Goal: Transaction & Acquisition: Purchase product/service

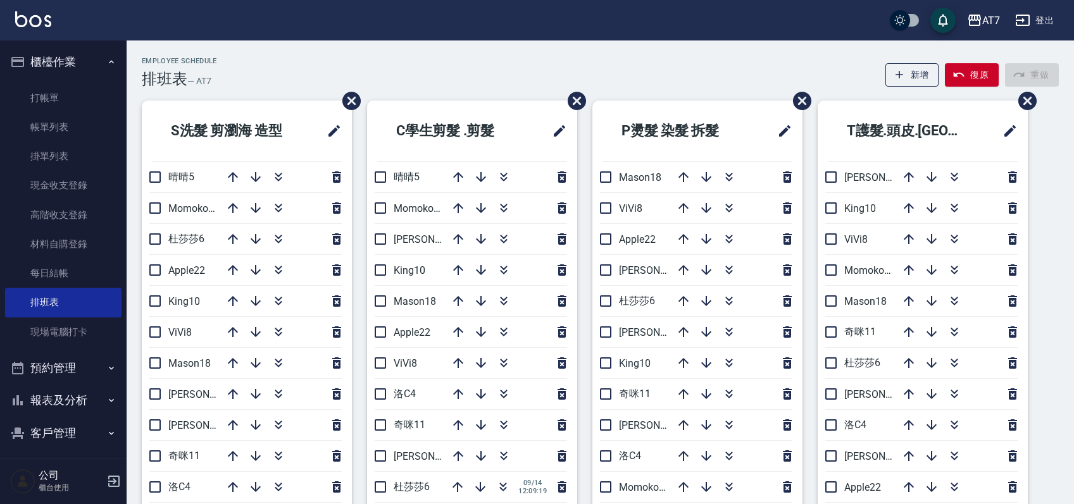
scroll to position [84, 0]
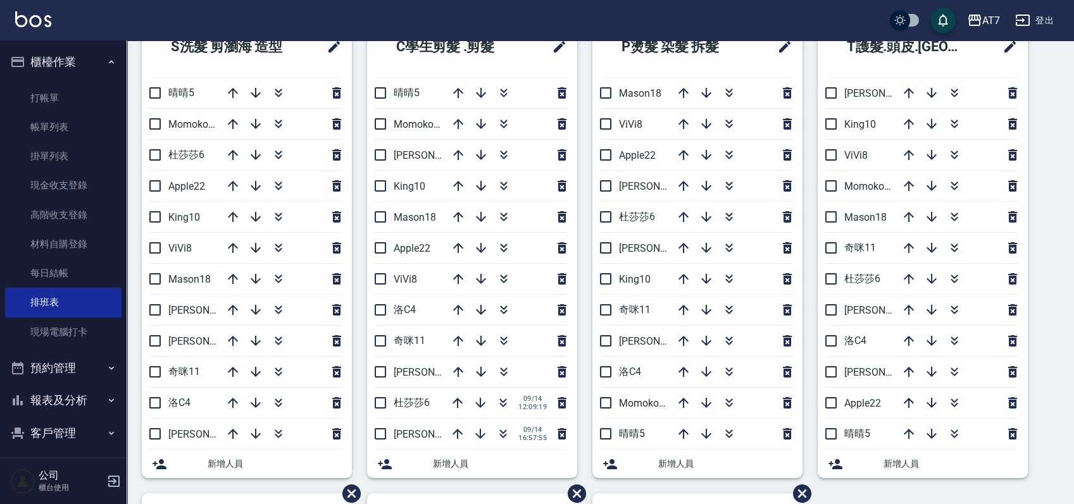
drag, startPoint x: 1047, startPoint y: 342, endPoint x: 993, endPoint y: 323, distance: 56.2
click at [1047, 342] on div "S洗髮 剪瀏海 造型 晴晴5 Momoko12 杜莎莎6 Apple22 King10 ViVi8 Mason18 郭郭9 泰拉7 奇咪11 洛C4 伊蕾2 …" at bounding box center [593, 493] width 932 height 954
click at [1053, 340] on div "S洗髮 剪瀏海 造型 晴晴5 Momoko12 杜莎莎6 Apple22 King10 ViVi8 Mason18 郭郭9 泰拉7 奇咪11 洛C4 伊蕾2 …" at bounding box center [593, 493] width 932 height 954
click at [1045, 328] on div "S洗髮 剪瀏海 造型 晴晴5 Momoko12 杜莎莎6 Apple22 King10 ViVi8 Mason18 郭郭9 泰拉7 奇咪11 洛C4 伊蕾2 …" at bounding box center [593, 493] width 932 height 954
click at [1042, 347] on div "S洗髮 剪瀏海 造型 晴晴5 Momoko12 杜莎莎6 Apple22 King10 ViVi8 Mason18 郭郭9 泰拉7 奇咪11 洛C4 伊蕾2 …" at bounding box center [593, 493] width 932 height 954
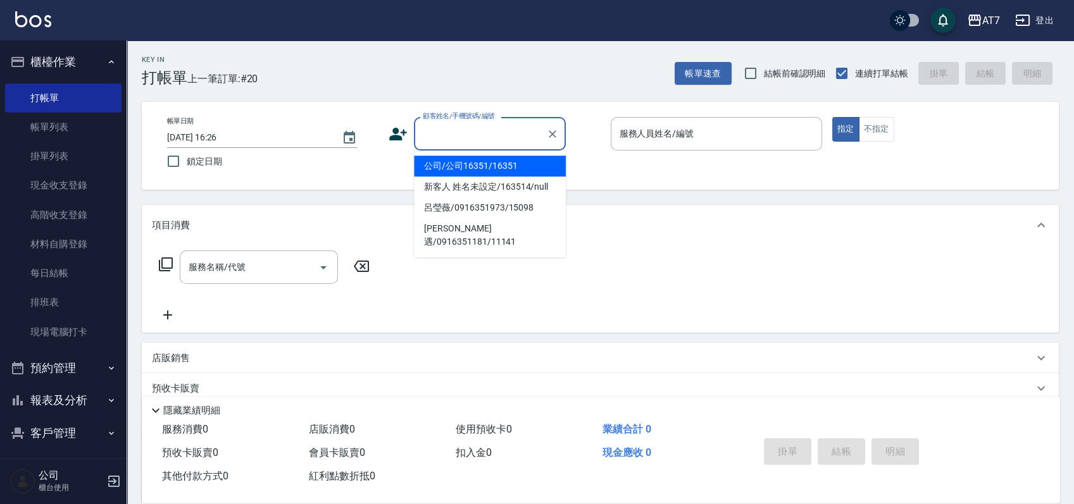
click at [507, 137] on input "顧客姓名/手機號碼/編號" at bounding box center [480, 134] width 121 height 22
type input "15500"
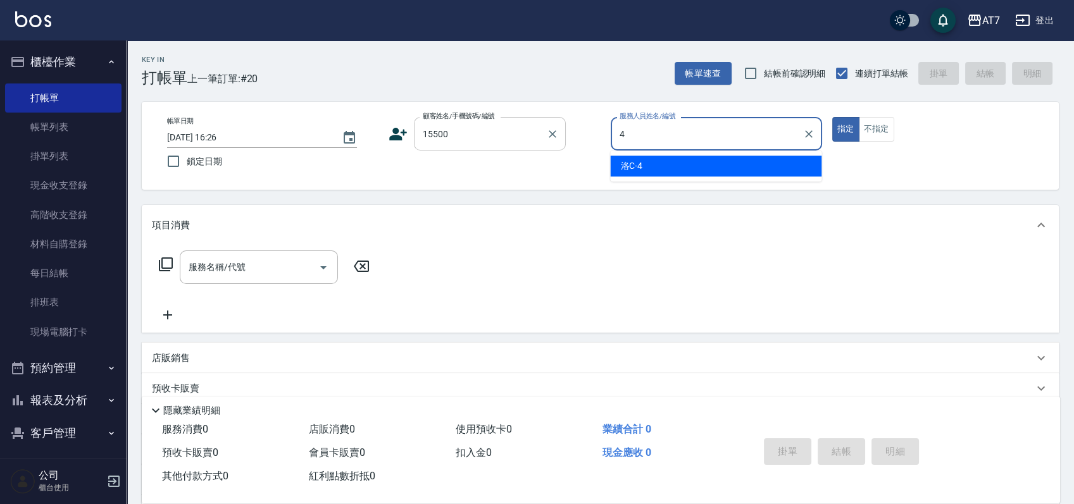
type input "洛C-4"
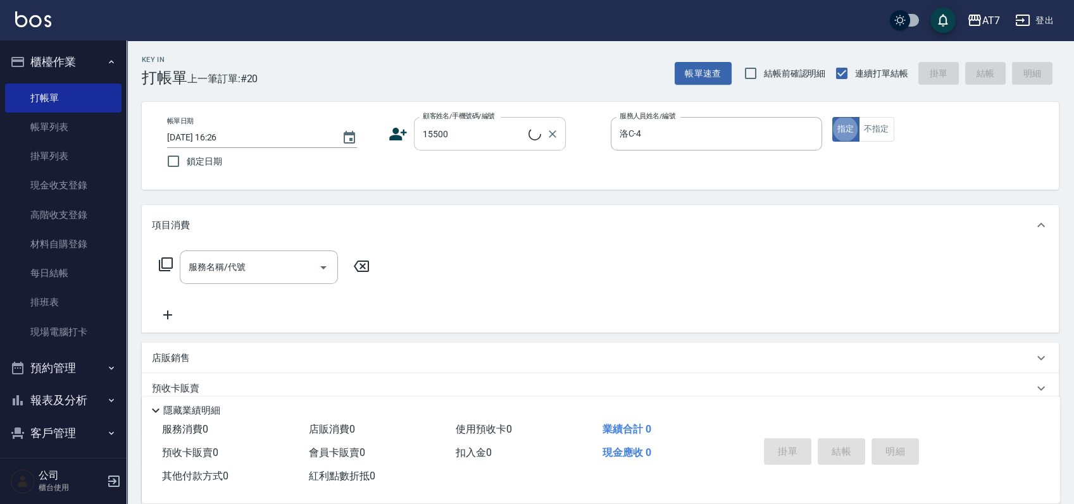
type button "true"
type input "公司/公司15500/15500"
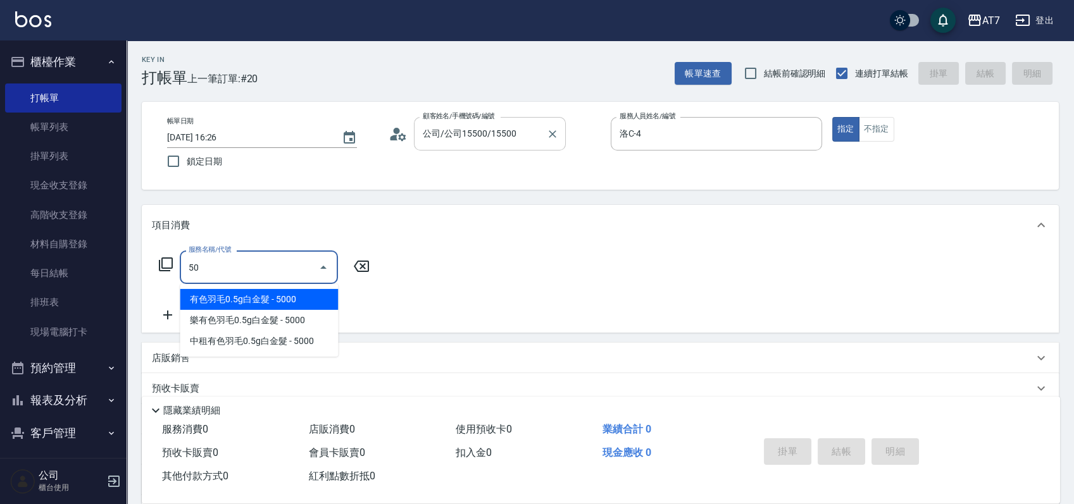
type input "502"
type input "10"
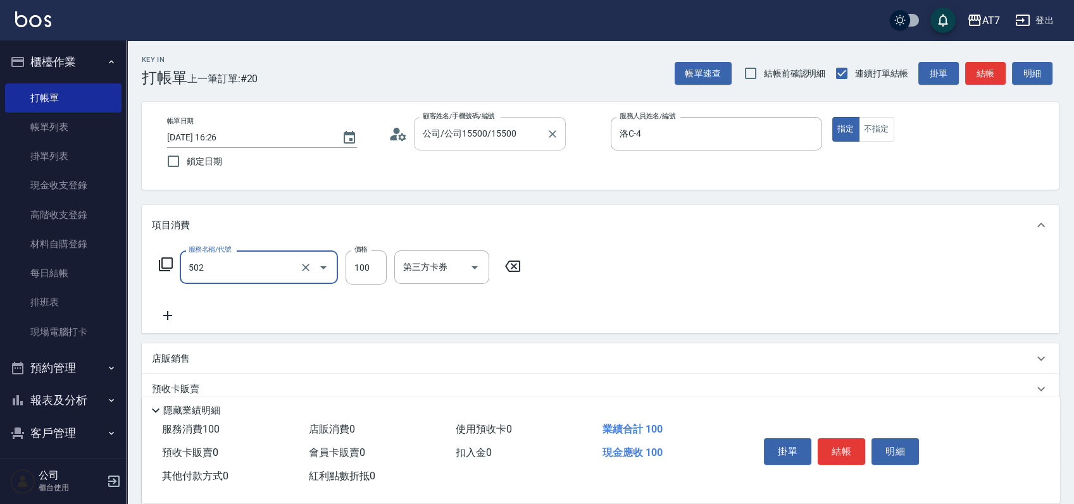
type input "瞬間護髮(502)"
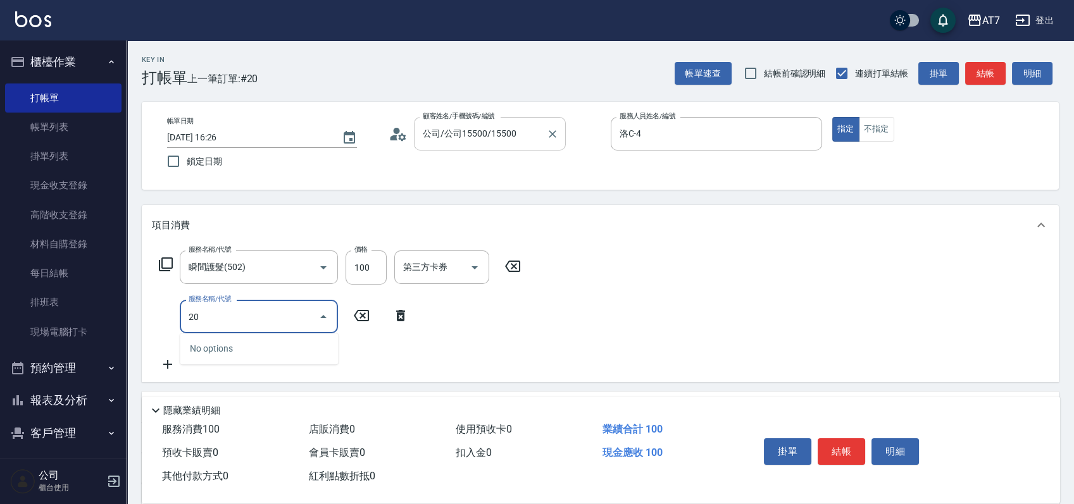
type input "200"
type input "160"
type input "燙髮(200)"
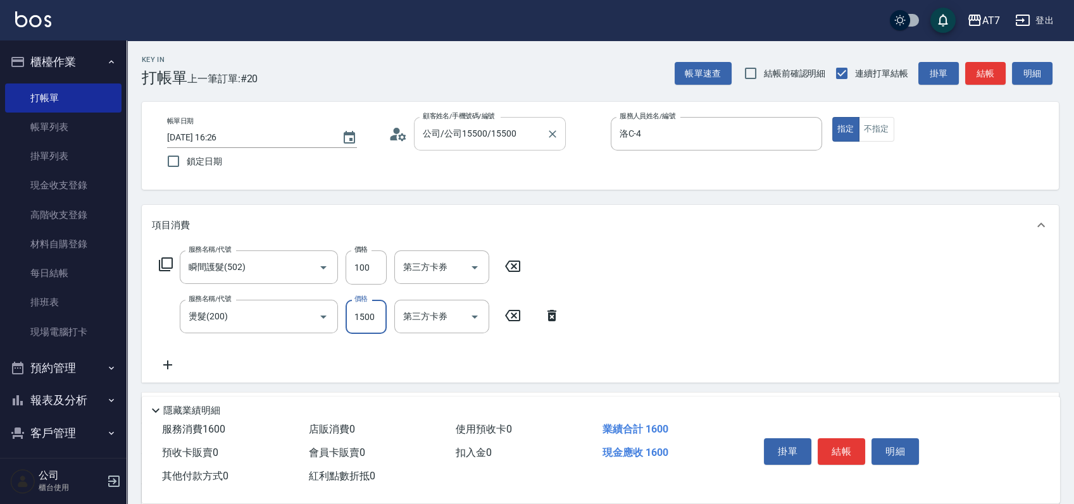
type input "1"
type input "10"
type input "199"
type input "20"
type input "1999"
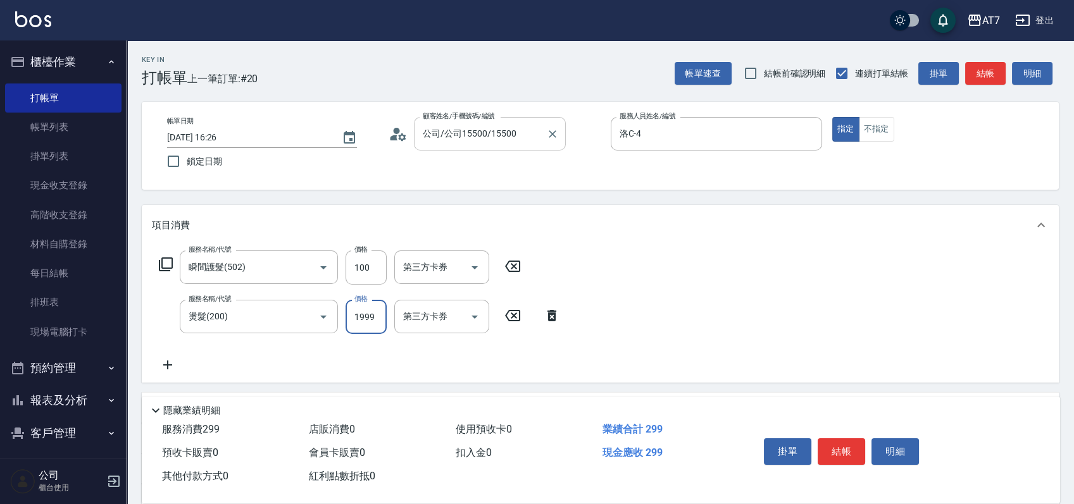
type input "200"
type input "1999"
click at [854, 452] on button "結帳" at bounding box center [841, 452] width 47 height 27
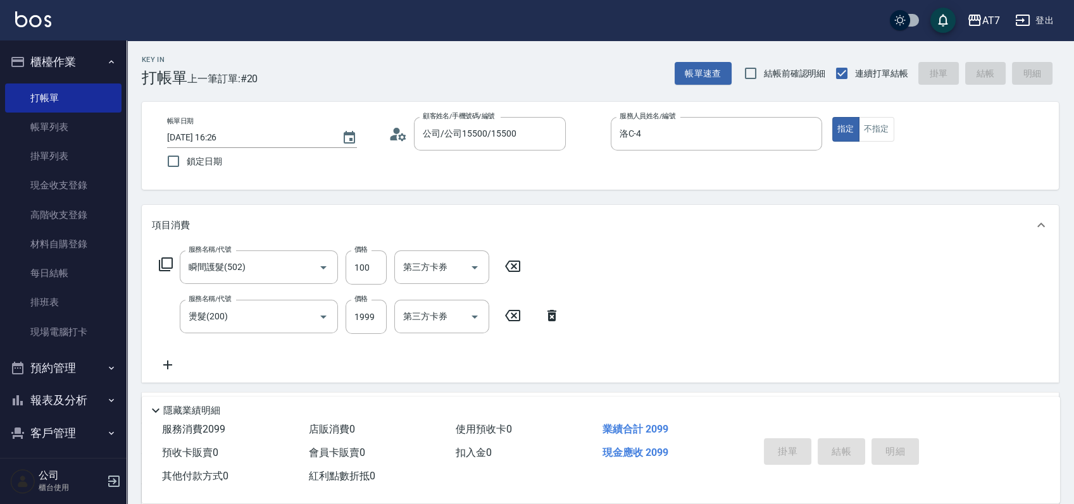
type input "[DATE] 18:21"
type input "0"
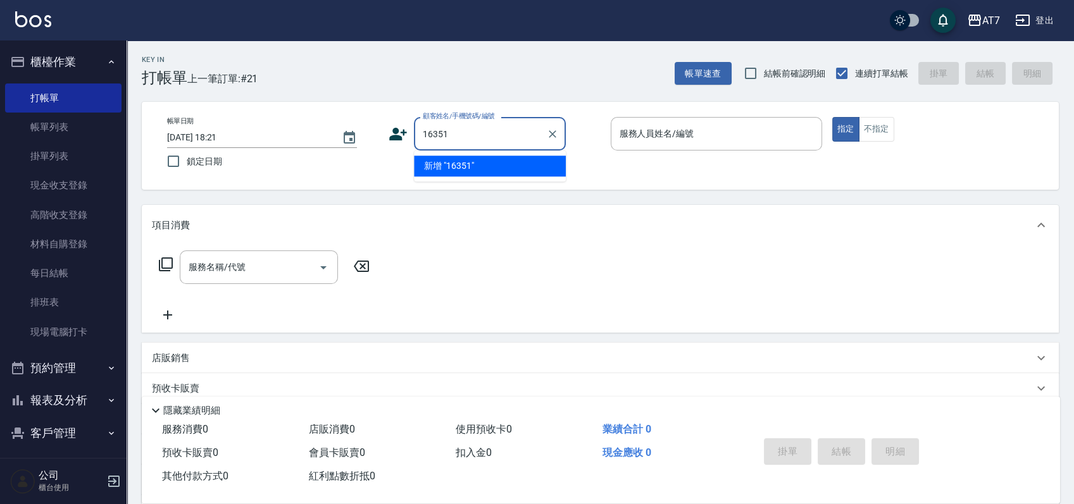
type input "16351"
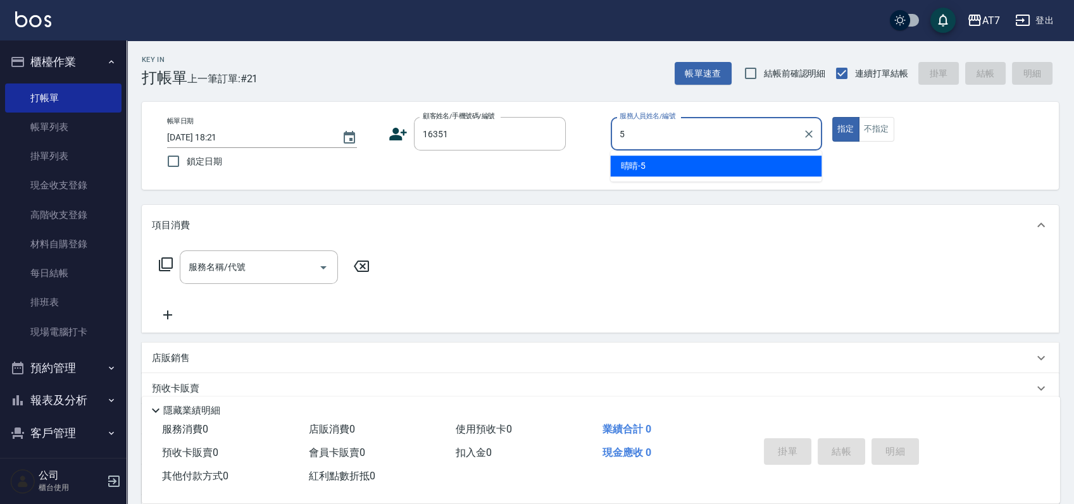
type input "晴晴-5"
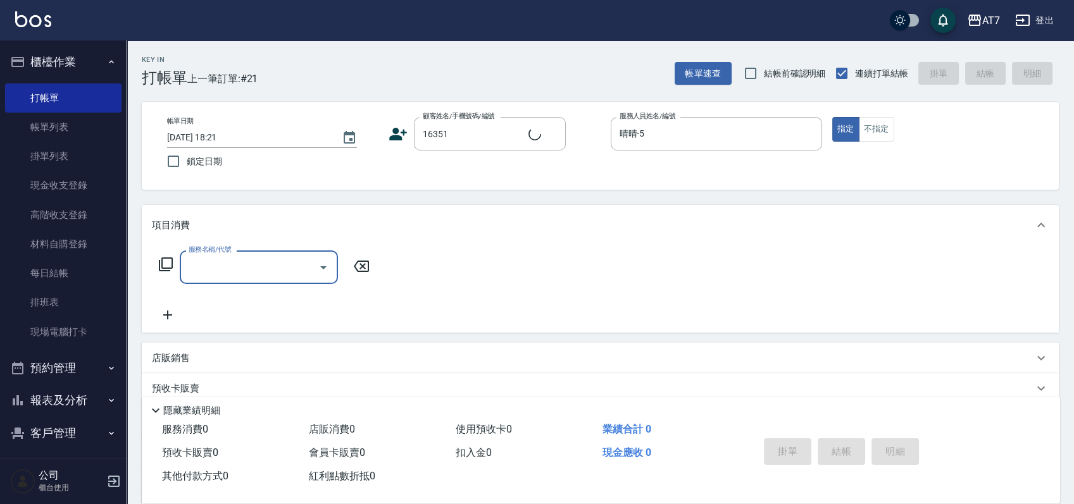
type input "公司/公司16351/16351"
type input "400"
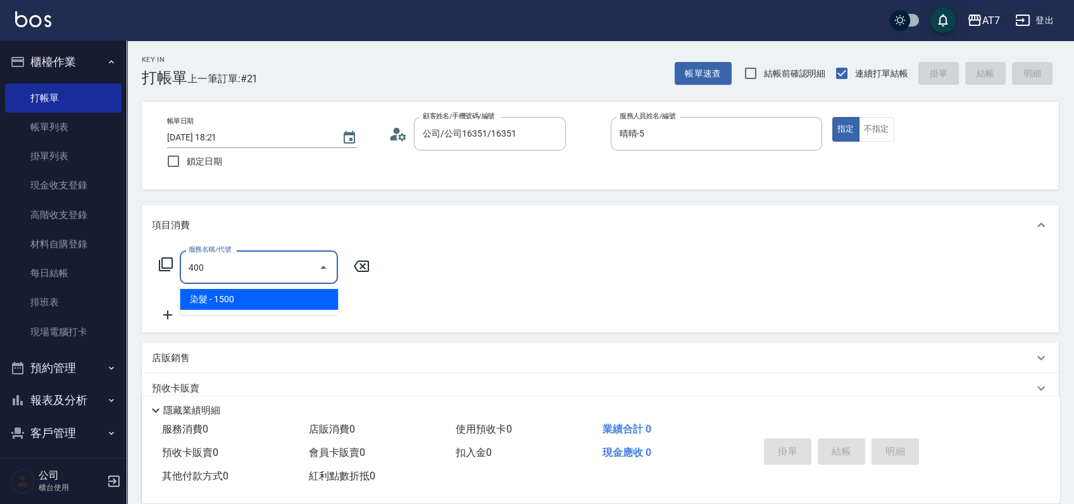
type input "150"
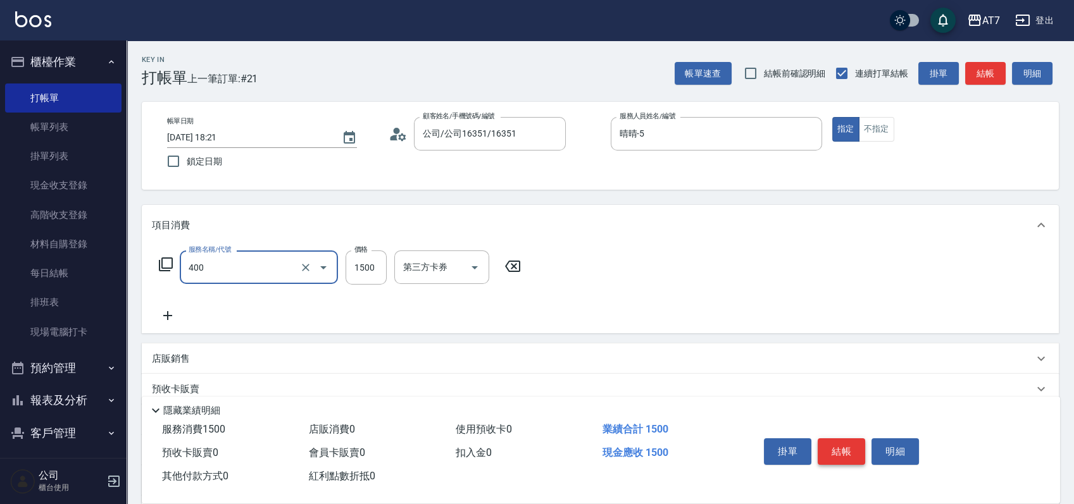
type input "染髮(400)"
type input "0"
type input "378"
type input "370"
type input "3780"
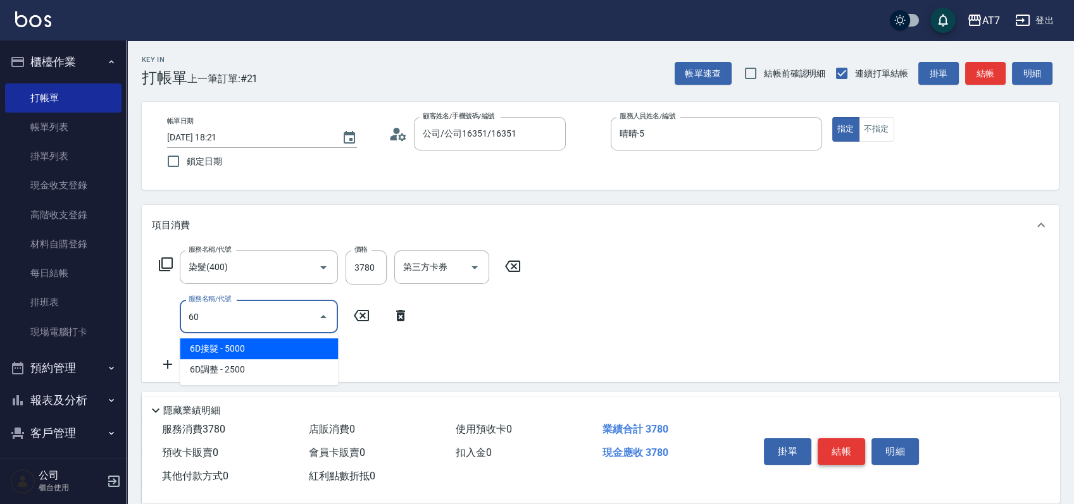
type input "608"
type input "570"
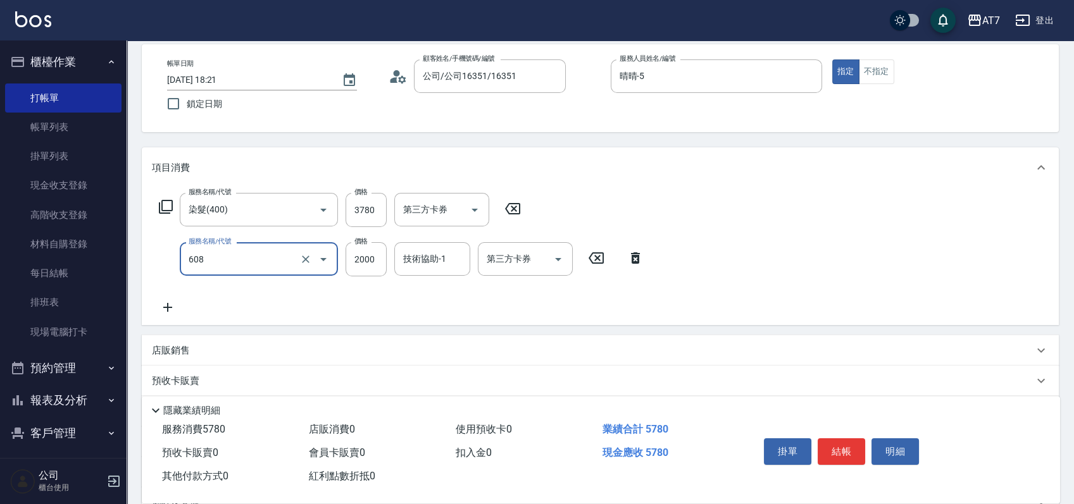
scroll to position [84, 0]
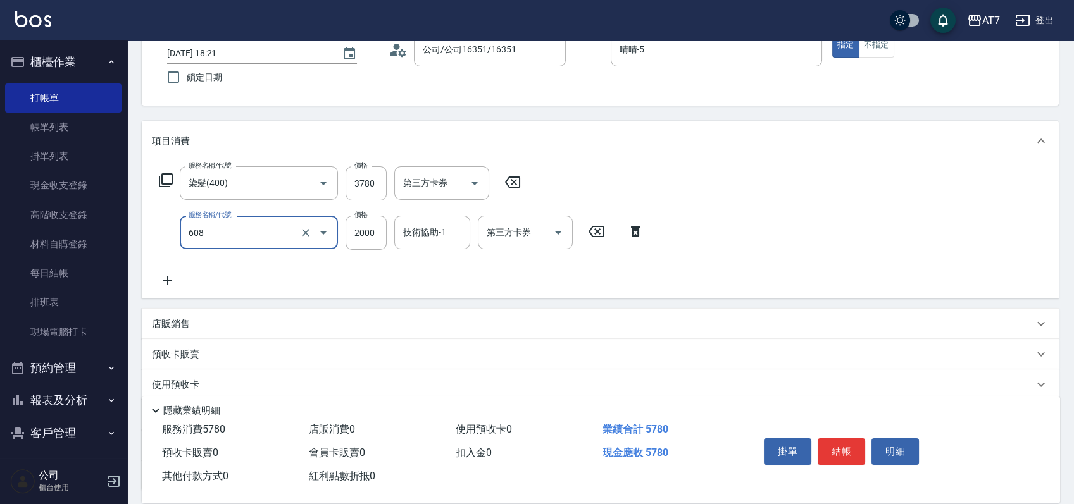
type input "鉑金護髮S（自領(608)"
click at [823, 323] on div "店販銷售" at bounding box center [592, 324] width 881 height 13
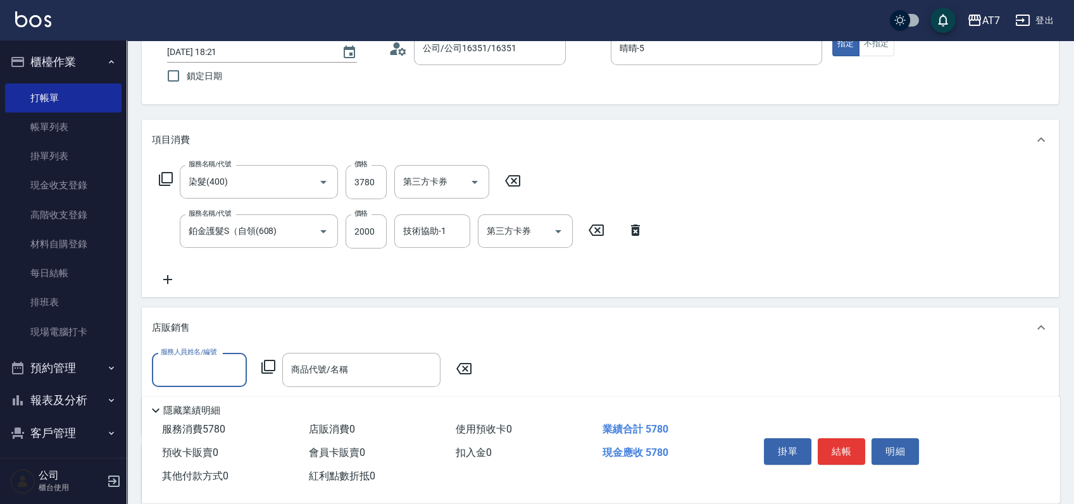
scroll to position [0, 0]
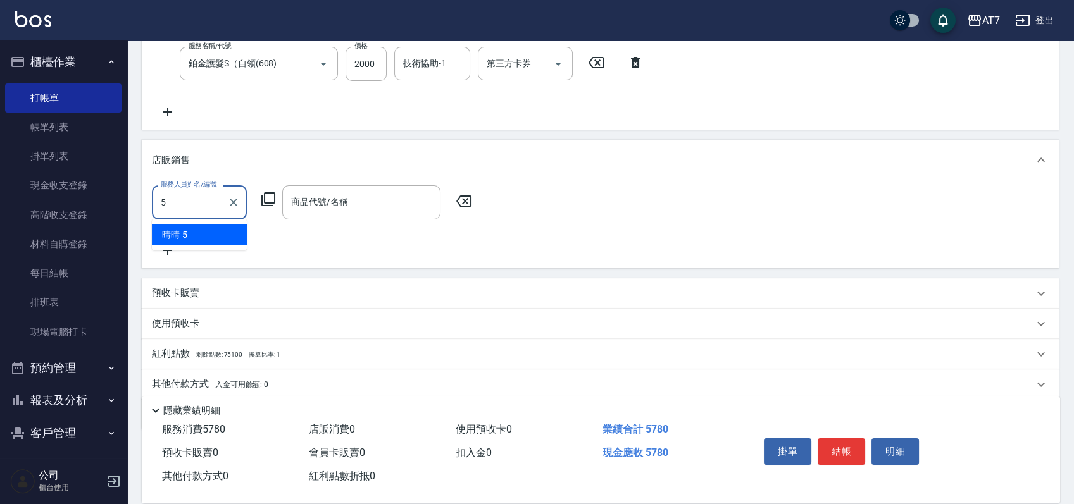
type input "晴晴-5"
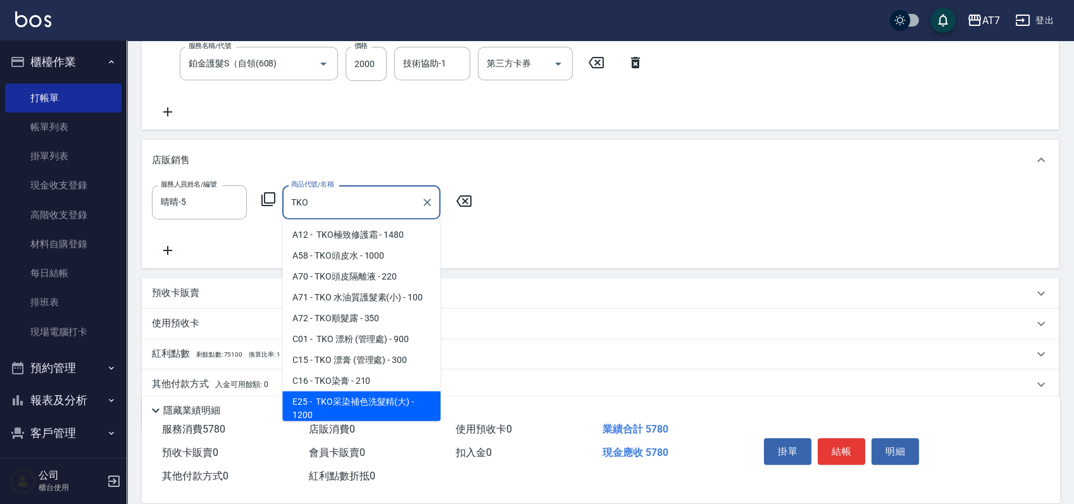
click at [392, 399] on span "E25 - TKO采染補色洗髮精(大) - 1200" at bounding box center [361, 409] width 158 height 34
type input "TKO采染補色洗髮精(大)"
type input "690"
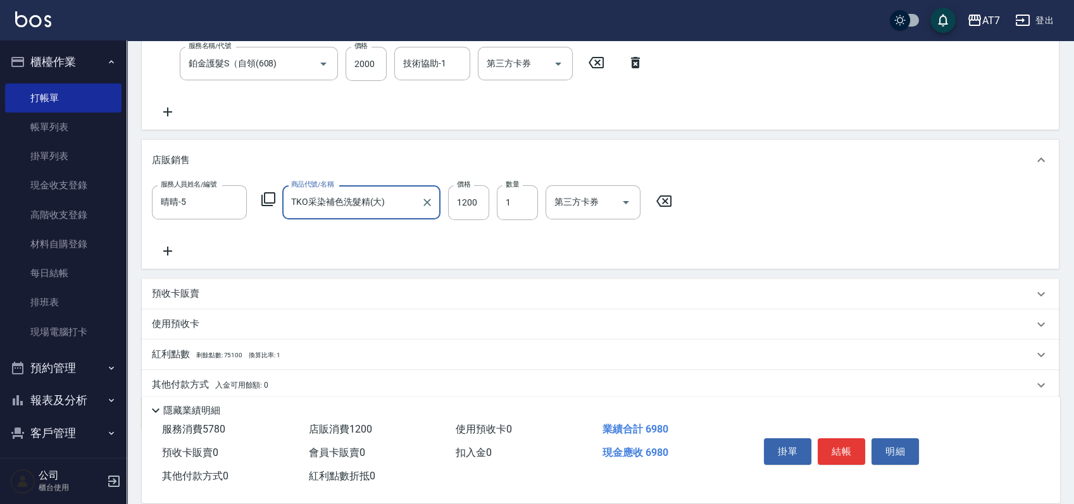
type input "TKO采染補色洗髮精(大)"
type input "1"
type input "570"
type input "110"
type input "580"
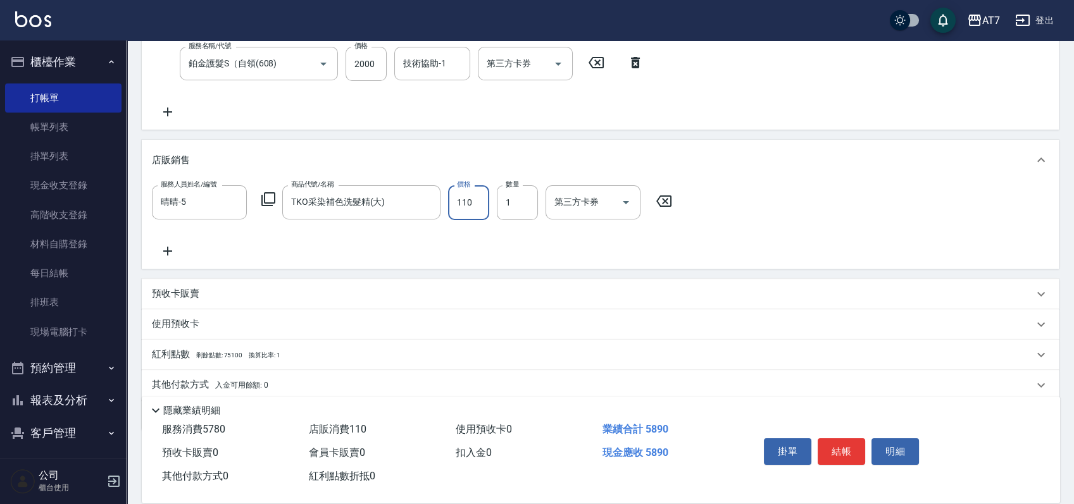
type input "1100"
type input "680"
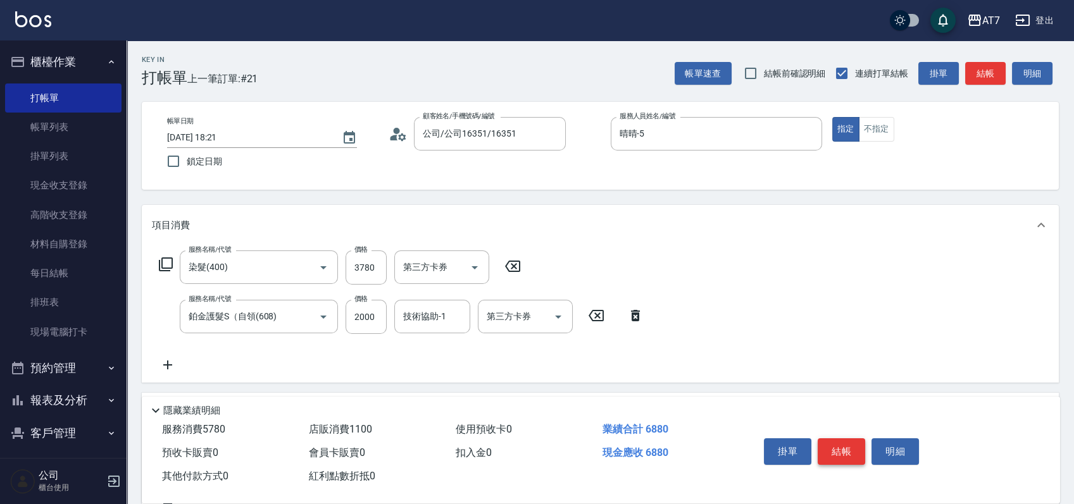
type input "1100"
click at [842, 453] on button "結帳" at bounding box center [841, 452] width 47 height 27
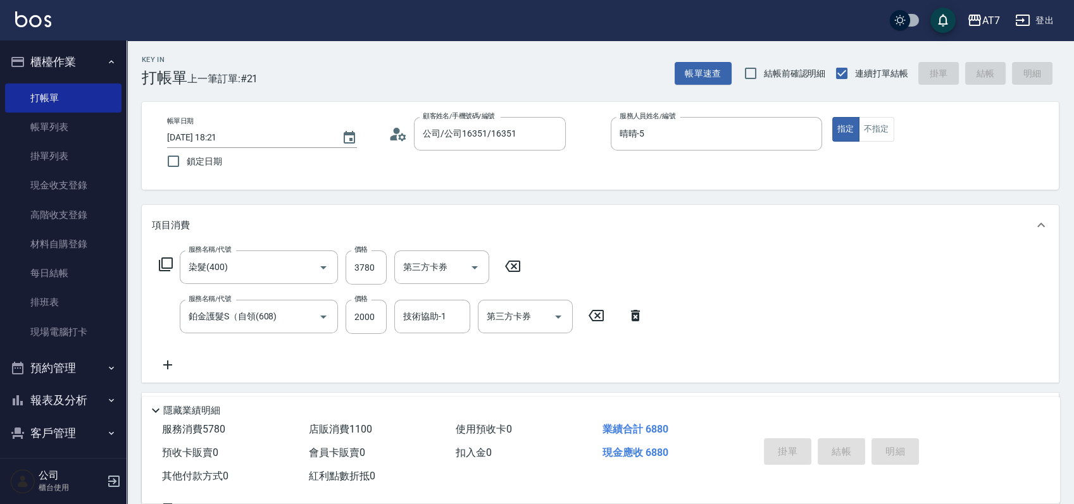
type input "[DATE] 18:22"
type input "0"
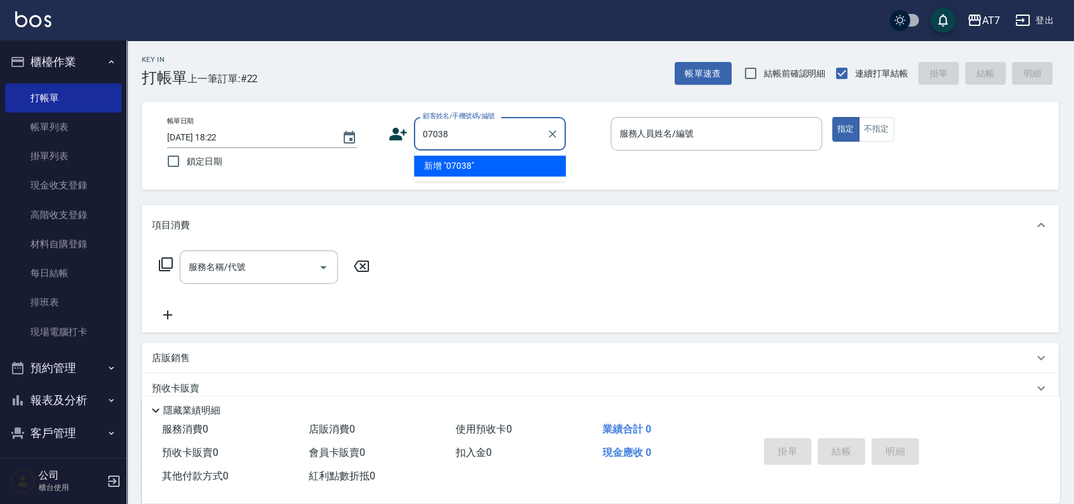
type input "07038"
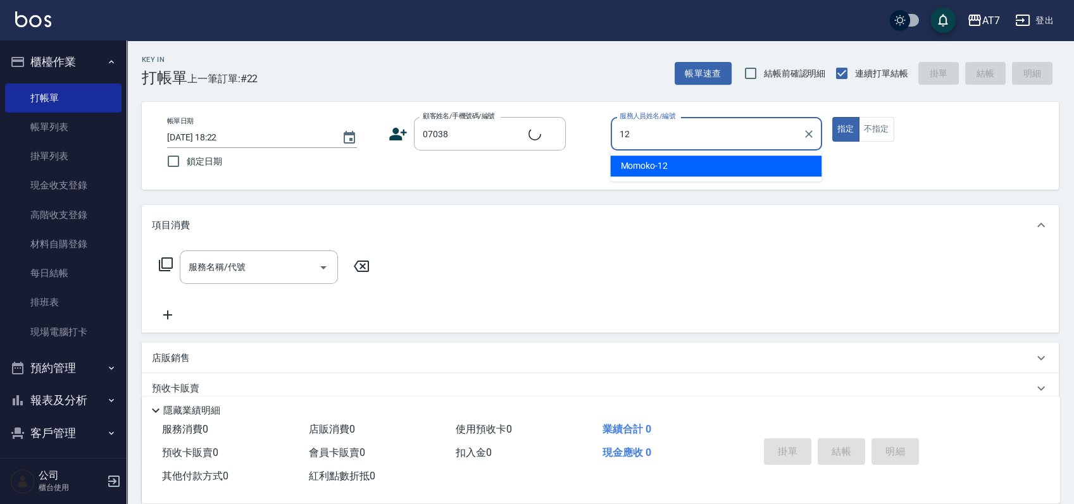
type input "12"
type input "公司/公司07038/07038"
type input "Momoko-12"
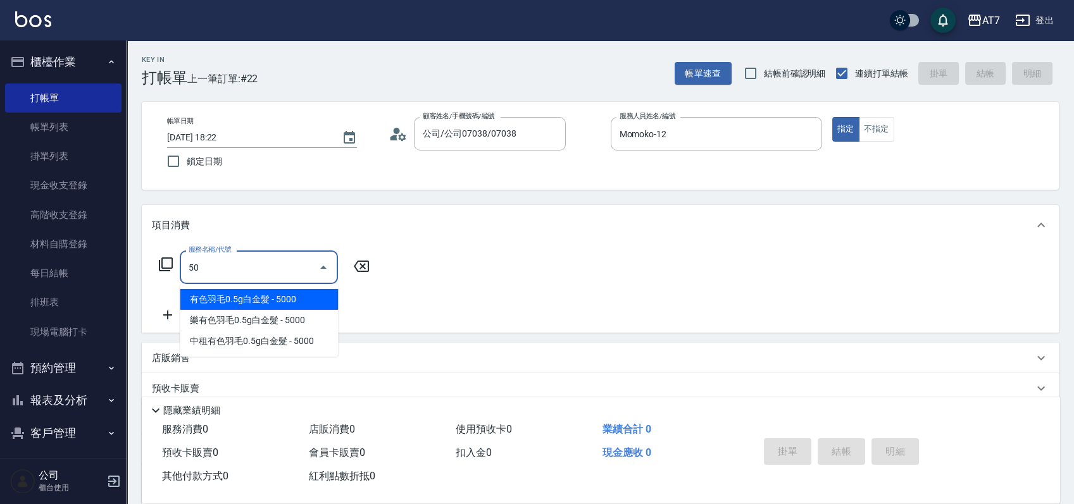
type input "501"
type input "30"
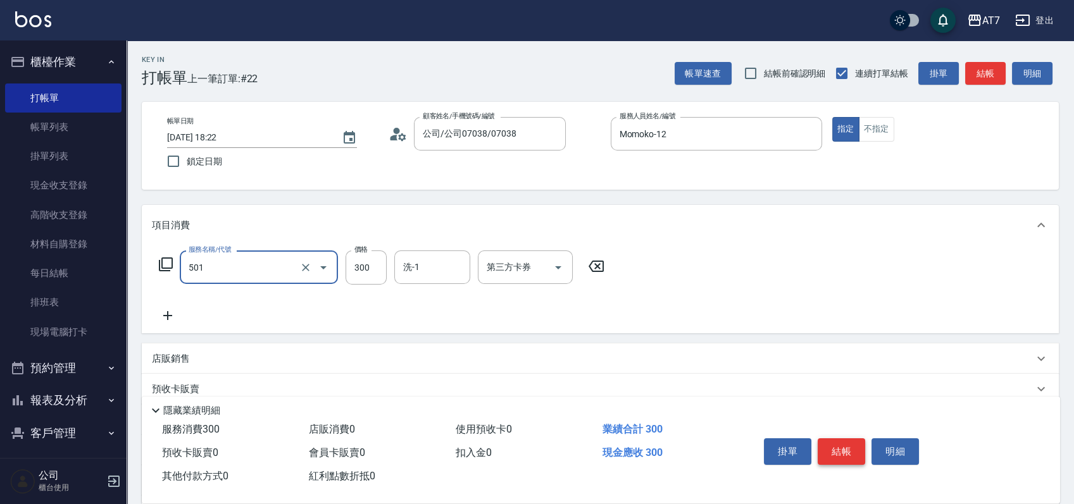
type input "洗髮(互助)(501)"
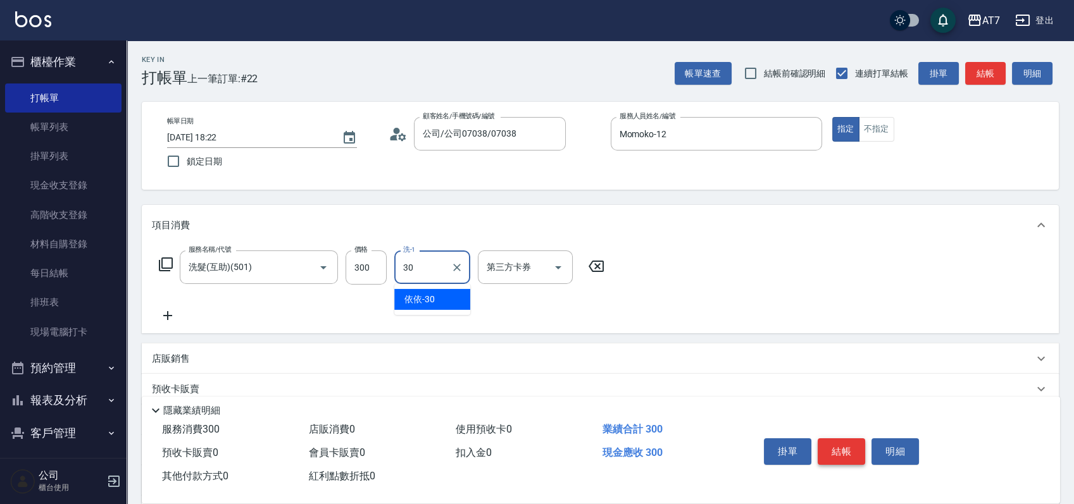
type input "依依-30"
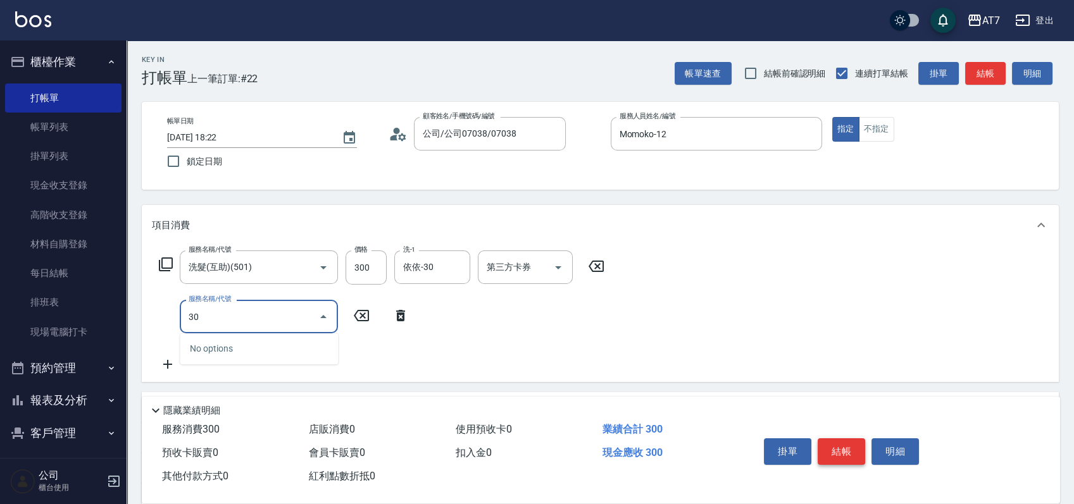
type input "304"
type input "70"
type input "A+級剪髮(304)"
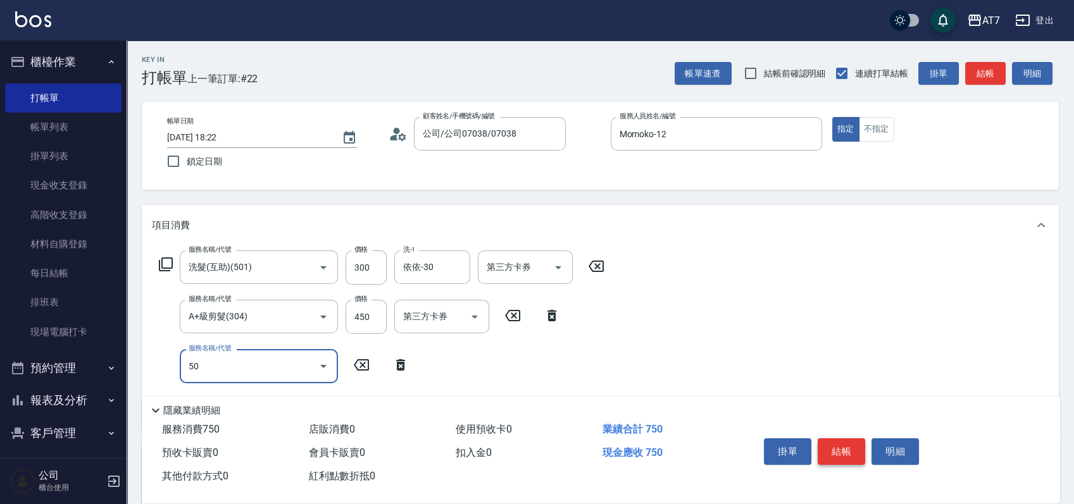
type input "501"
type input "100"
type input "洗髮(互助)(501)"
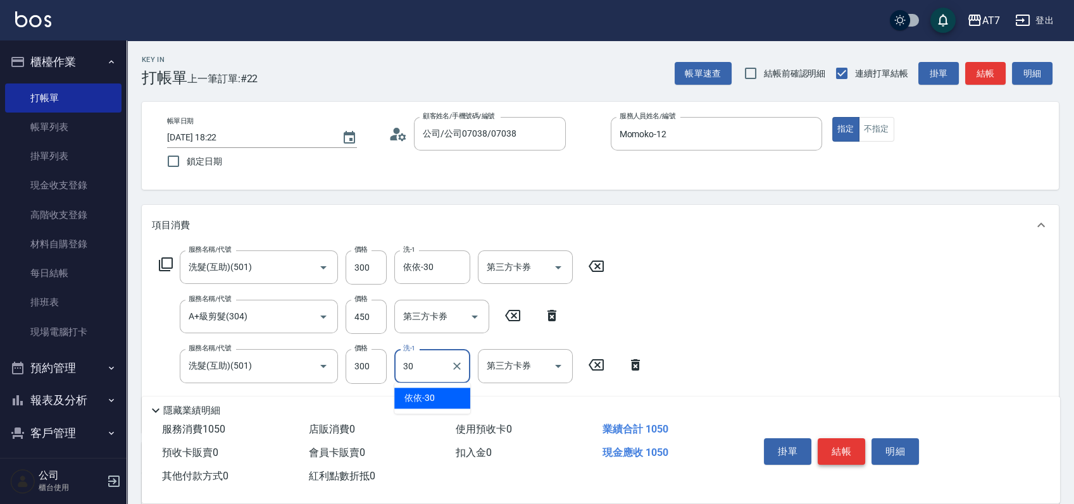
type input "依依-30"
type input "303"
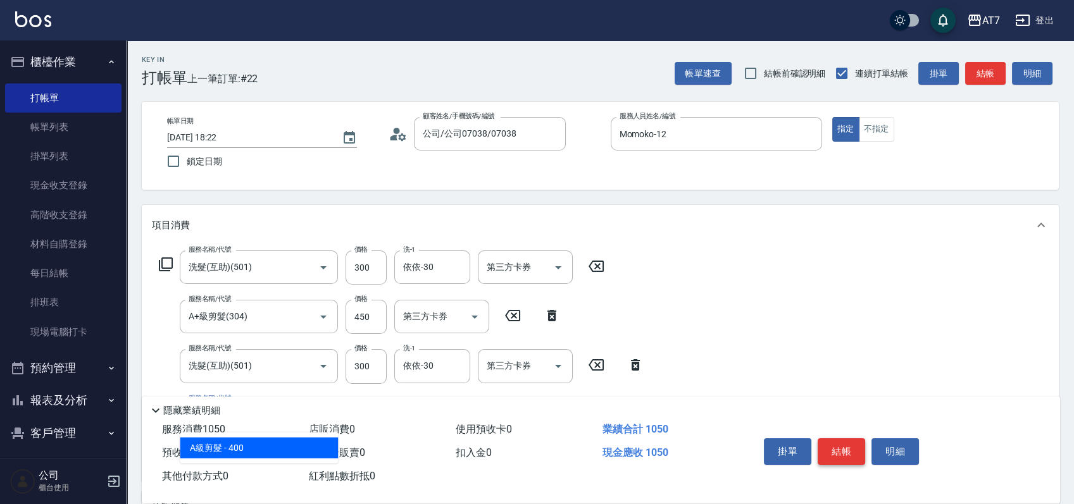
type input "140"
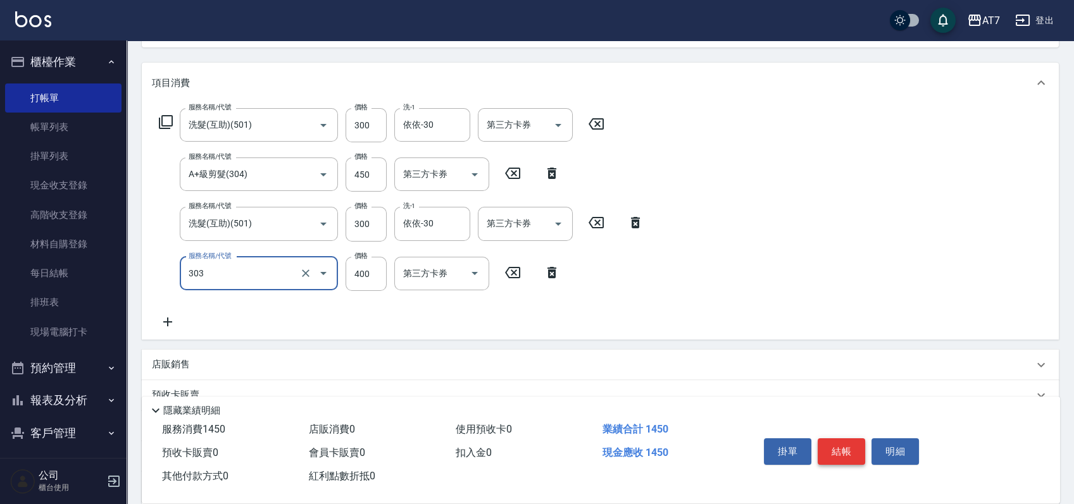
scroll to position [168, 0]
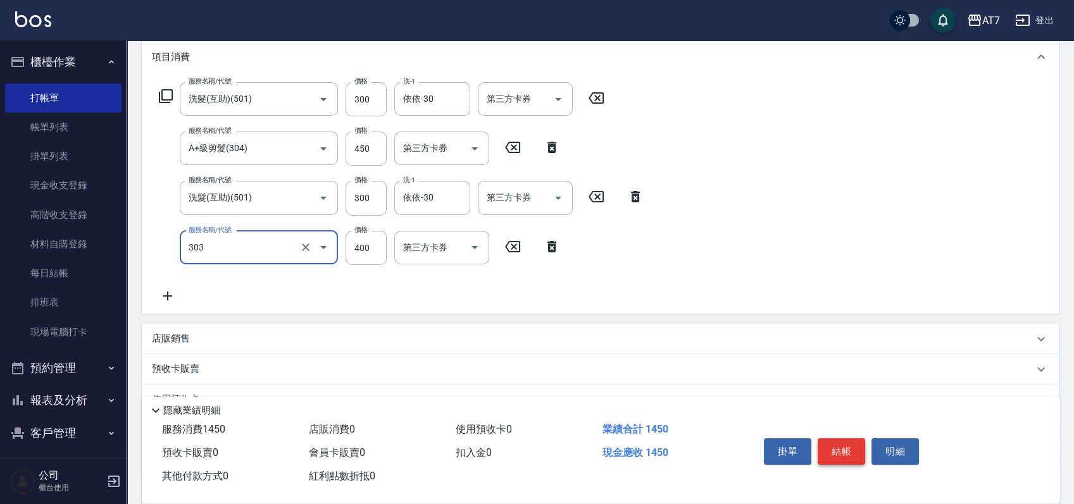
type input "A級剪髮(303)"
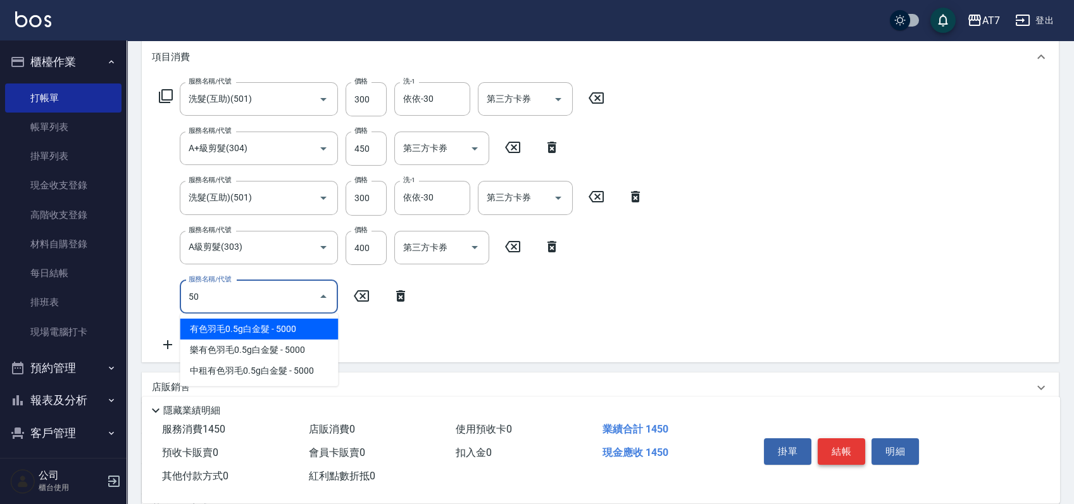
type input "501"
type input "170"
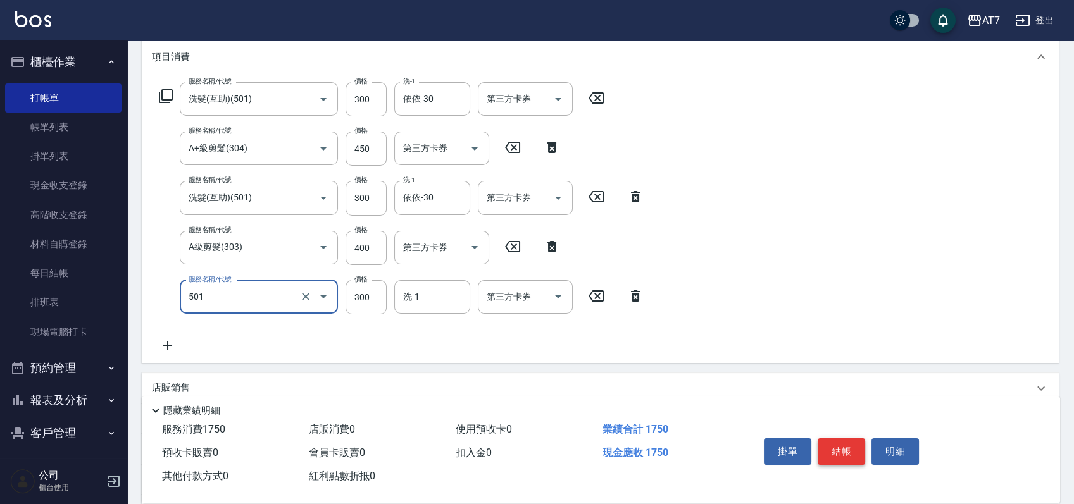
type input "洗髮(互助)(501)"
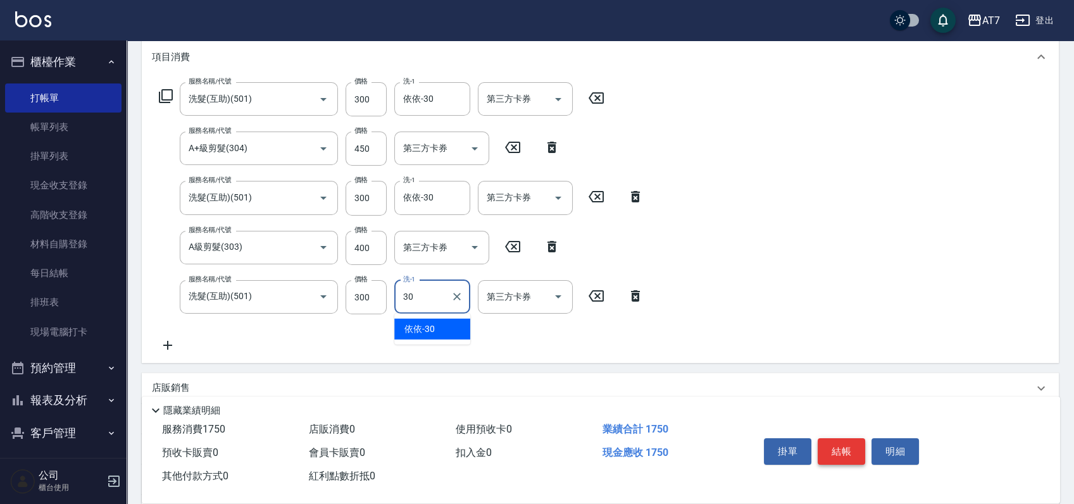
type input "依依-30"
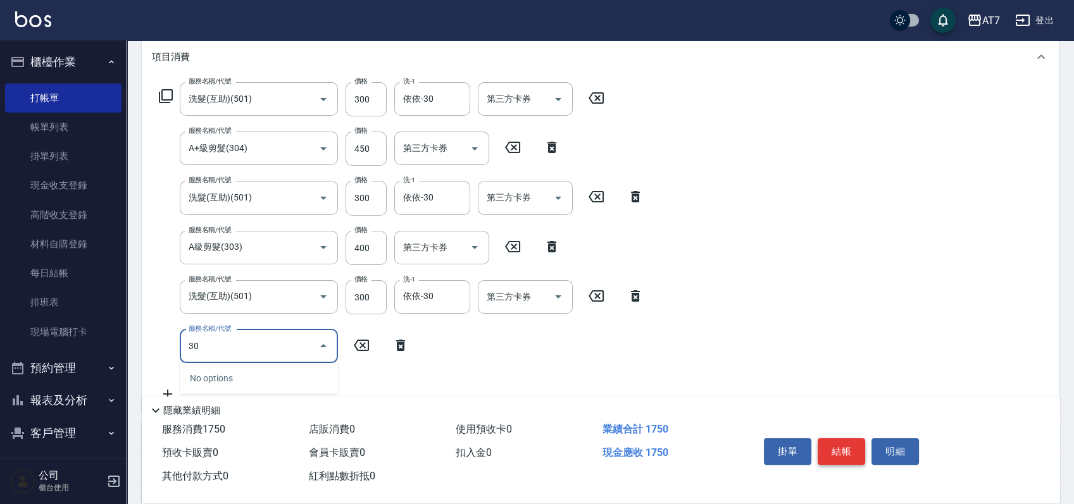
type input "303"
type input "210"
type input "A級剪髮(303)"
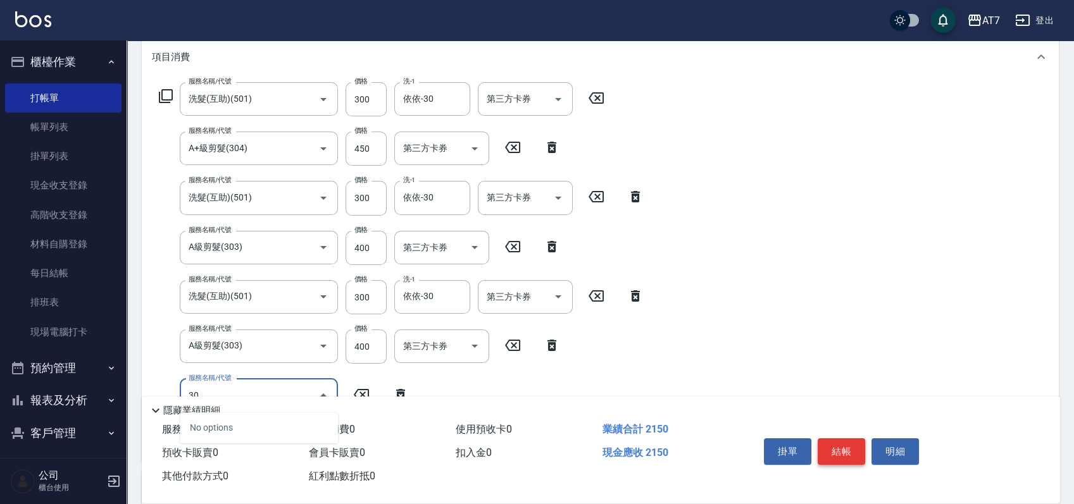
type input "300"
type input "220"
type input "剪瀏海(300)"
type input "1"
type input "210"
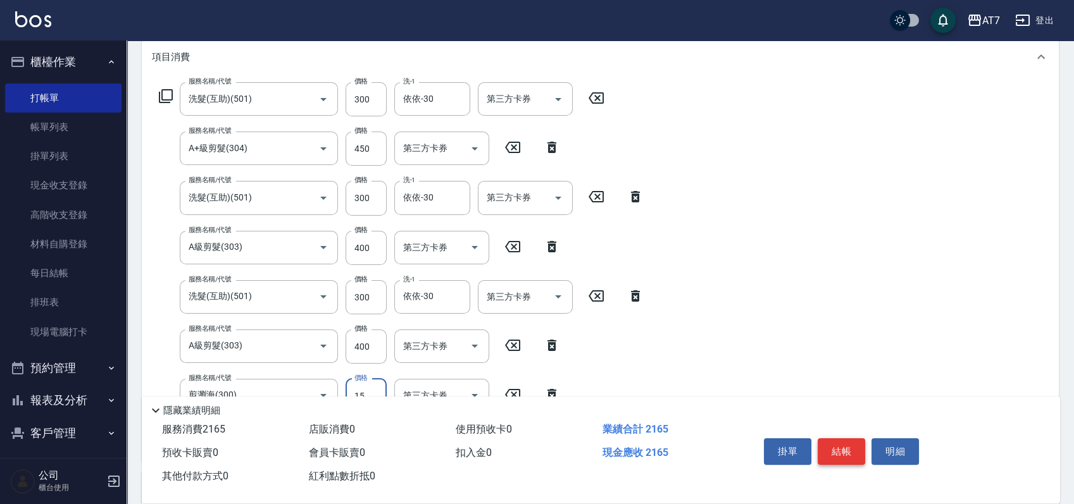
type input "150"
type input "230"
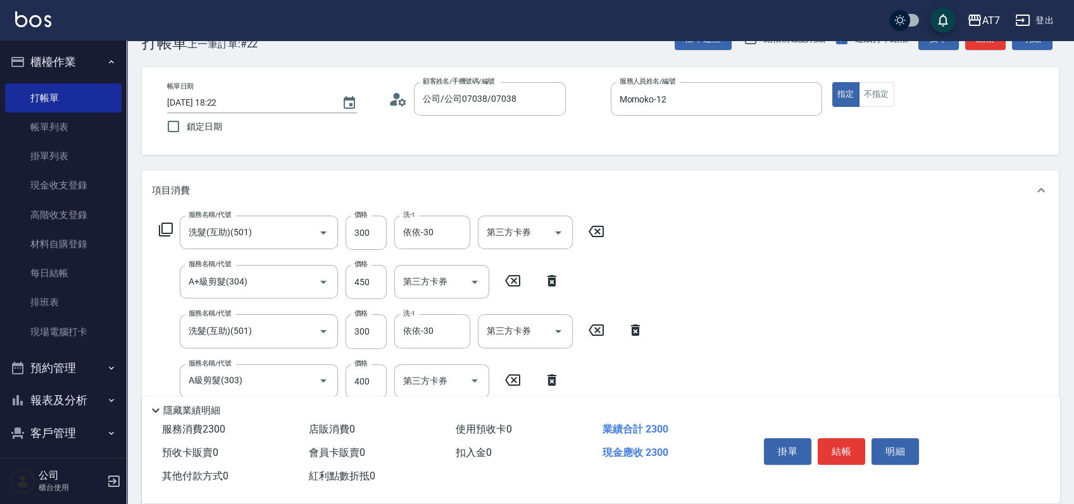
scroll to position [0, 0]
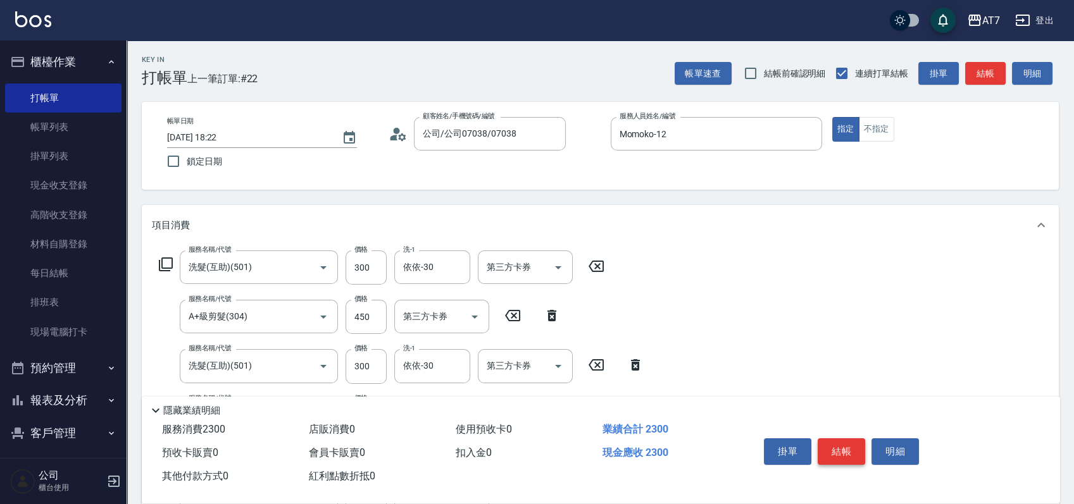
type input "150"
click at [860, 440] on button "結帳" at bounding box center [841, 452] width 47 height 27
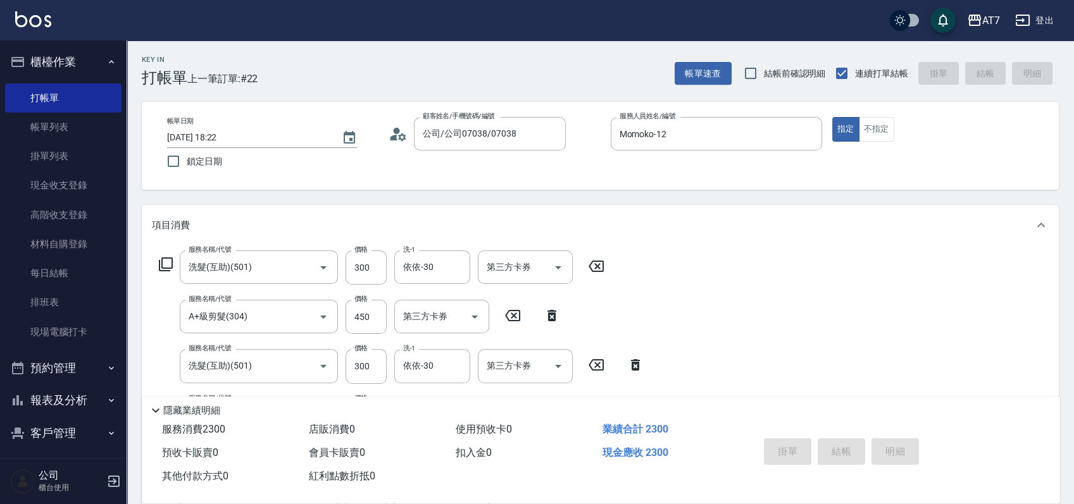
type input "0"
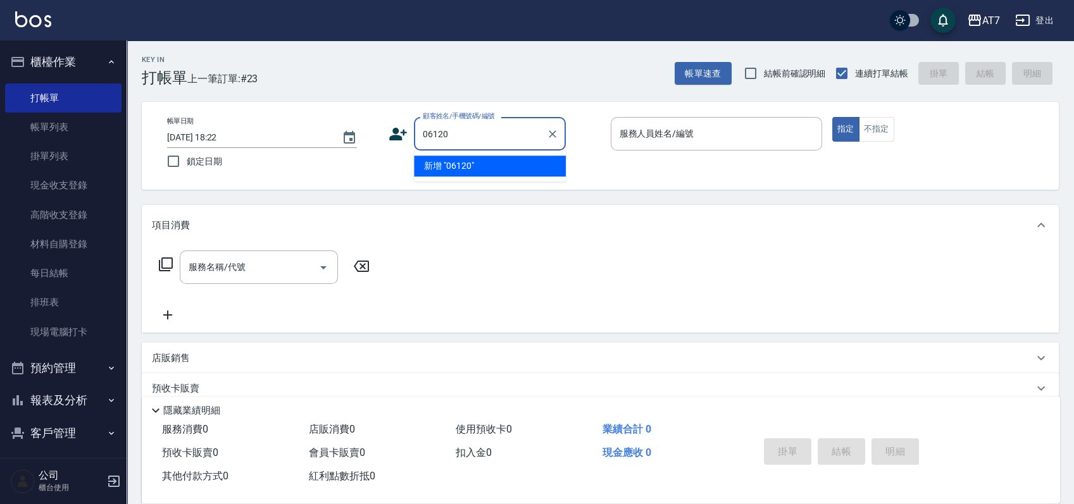
type input "06120"
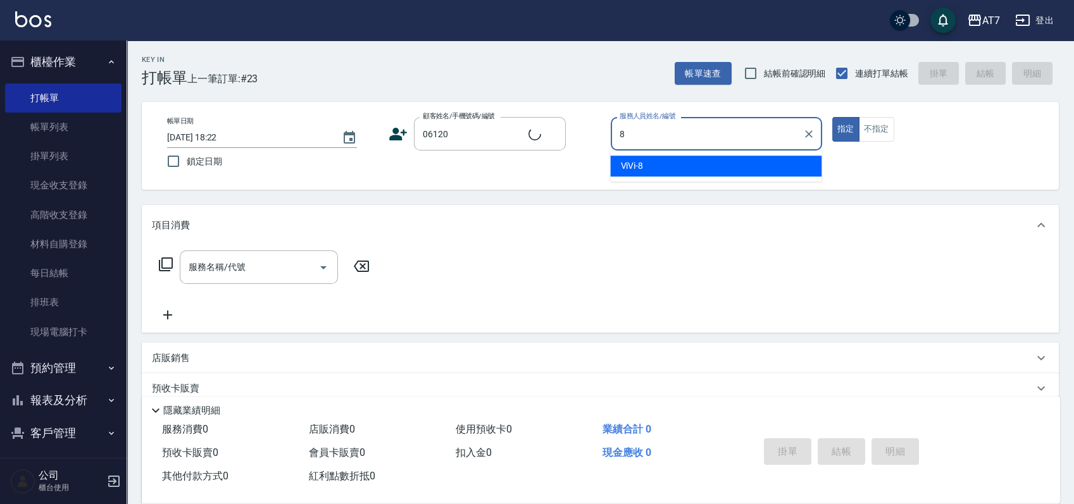
type input "8"
type input "公司單/06120-1/06120"
type input "ViVi-8"
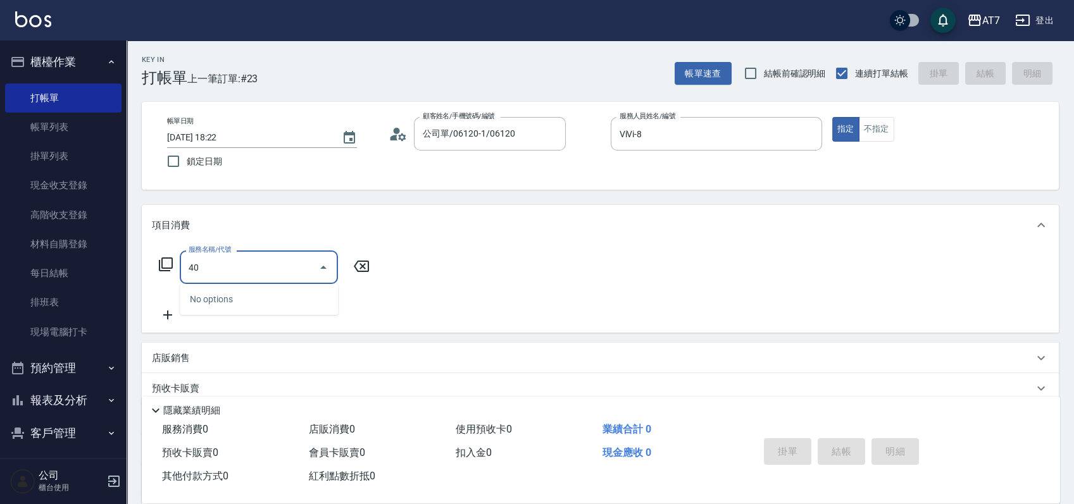
type input "401"
type input "150"
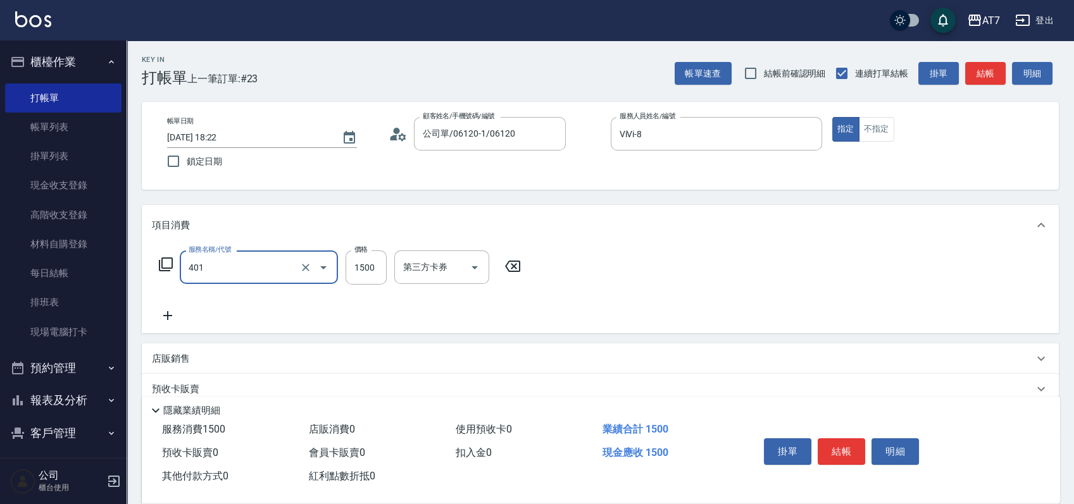
type input "染髮(互助)(401)"
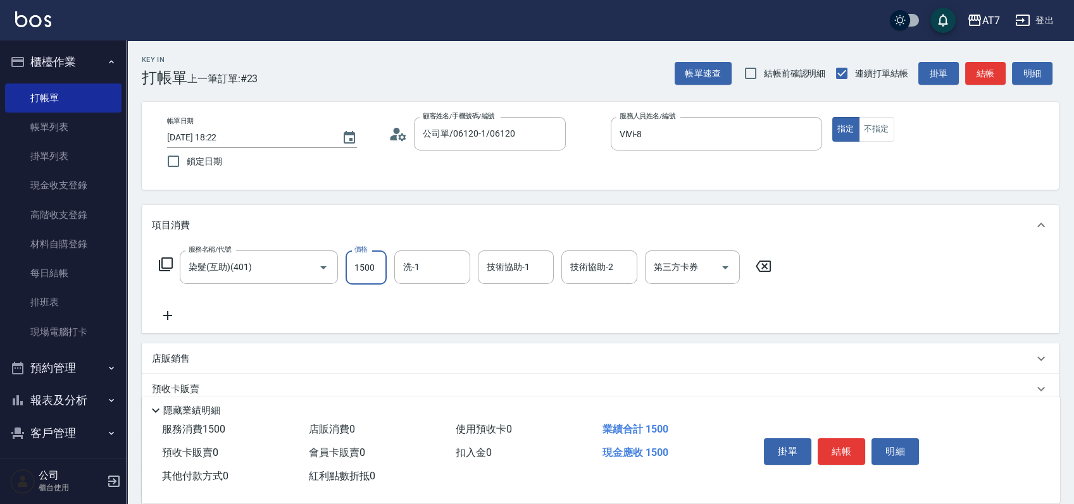
type input "0"
type input "348"
type input "30"
type input "3480"
type input "340"
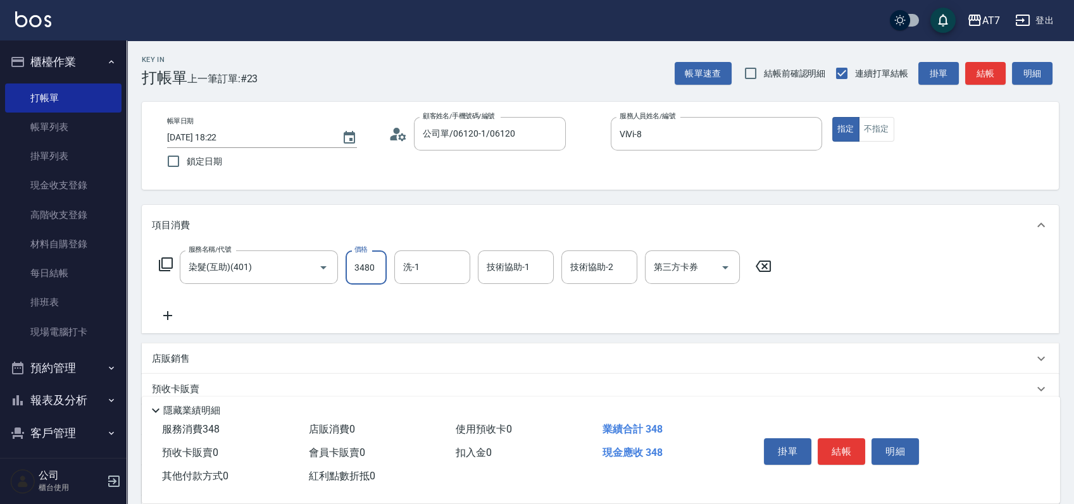
type input "3480"
type input "小慈-32"
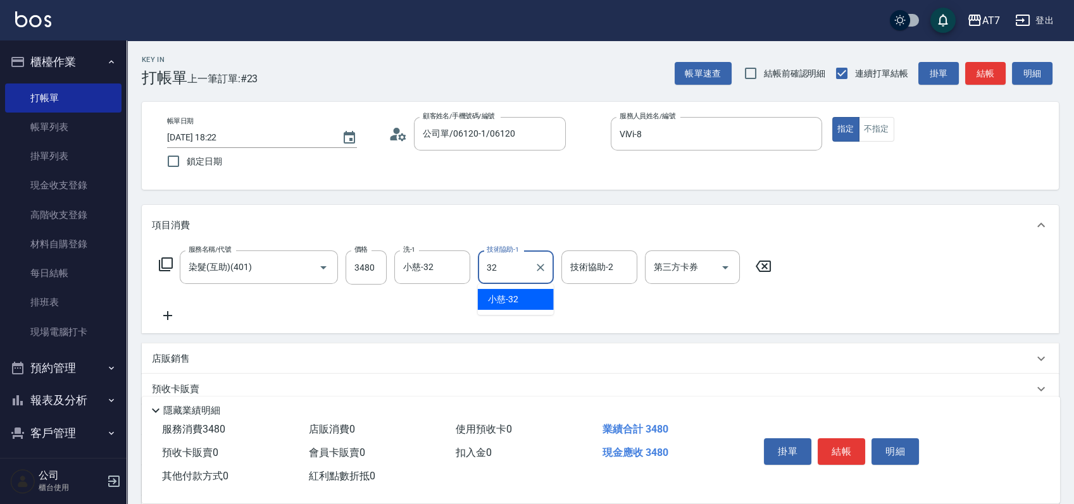
type input "小慈-32"
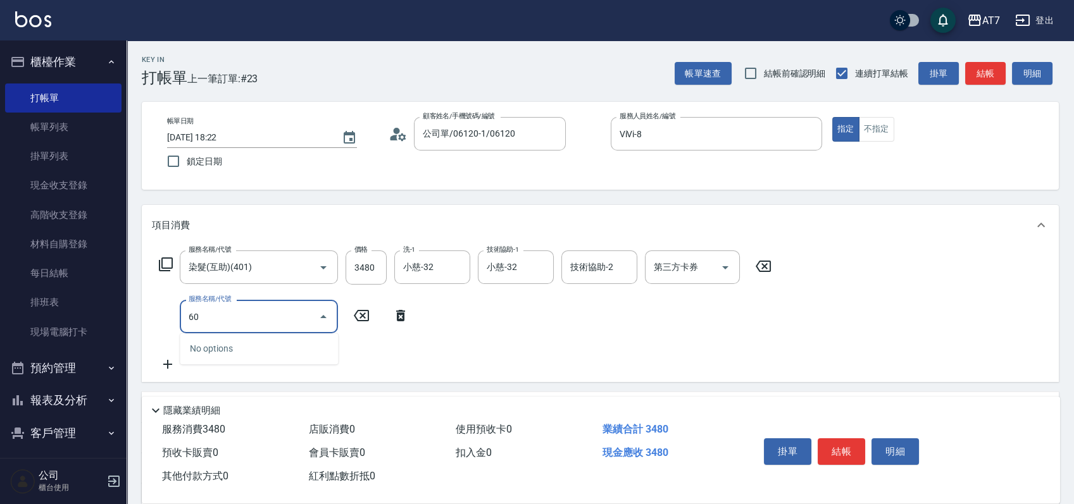
type input "608"
type input "540"
type input "鉑金護髮S（自領(608)"
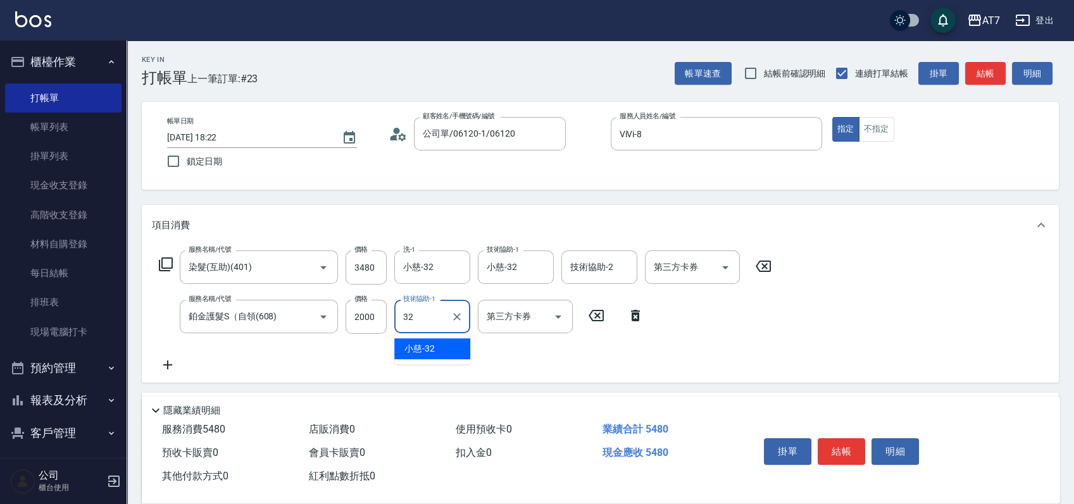
type input "小慈-32"
click at [373, 266] on input "3480" at bounding box center [365, 268] width 41 height 34
type input "3"
type input "200"
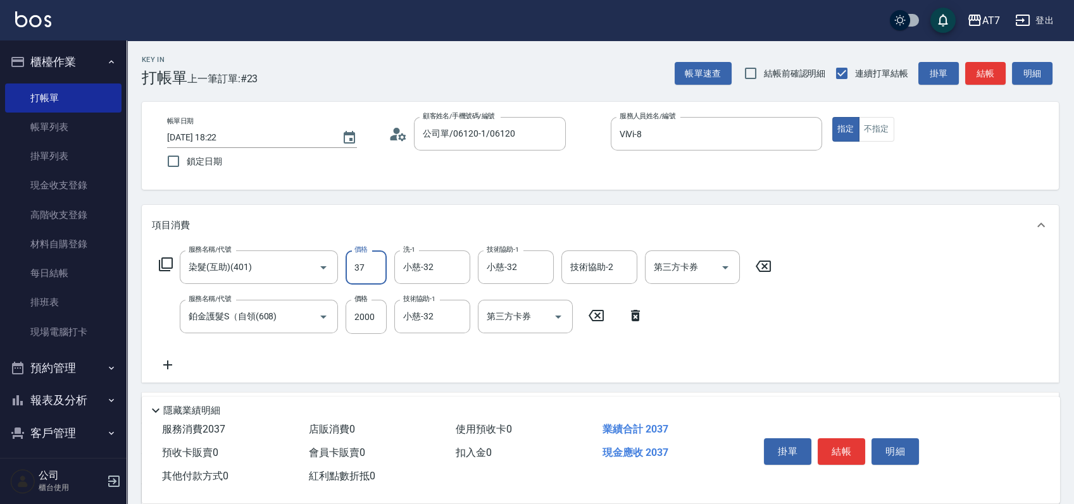
type input "378"
type input "230"
type input "3780"
type input "570"
type input "3780"
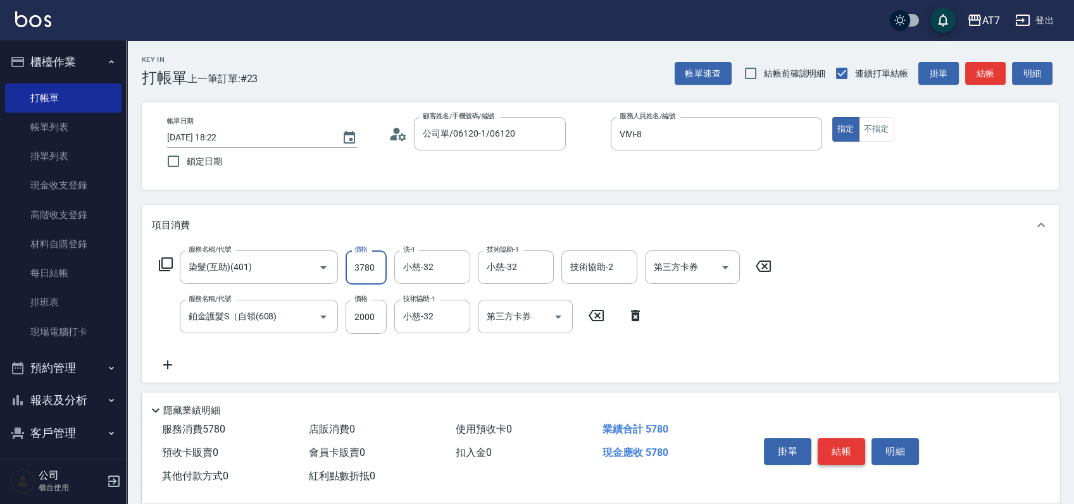
click at [828, 443] on button "結帳" at bounding box center [841, 452] width 47 height 27
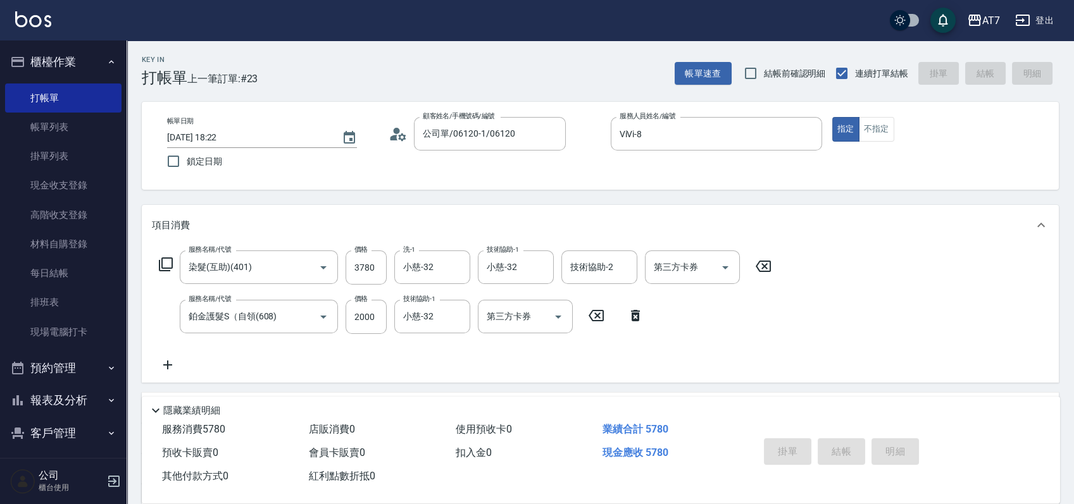
type input "[DATE] 18:24"
type input "0"
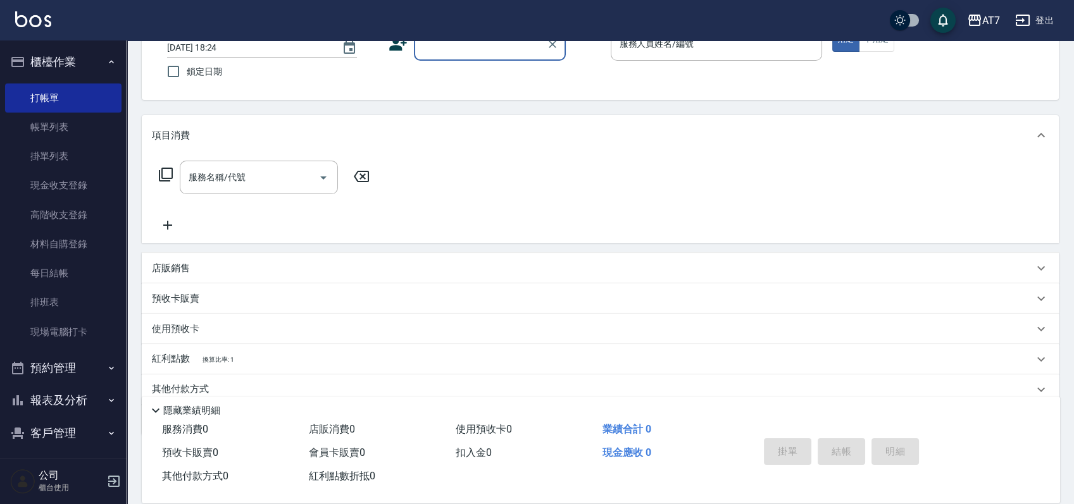
scroll to position [140, 0]
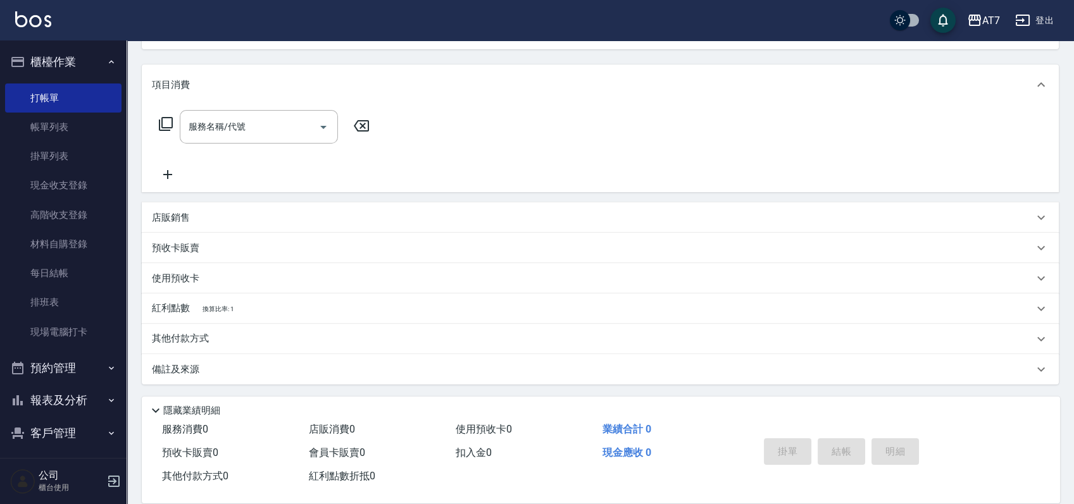
click at [282, 343] on div "其他付款方式" at bounding box center [592, 339] width 881 height 14
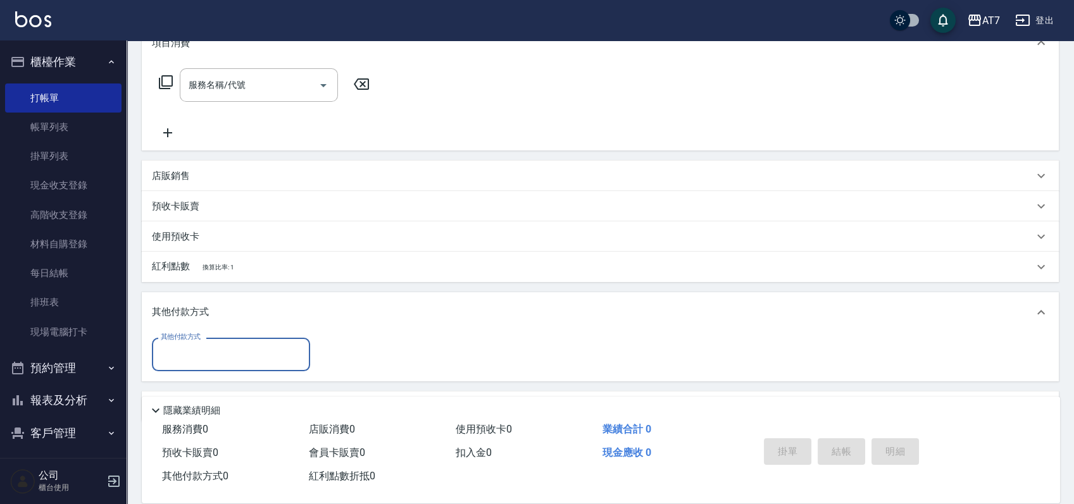
scroll to position [219, 0]
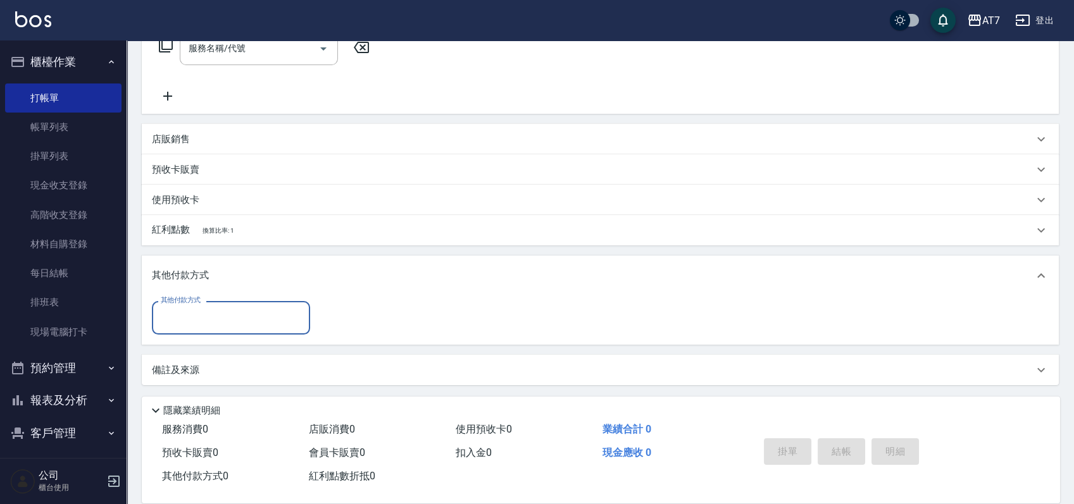
click at [191, 325] on input "其他付款方式" at bounding box center [231, 318] width 147 height 22
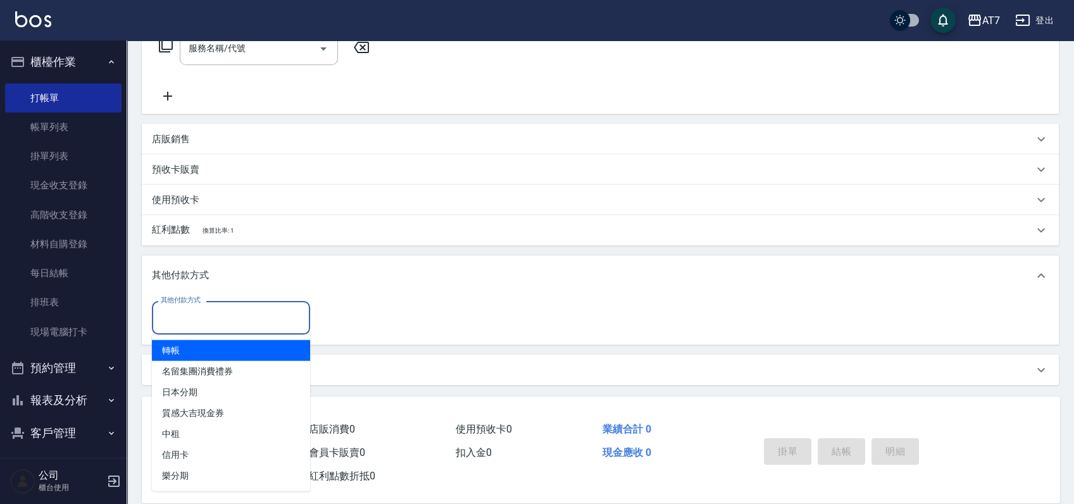
click at [191, 347] on span "轉帳" at bounding box center [231, 350] width 158 height 21
type input "轉帳"
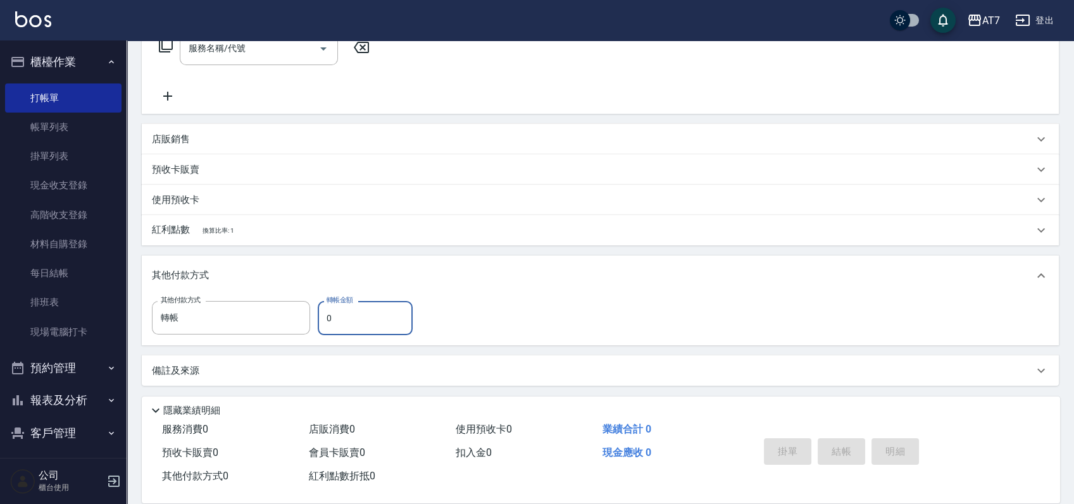
click at [326, 318] on input "0" at bounding box center [365, 318] width 95 height 34
type input "0"
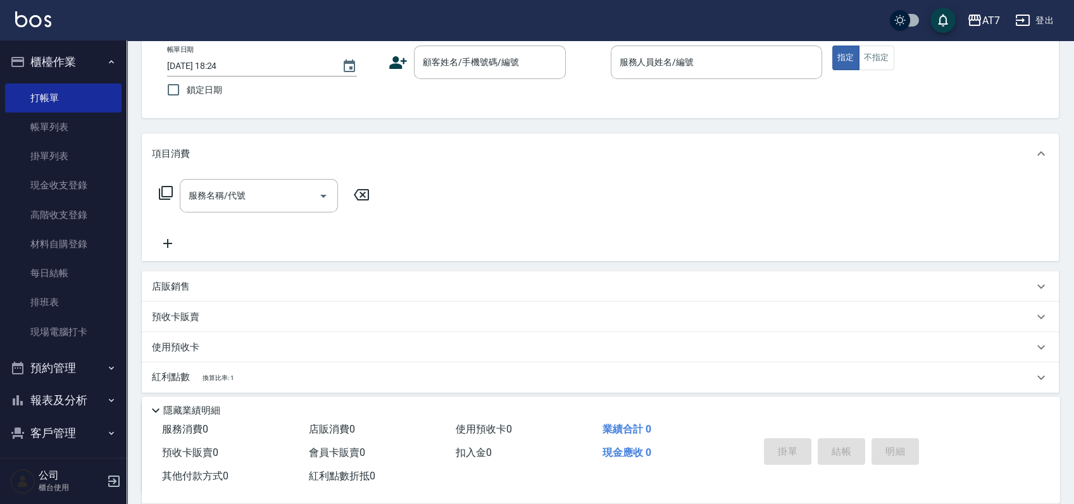
scroll to position [0, 0]
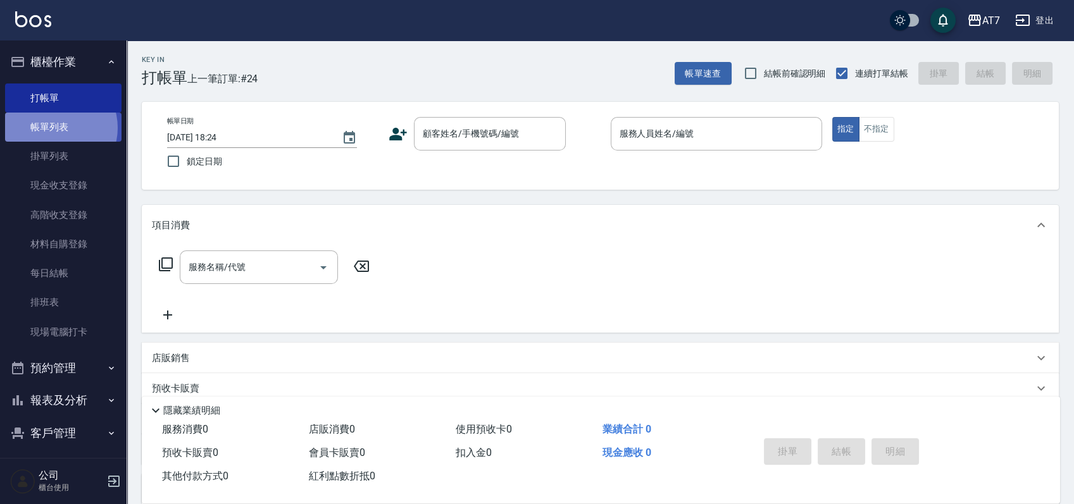
click at [54, 128] on link "帳單列表" at bounding box center [63, 127] width 116 height 29
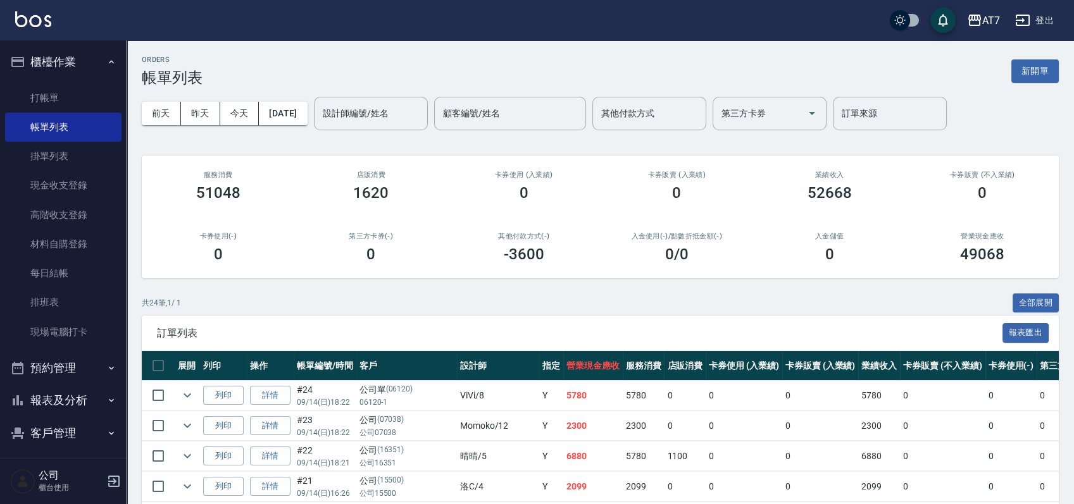
scroll to position [168, 0]
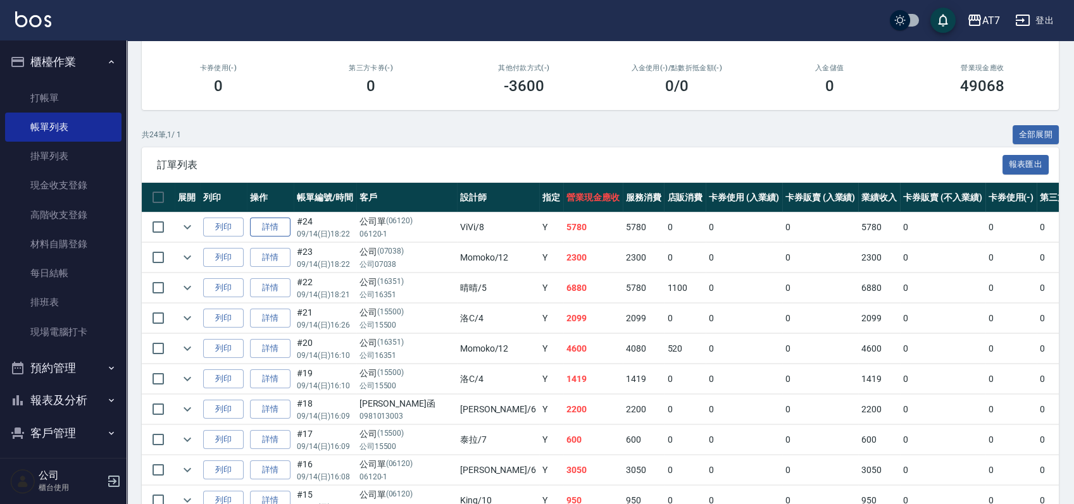
click at [277, 228] on link "詳情" at bounding box center [270, 228] width 40 height 20
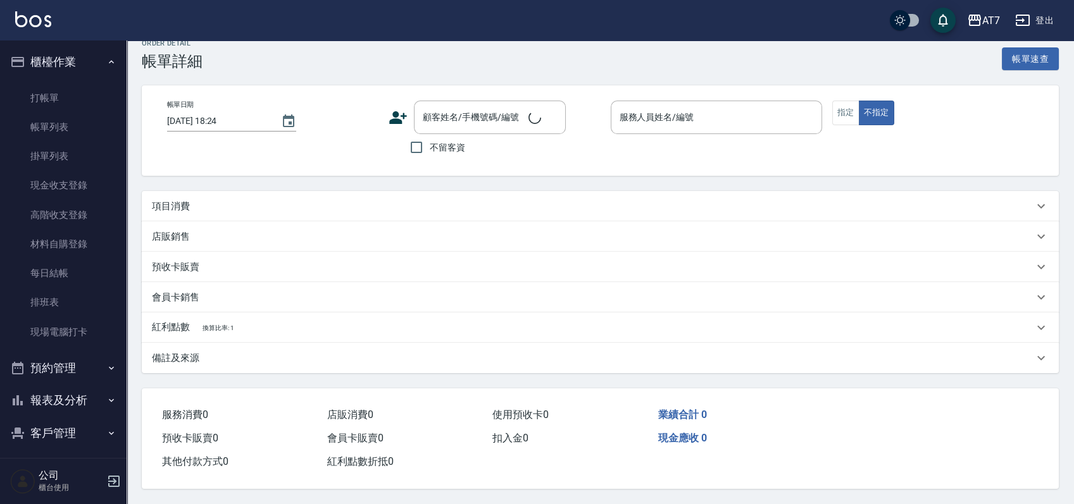
type input "[DATE] 18:22"
type input "ViVi-8"
type input "570"
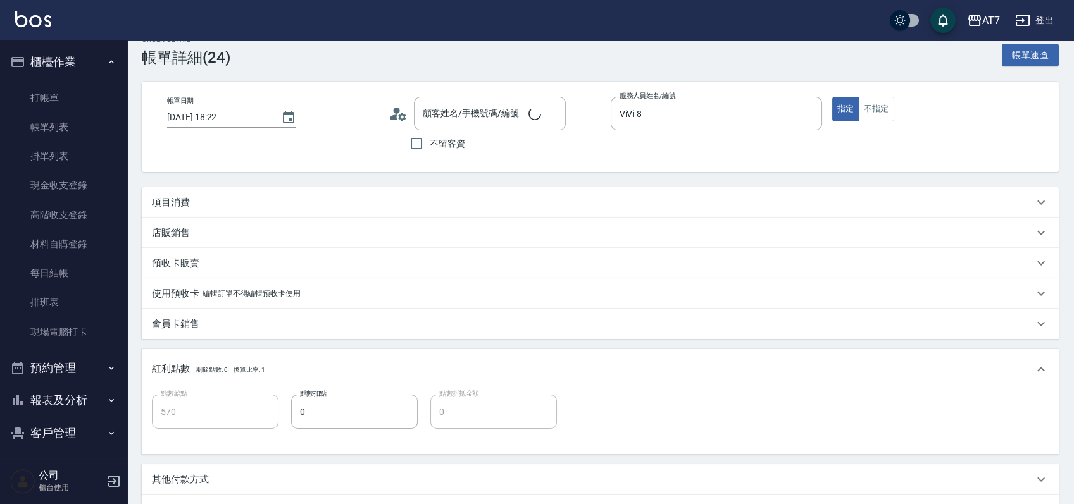
type input "公司單/06120-1/06120"
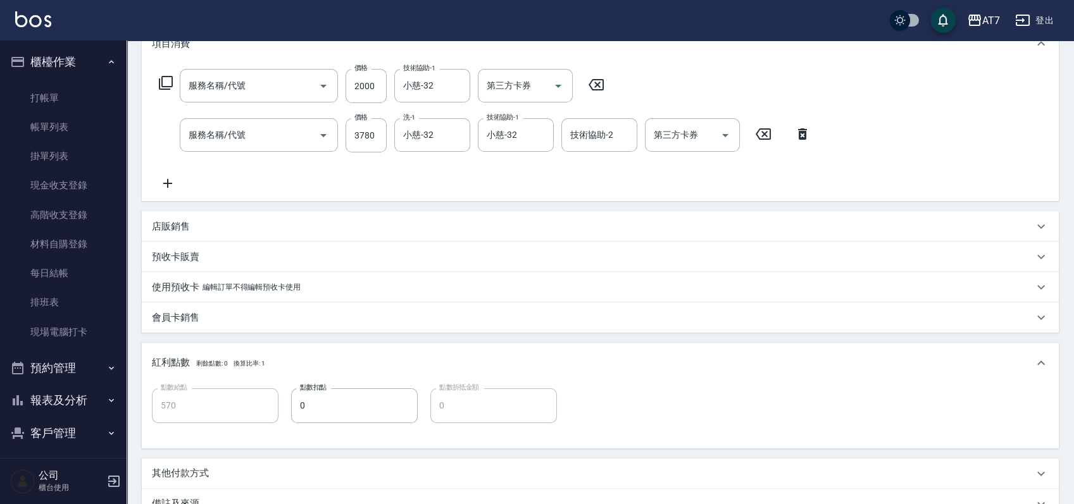
type input "鉑金護髮S（自領(608)"
type input "染髮(互助)(401)"
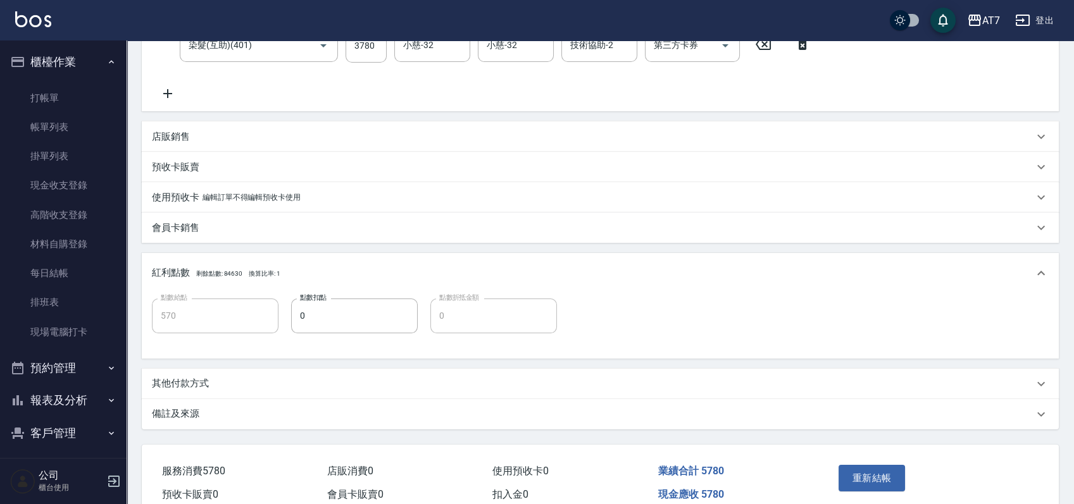
scroll to position [333, 0]
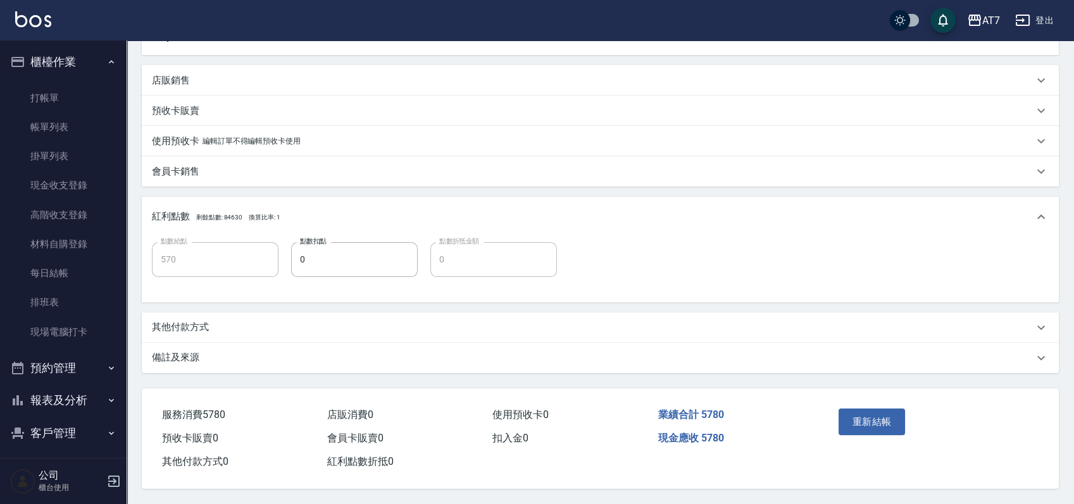
click at [343, 325] on div "其他付款方式" at bounding box center [592, 327] width 881 height 13
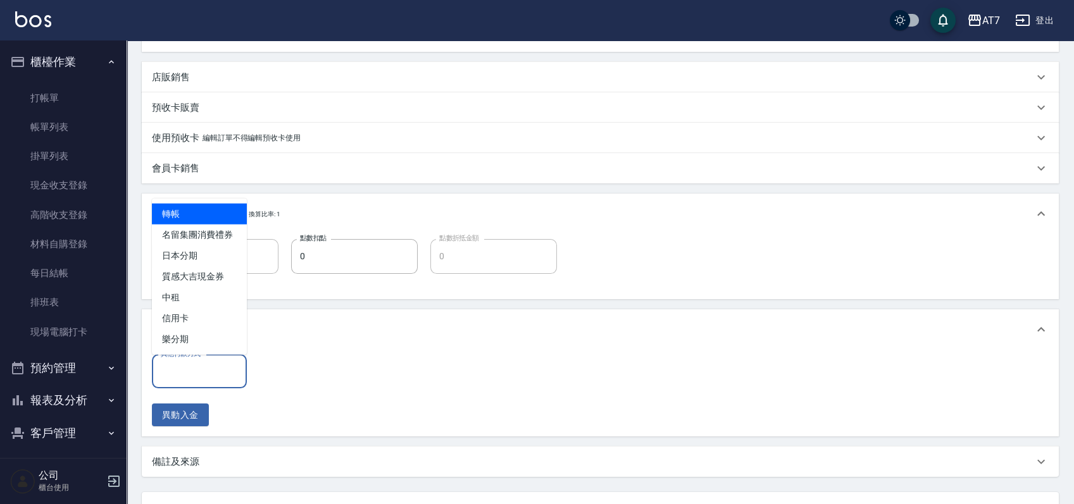
click at [199, 362] on input "其他付款方式" at bounding box center [200, 372] width 84 height 22
click at [212, 210] on span "轉帳" at bounding box center [199, 214] width 95 height 21
type input "轉帳"
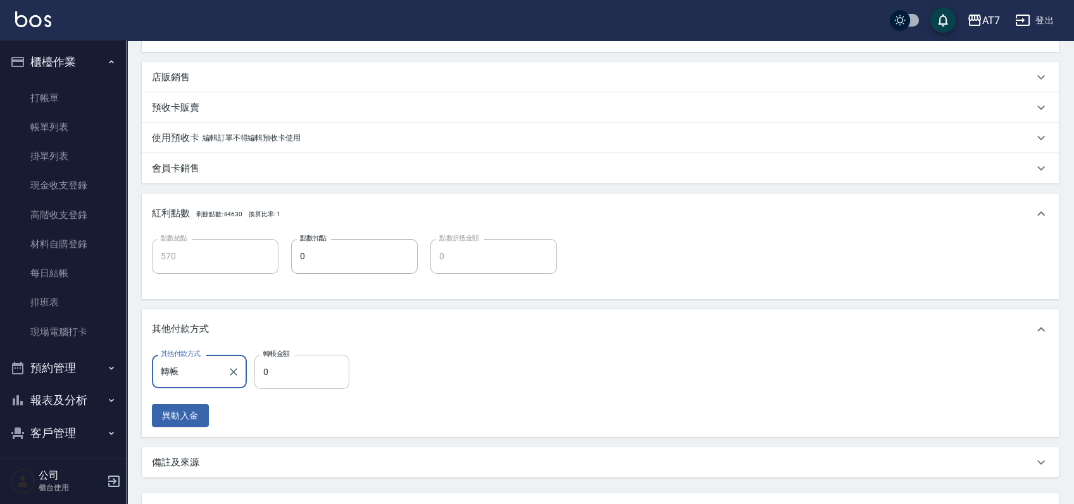
click at [258, 368] on input "0" at bounding box center [301, 372] width 95 height 34
type input "578"
type input "520"
type input "5780"
type input "0"
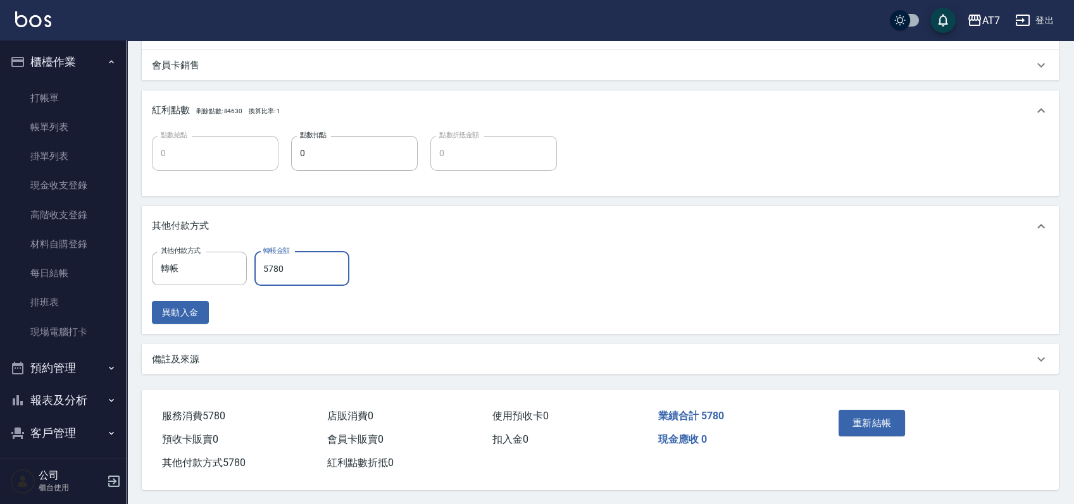
scroll to position [441, 0]
type input "5780"
click at [843, 417] on button "重新結帳" at bounding box center [871, 422] width 67 height 27
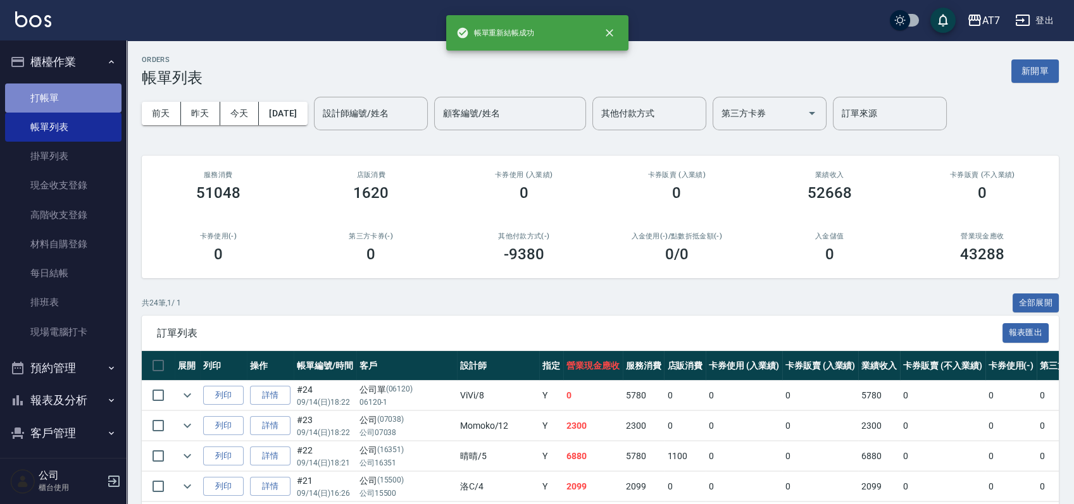
click at [66, 95] on link "打帳單" at bounding box center [63, 98] width 116 height 29
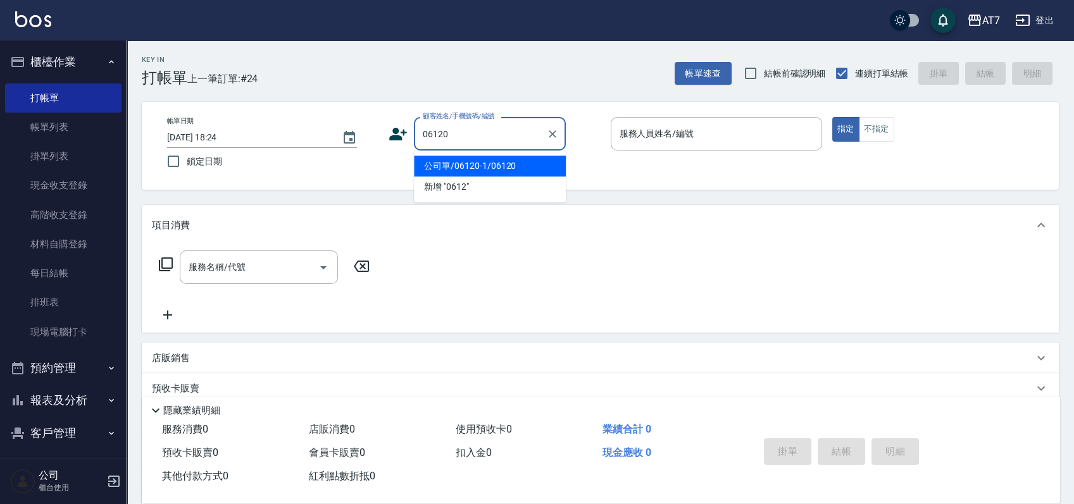
type input "公司單/06120-1/06120"
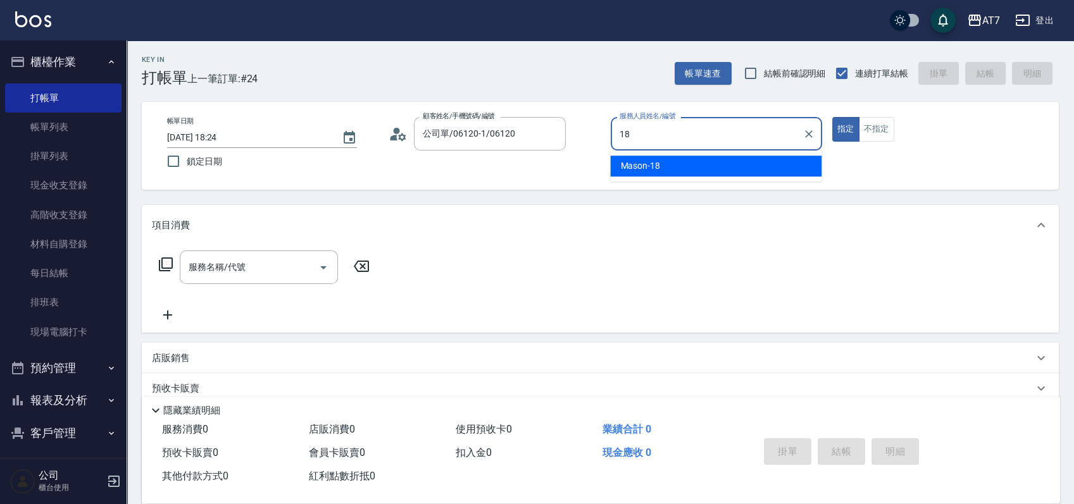
type input "Mason-18"
type button "true"
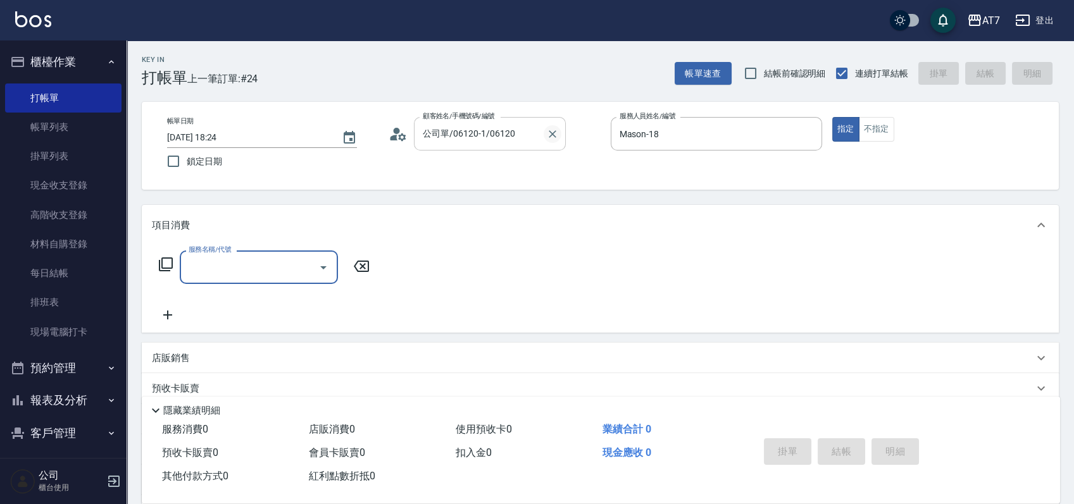
click at [550, 137] on icon "Clear" at bounding box center [552, 134] width 13 height 13
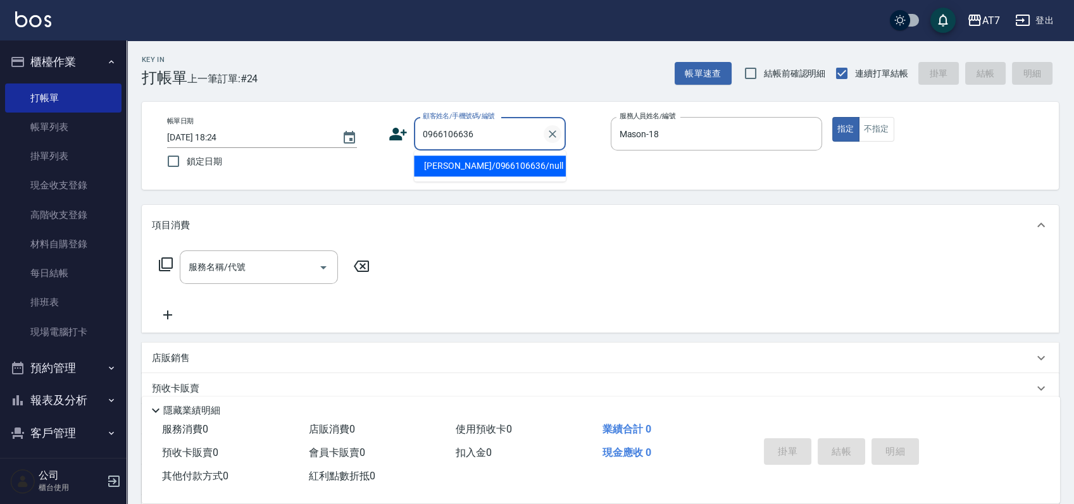
type input "[PERSON_NAME]/0966106636/null"
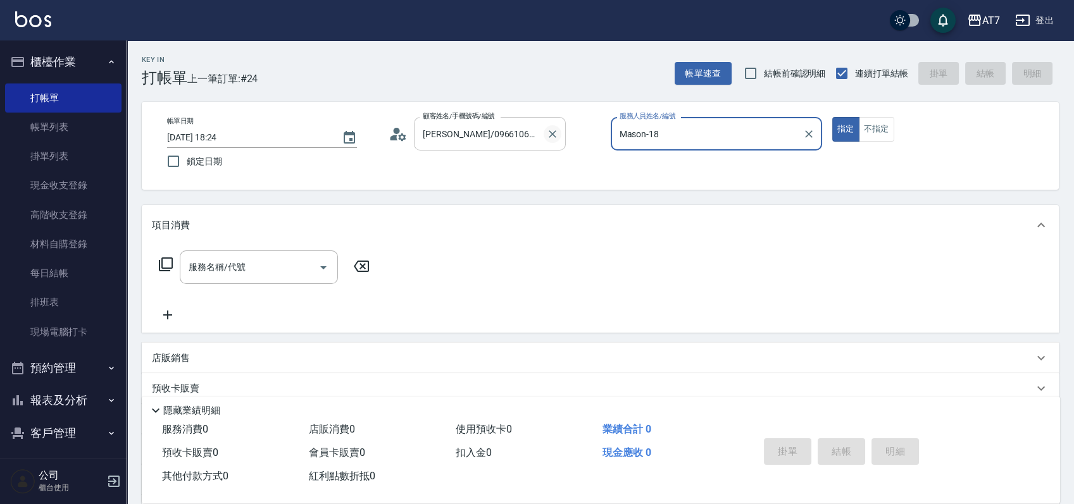
click at [832, 117] on button "指定" at bounding box center [845, 129] width 27 height 25
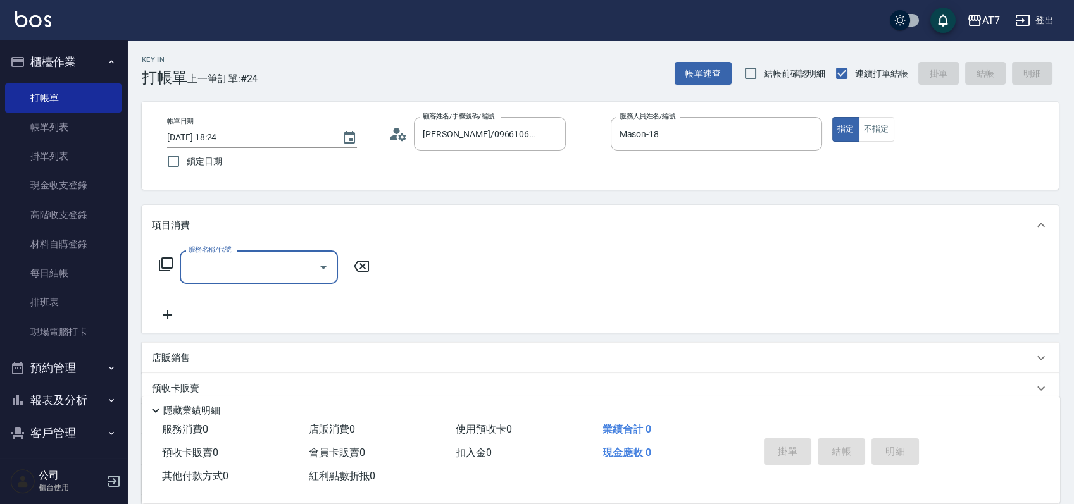
click at [171, 263] on icon at bounding box center [165, 264] width 15 height 15
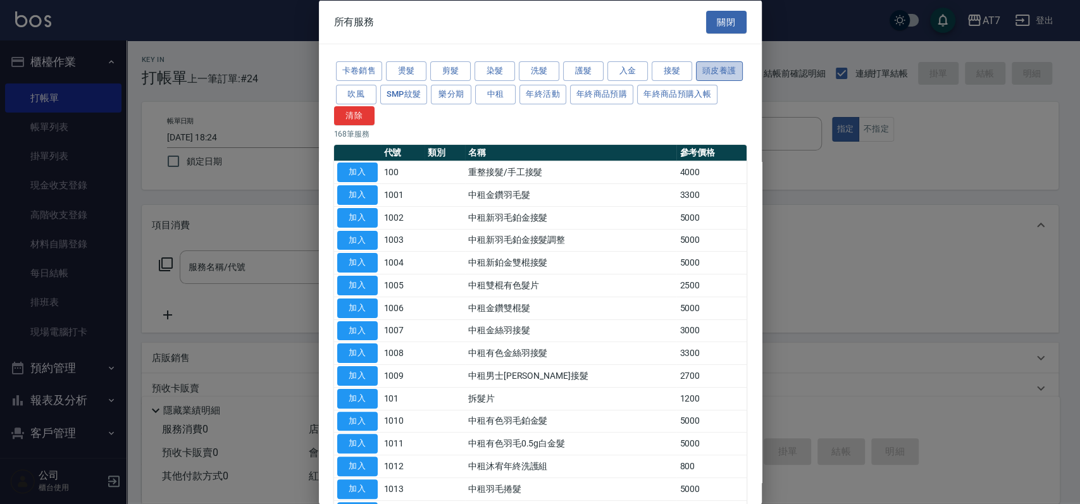
click at [696, 81] on button "頭皮養護" at bounding box center [719, 71] width 47 height 20
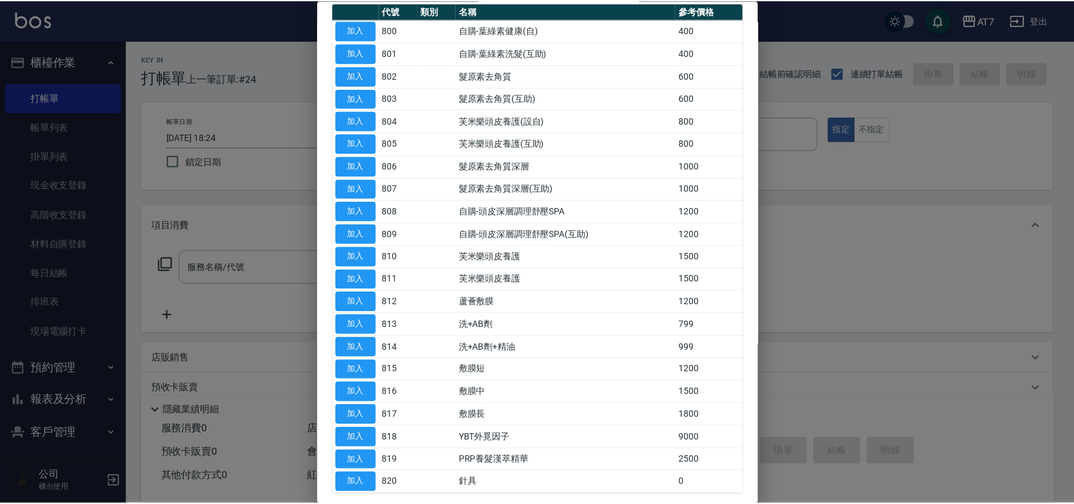
scroll to position [118, 0]
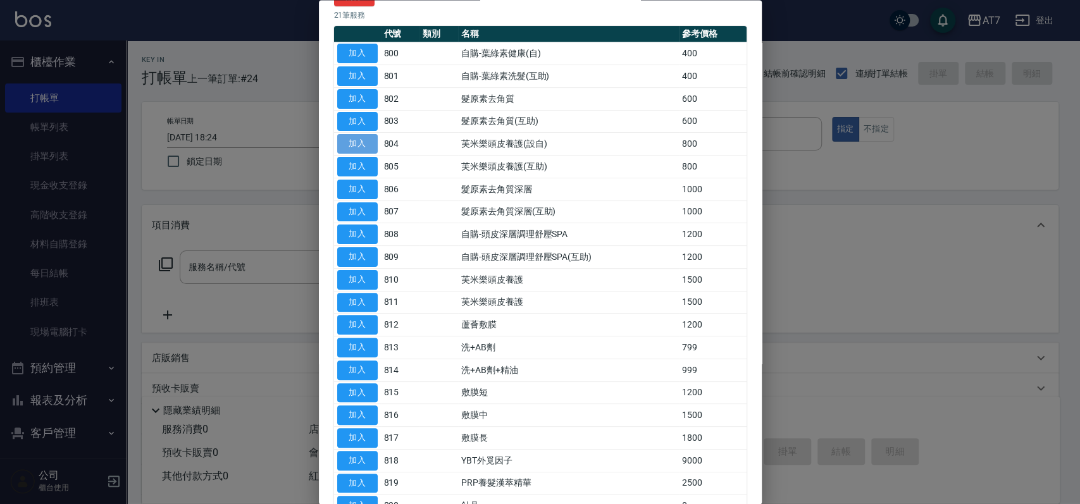
click at [355, 149] on button "加入" at bounding box center [357, 145] width 40 height 20
type input "芙米樂頭皮養護(設自)(804)"
type input "80"
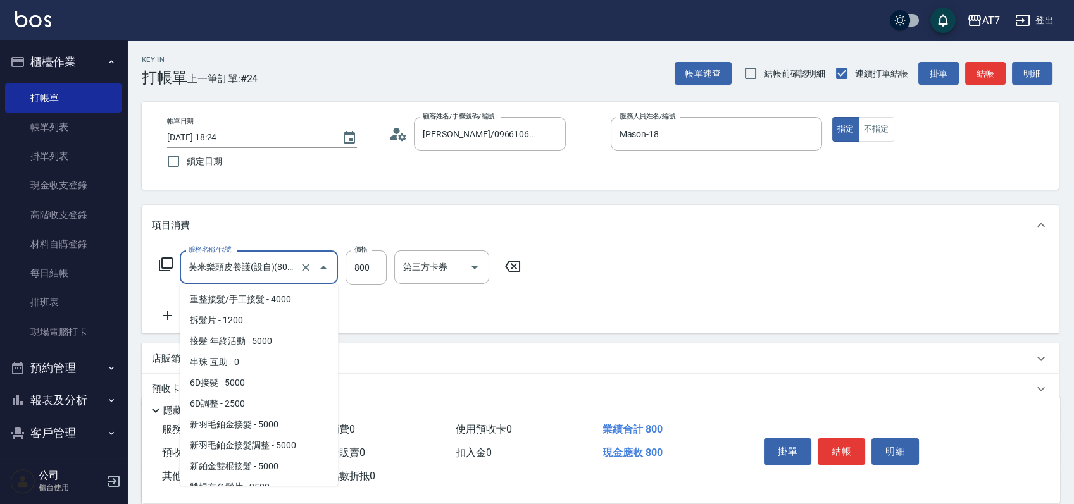
click at [279, 259] on input "芙米樂頭皮養護(設自)(804)" at bounding box center [240, 267] width 111 height 22
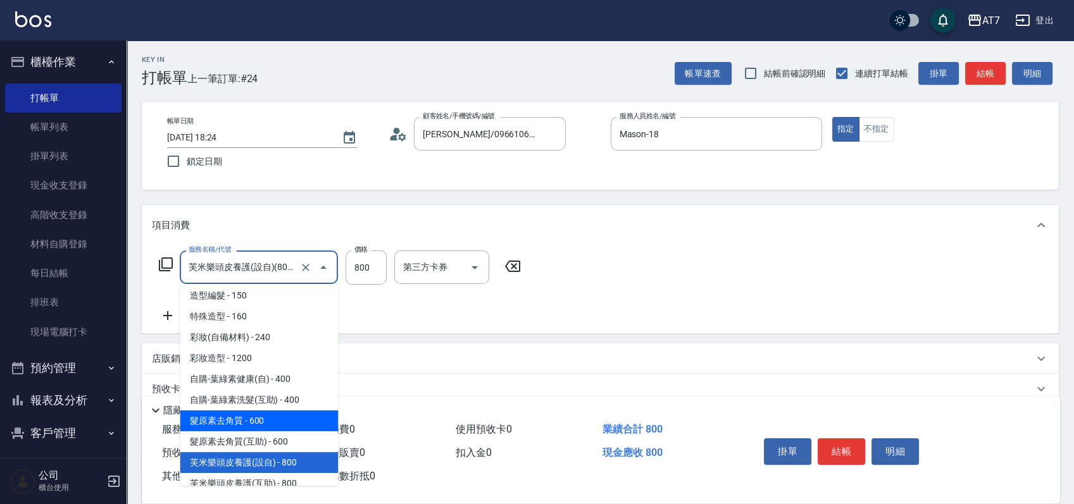
click at [272, 431] on span "髮原素去角質 - 600" at bounding box center [259, 421] width 158 height 21
type input "髮原素去角質(802)"
type input "60"
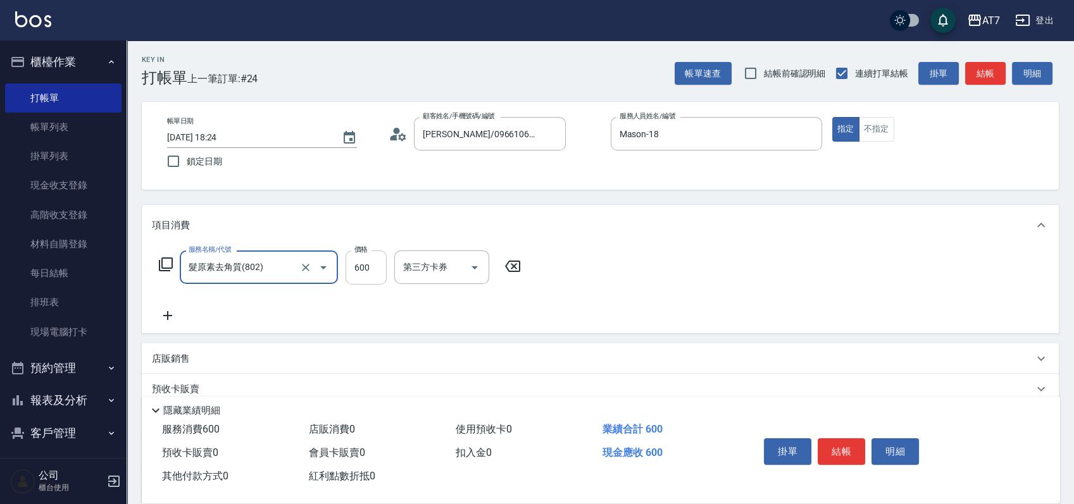
click at [353, 271] on input "600" at bounding box center [365, 268] width 41 height 34
type input "5"
type input "0"
type input "599"
type input "50"
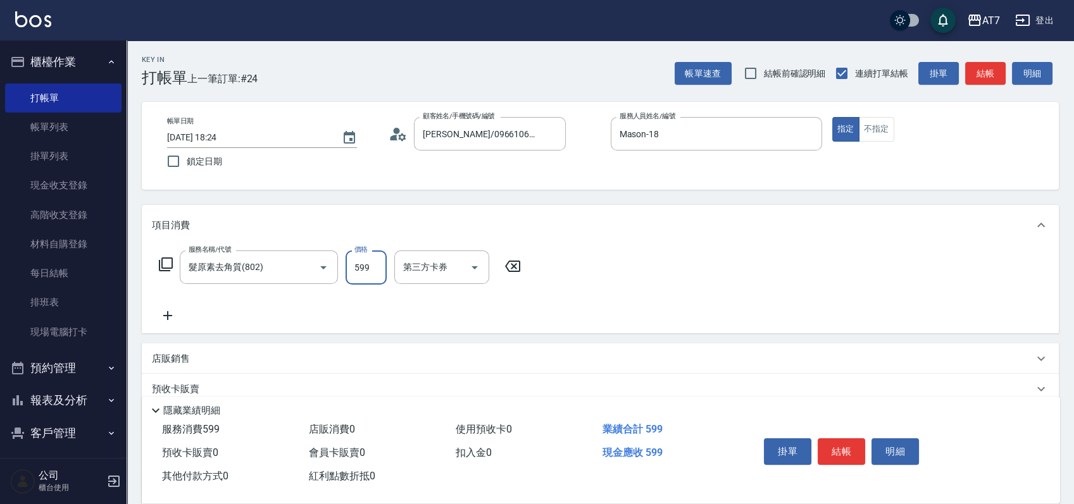
type input "599"
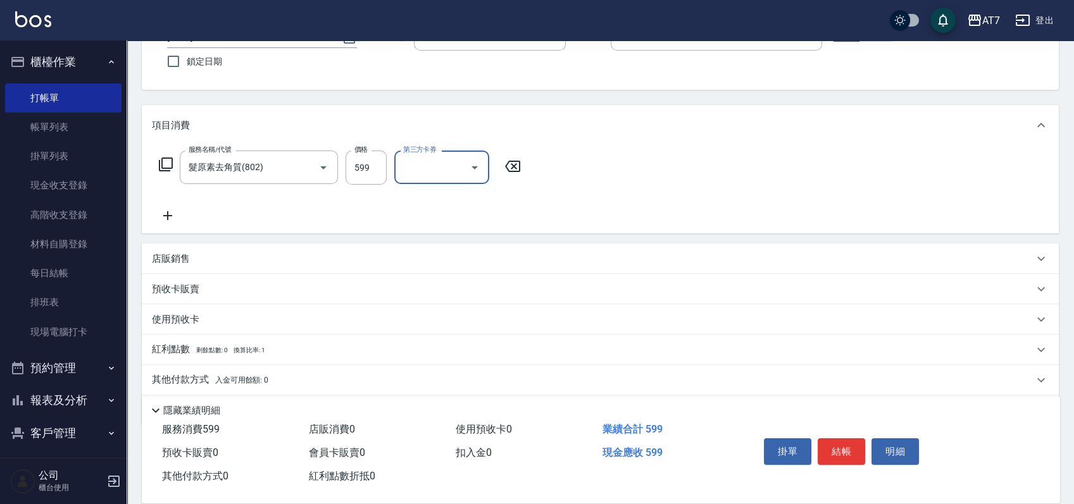
scroll to position [141, 0]
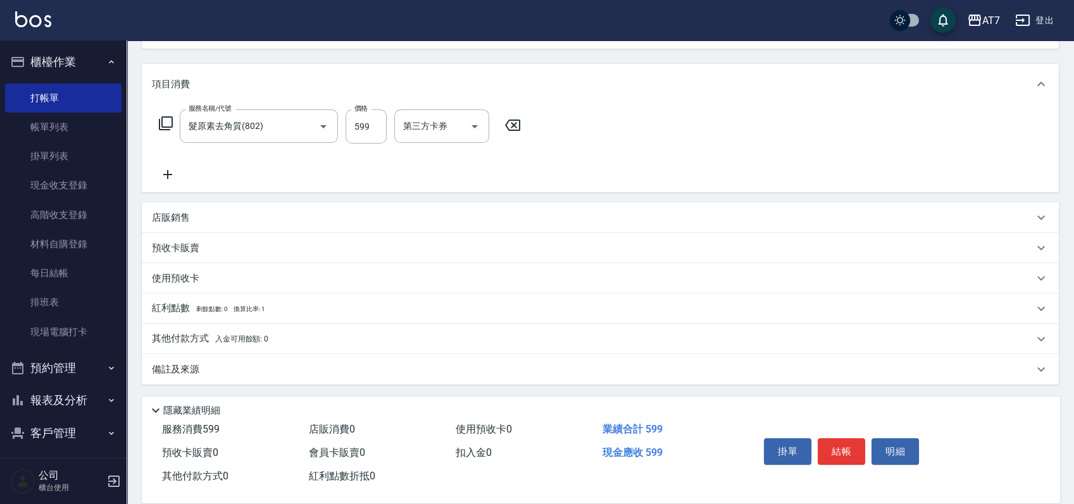
click at [298, 337] on div "其他付款方式 入金可用餘額: 0" at bounding box center [592, 339] width 881 height 14
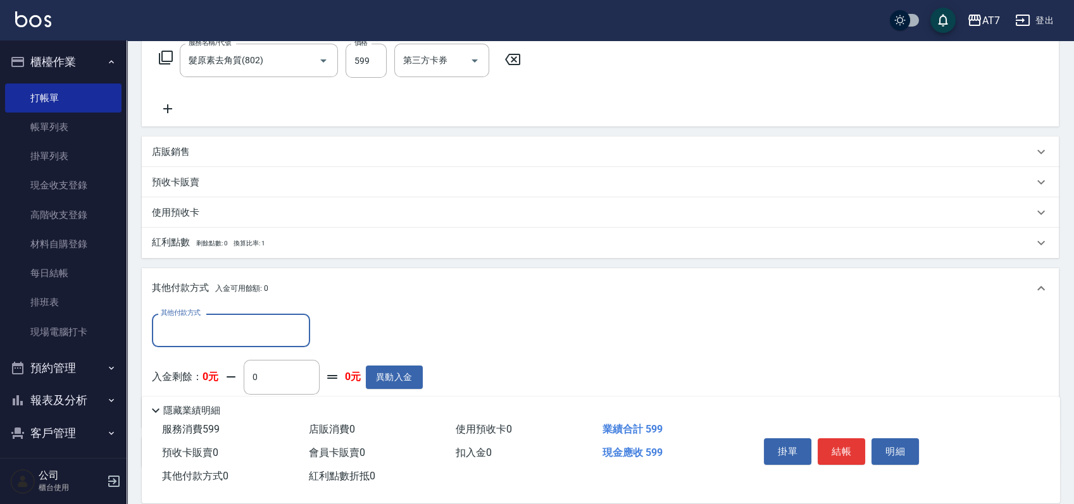
scroll to position [289, 0]
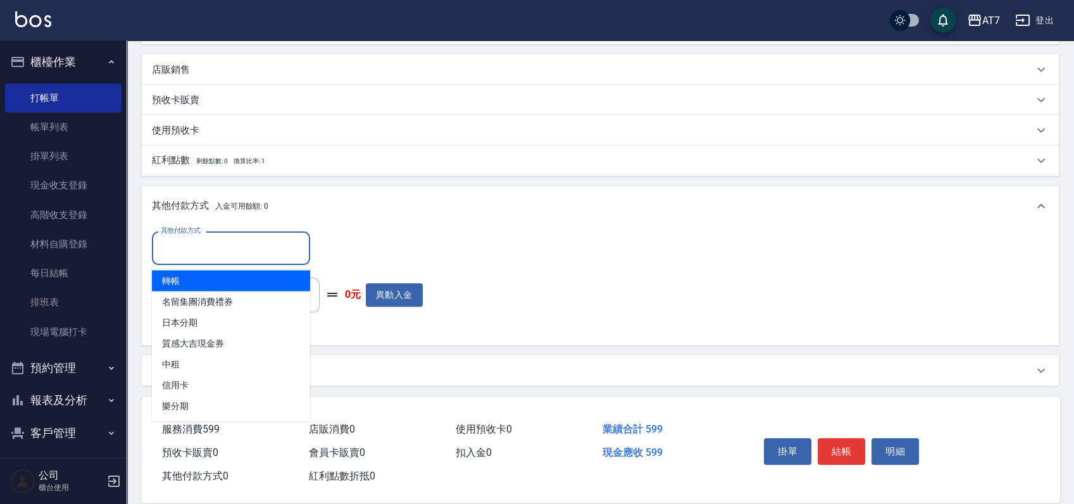
click at [218, 252] on input "其他付款方式" at bounding box center [231, 248] width 147 height 22
click at [229, 283] on span "轉帳" at bounding box center [231, 280] width 158 height 21
type input "轉帳"
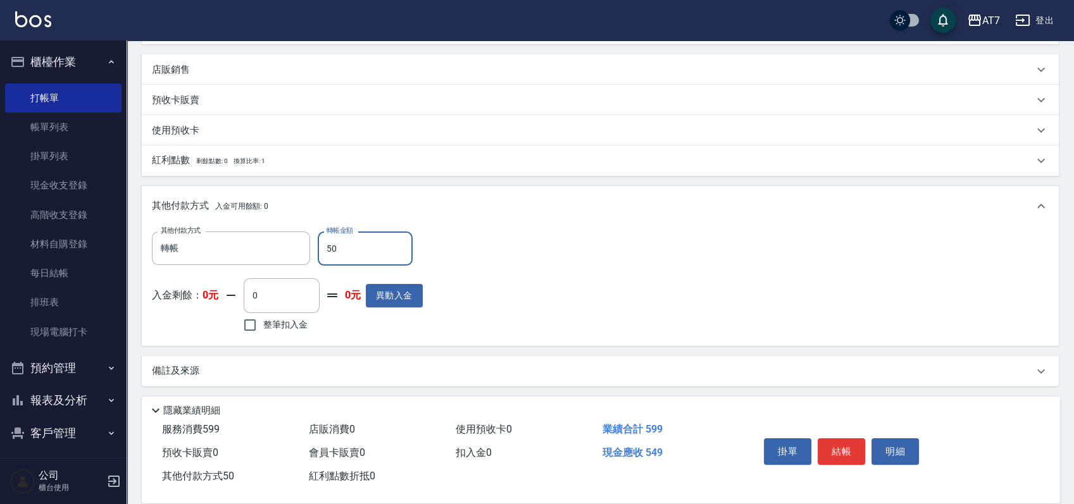
type input "590"
type input "0"
type input "59"
type input "50"
type input "599"
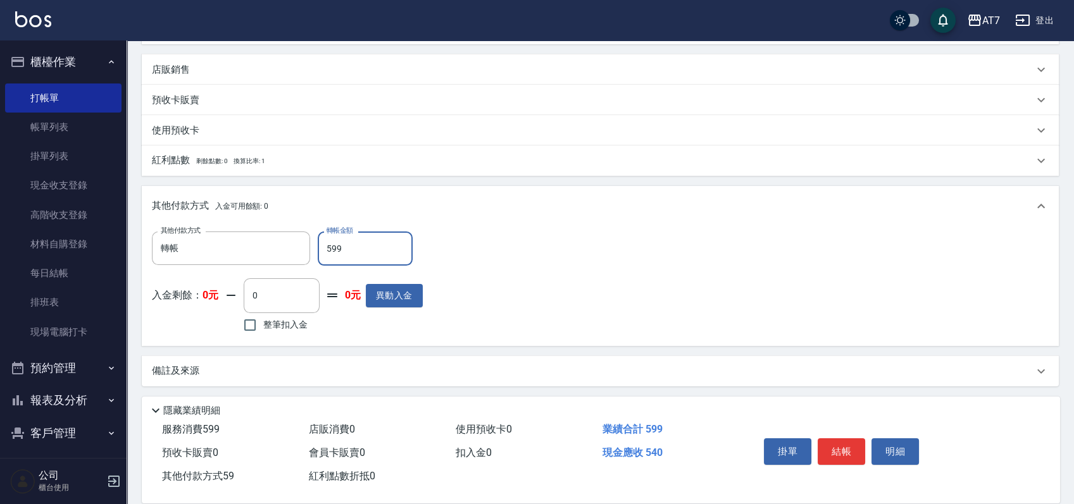
type input "0"
type input "599"
click at [842, 447] on button "結帳" at bounding box center [841, 452] width 47 height 27
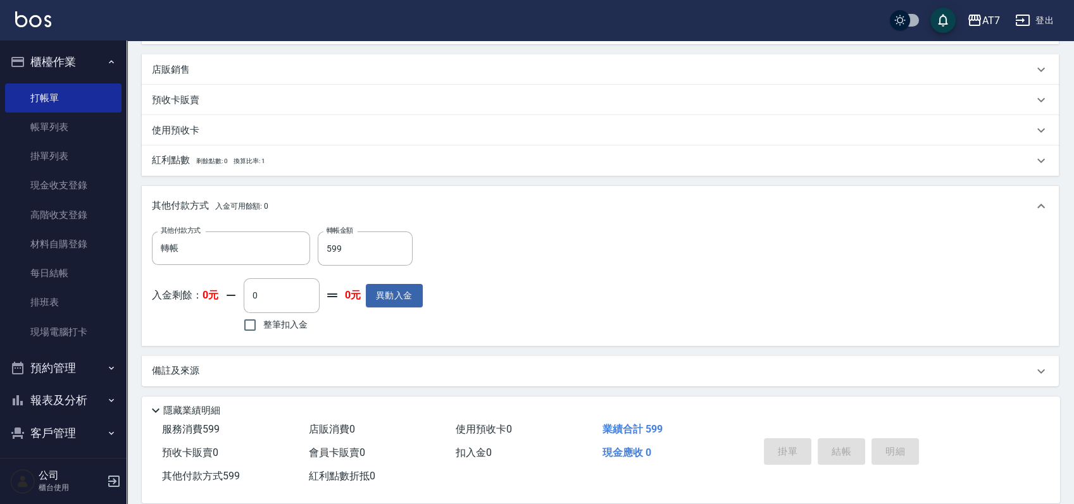
type input "[DATE] 18:25"
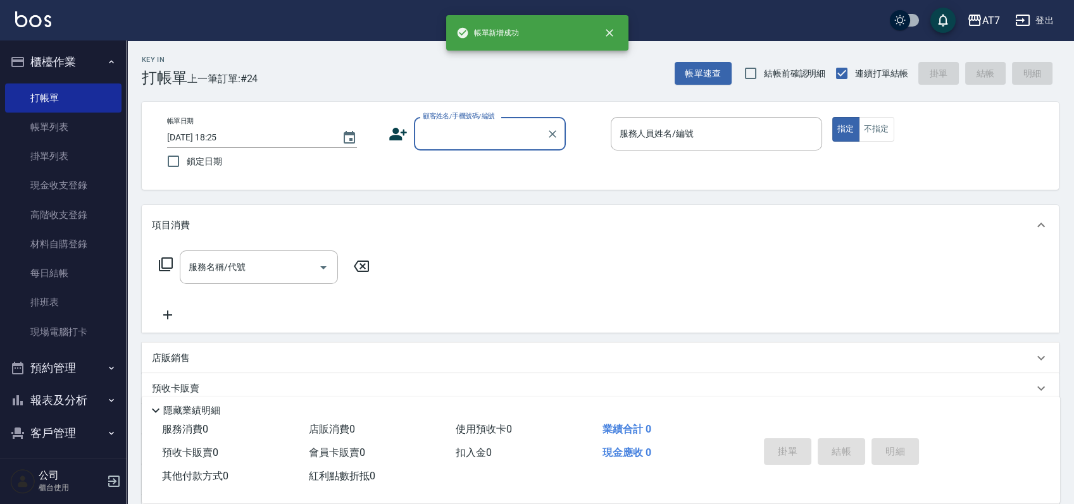
scroll to position [0, 0]
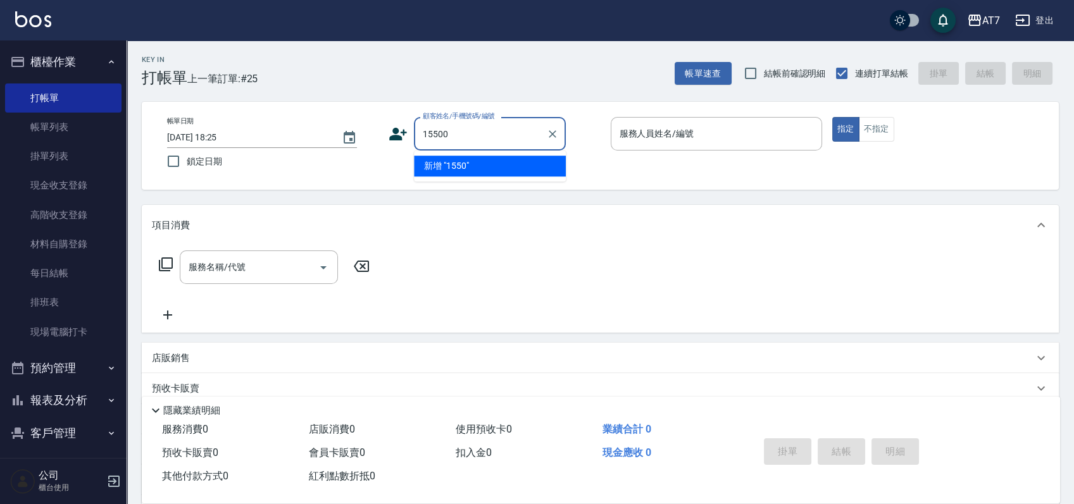
type input "15500"
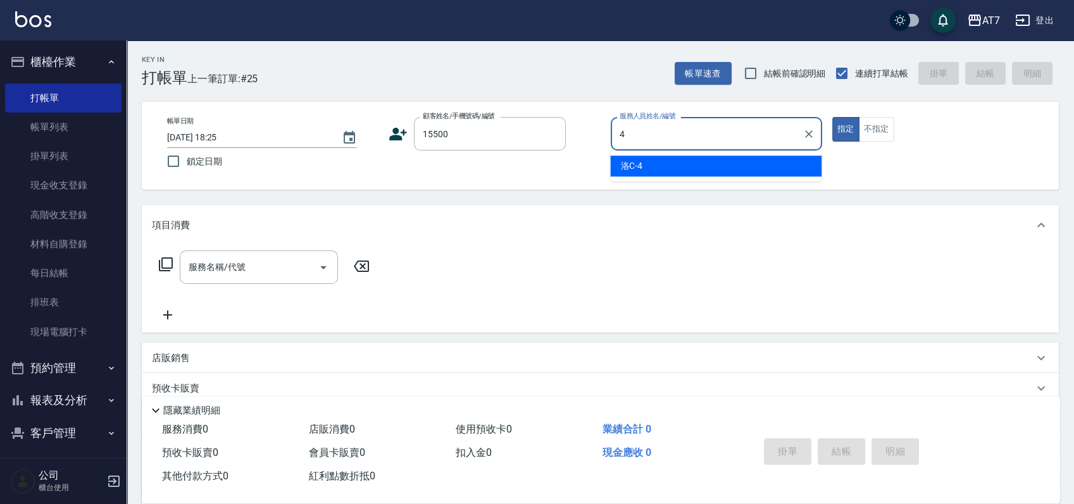
type input "洛C-4"
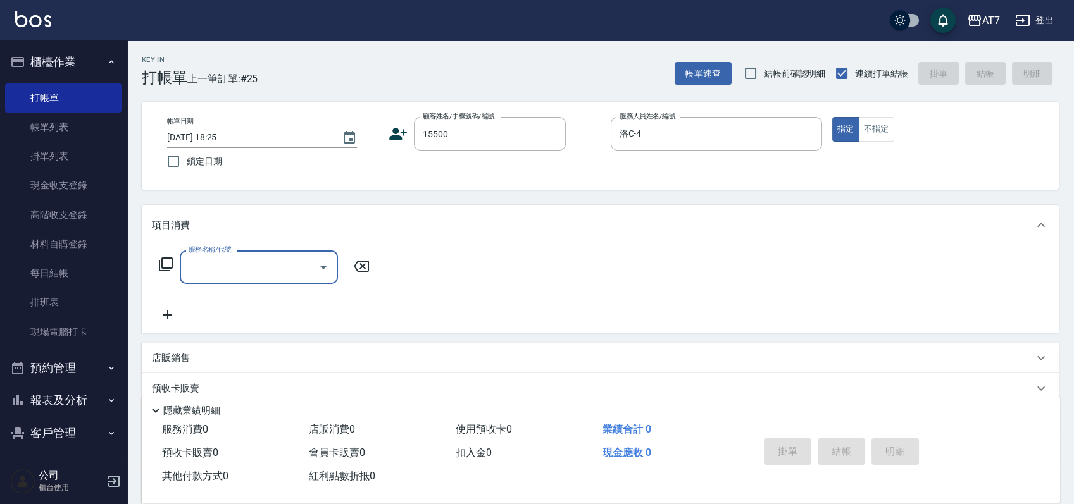
type input "公司/公司15500/15500"
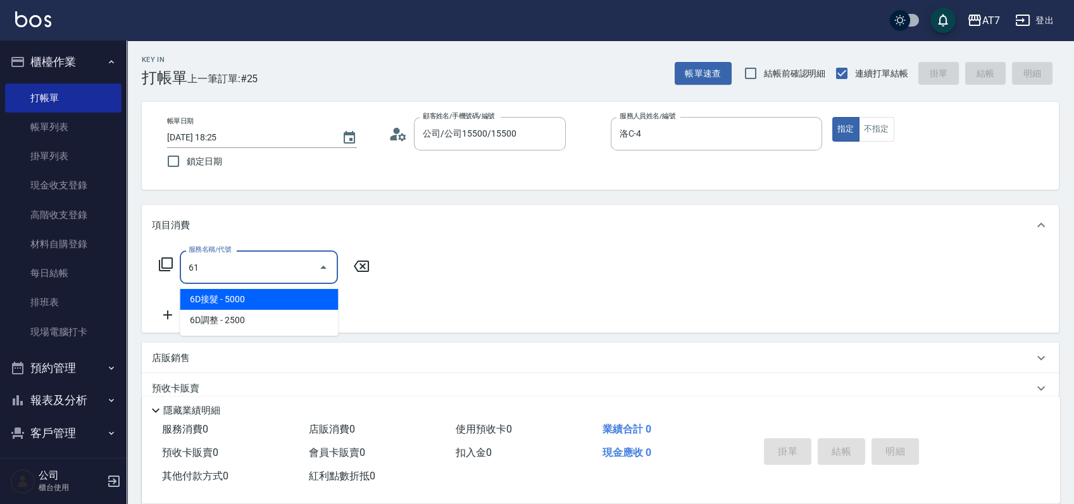
type input "610"
type input "300"
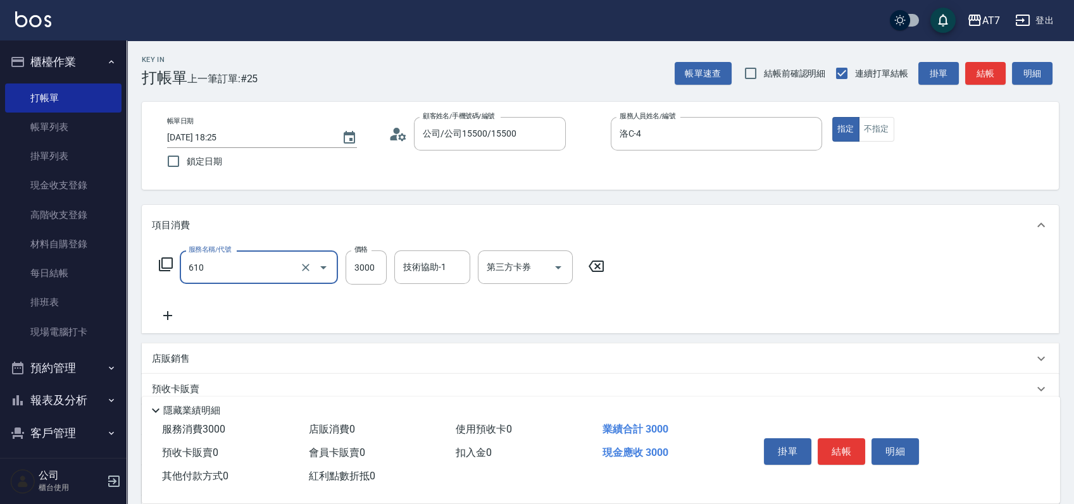
type input "鉑金護髮L（自領(610)"
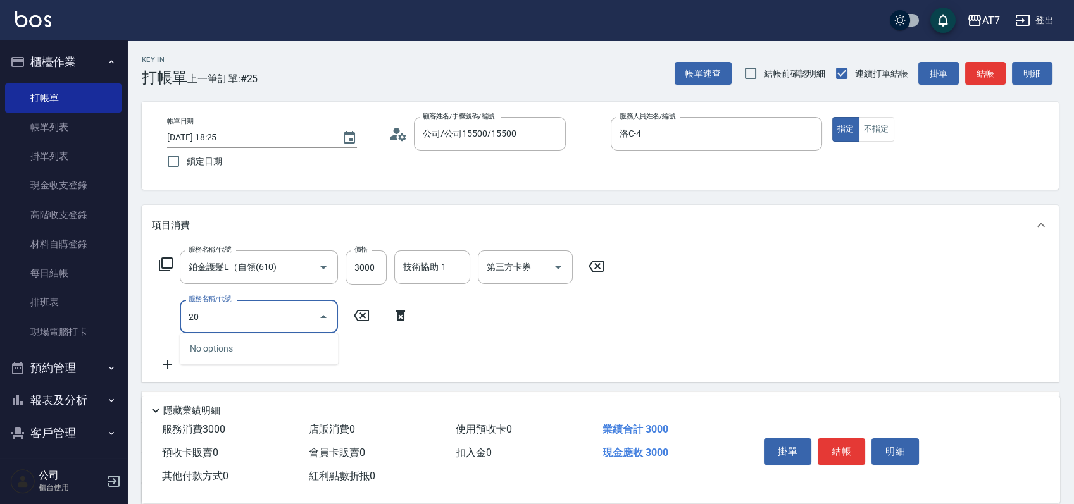
type input "200"
type input "450"
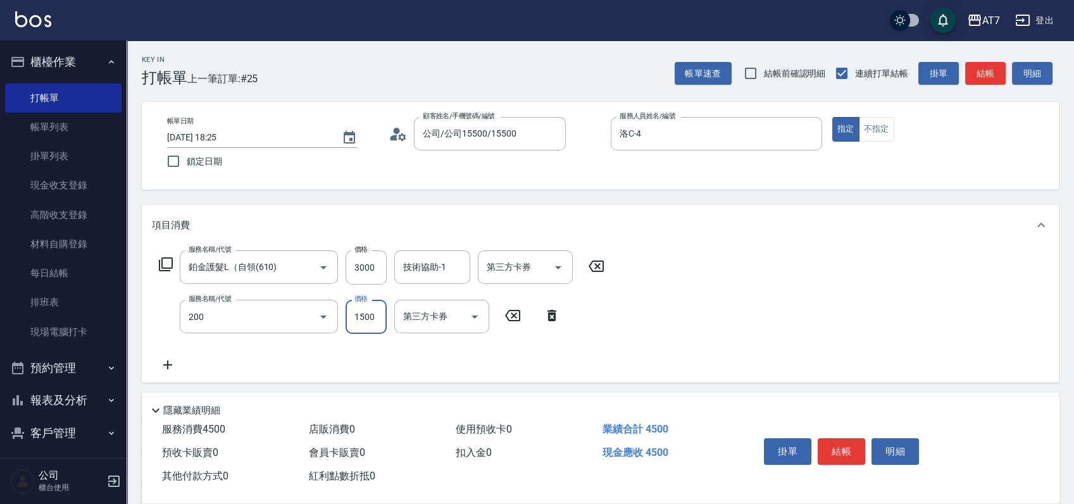
type input "燙髮(200)"
type input "2"
type input "300"
type input "259"
type input "320"
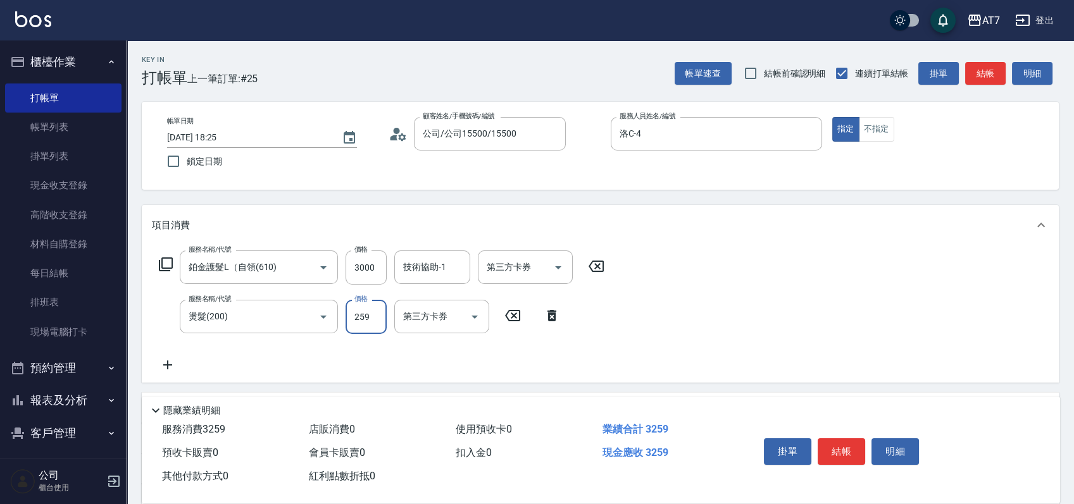
type input "2599"
type input "550"
type input "2599"
click at [834, 443] on button "結帳" at bounding box center [841, 452] width 47 height 27
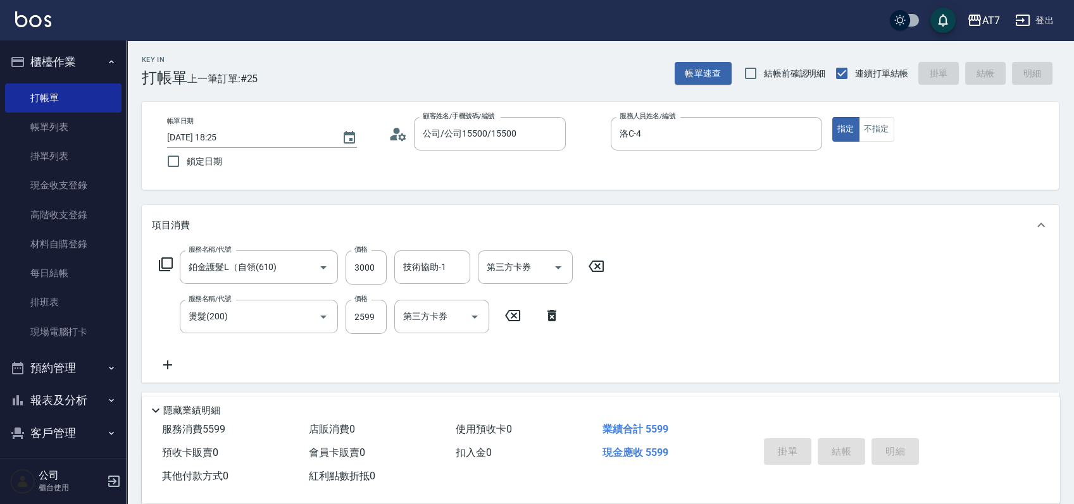
type input "[DATE] 18:26"
type input "0"
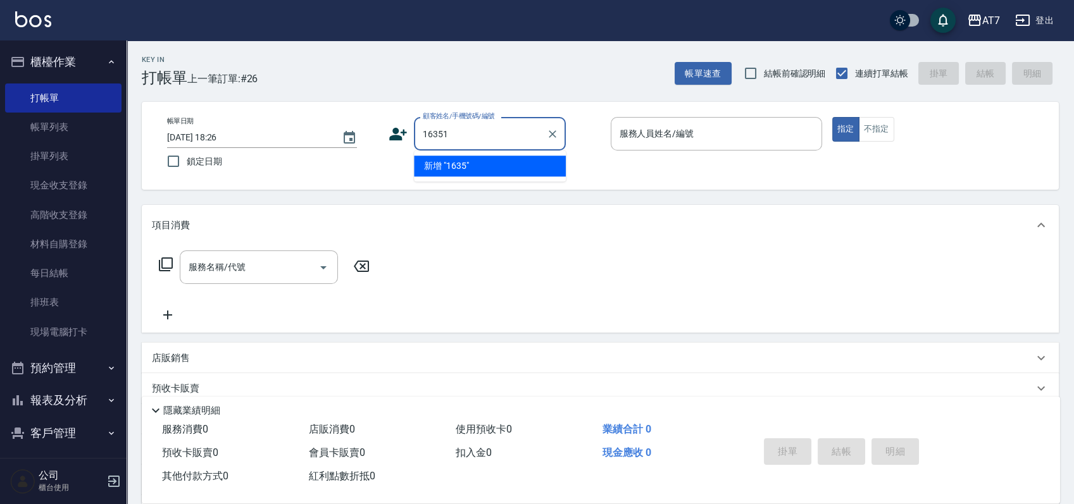
type input "16351"
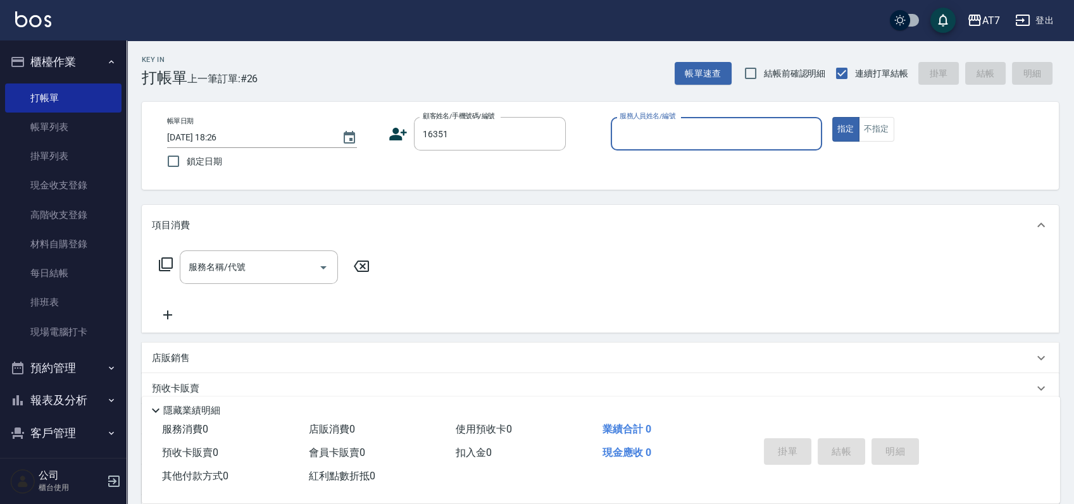
type input "1"
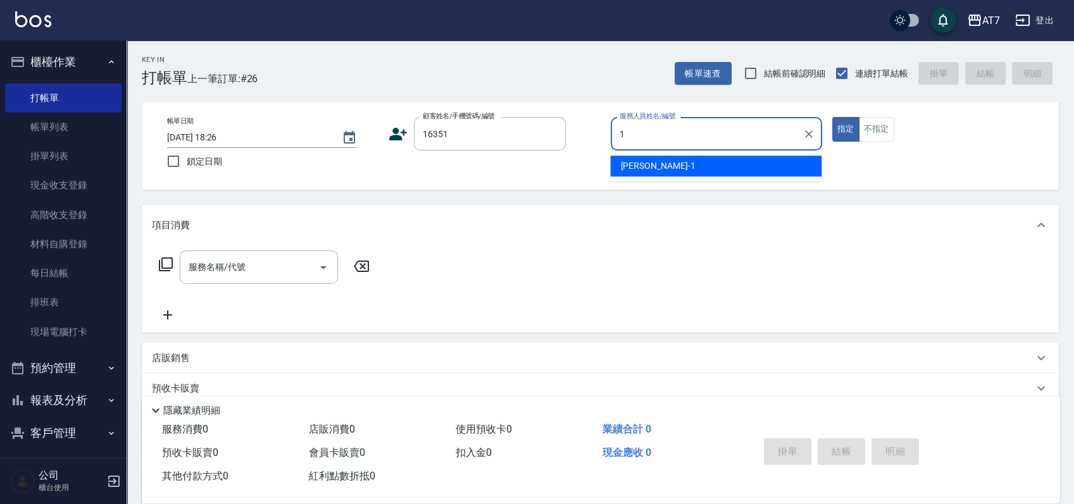
type input "公司/公司16351/16351"
type input "Momoko-12"
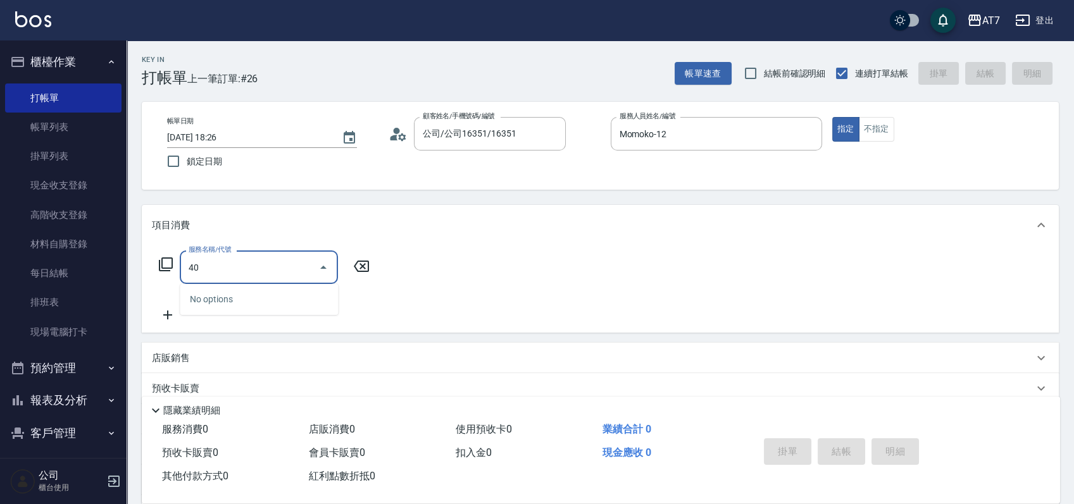
type input "401"
type input "150"
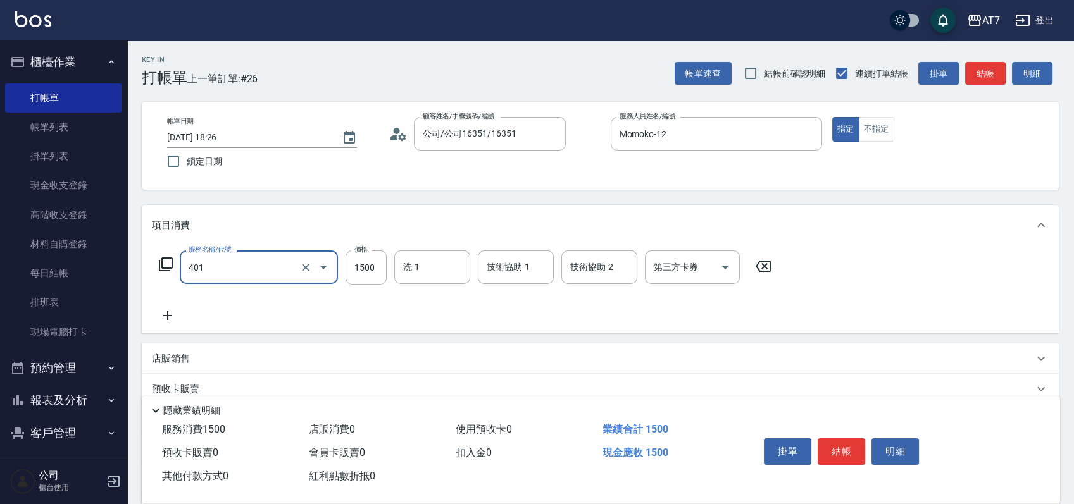
type input "染髮(互助)(401)"
type input "1"
type input "0"
type input "168"
type input "10"
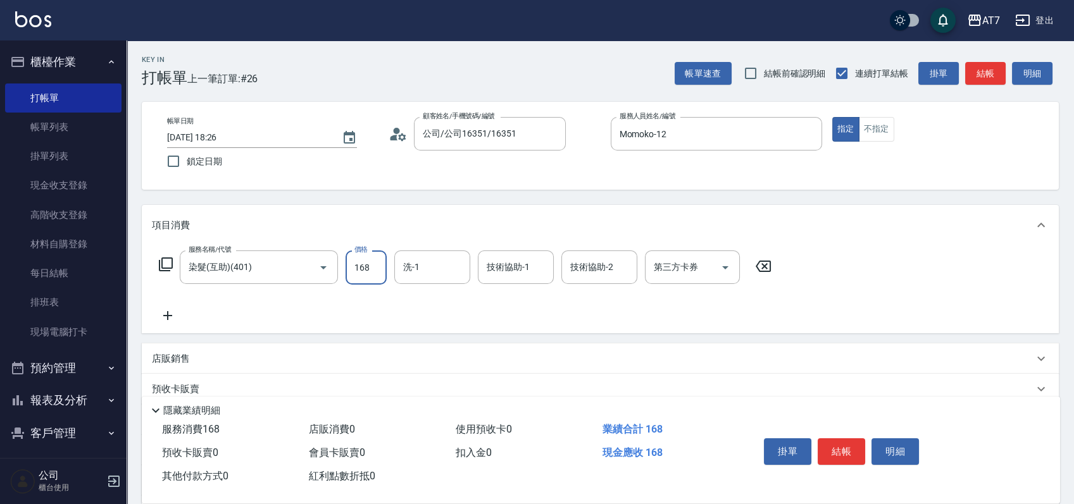
type input "1680"
type input "160"
type input "1680"
type input "依依-30"
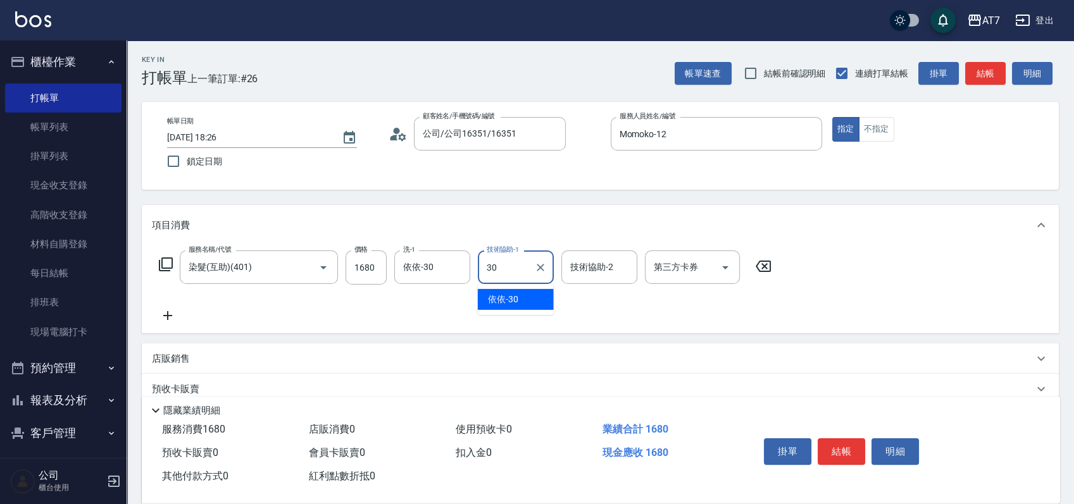
type input "依依-30"
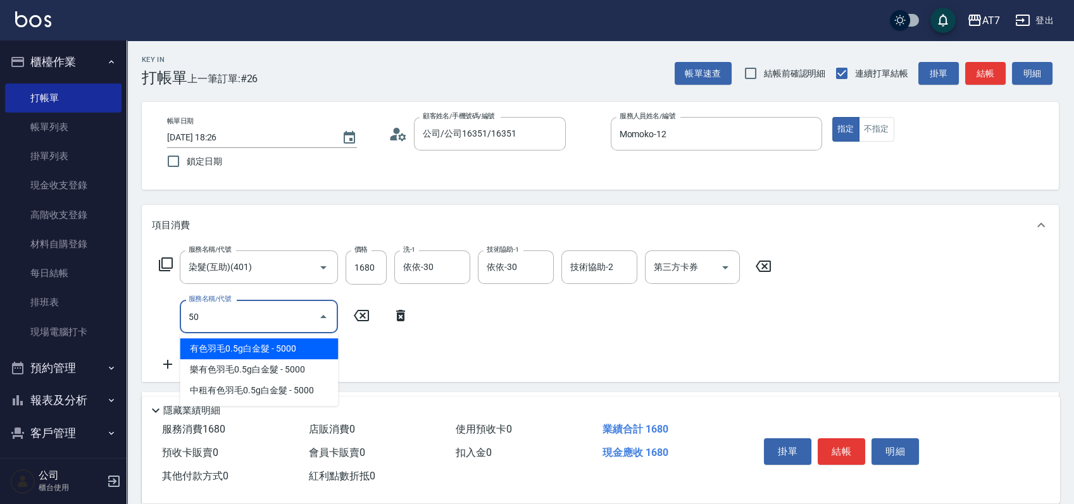
type input "504"
type input "170"
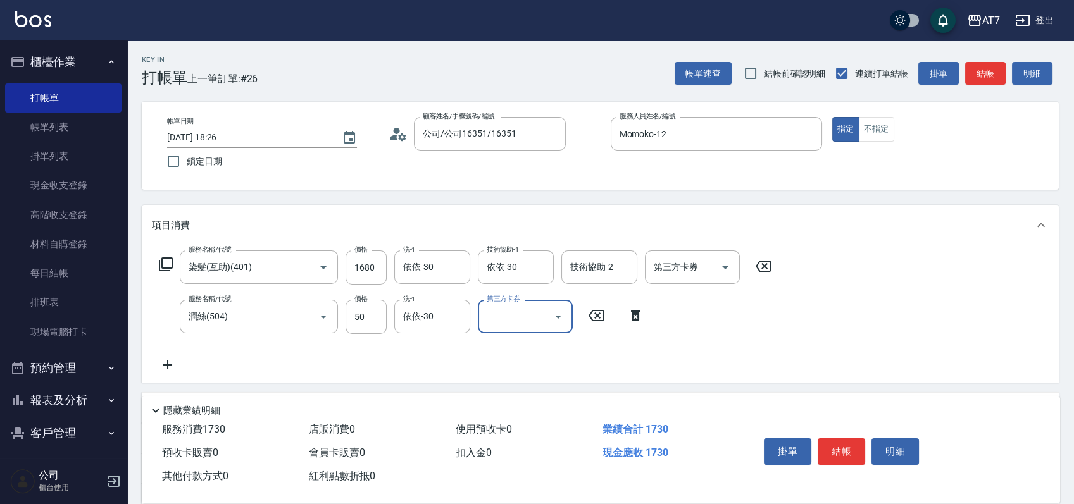
click at [833, 444] on button "結帳" at bounding box center [841, 452] width 47 height 27
click at [844, 445] on button "結帳" at bounding box center [841, 452] width 47 height 27
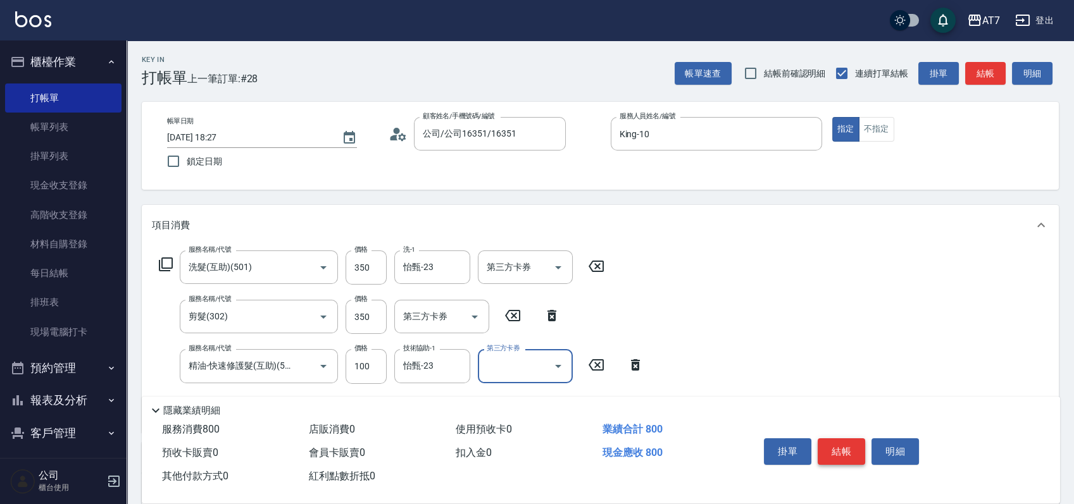
click at [844, 445] on button "結帳" at bounding box center [841, 452] width 47 height 27
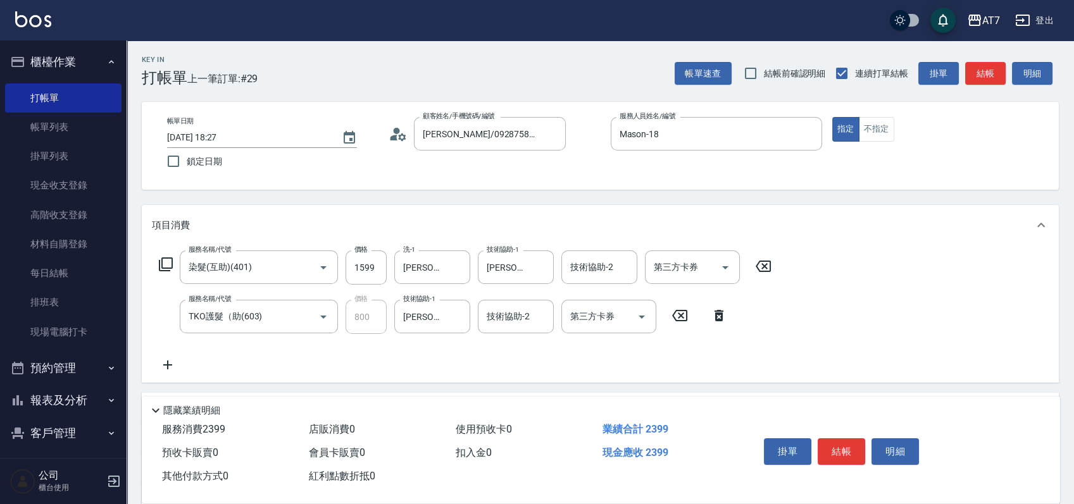
click at [769, 266] on icon at bounding box center [763, 266] width 15 height 11
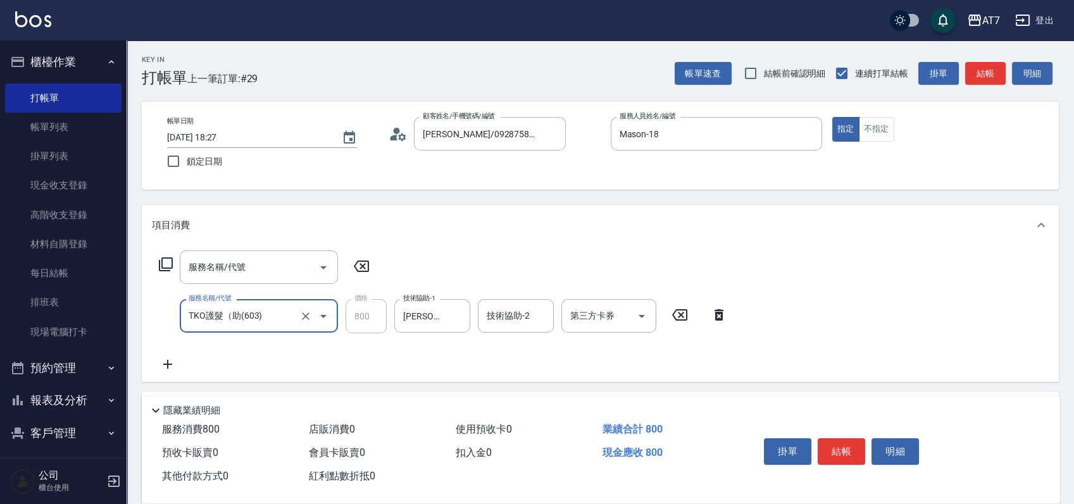
click at [673, 315] on icon at bounding box center [679, 314] width 15 height 11
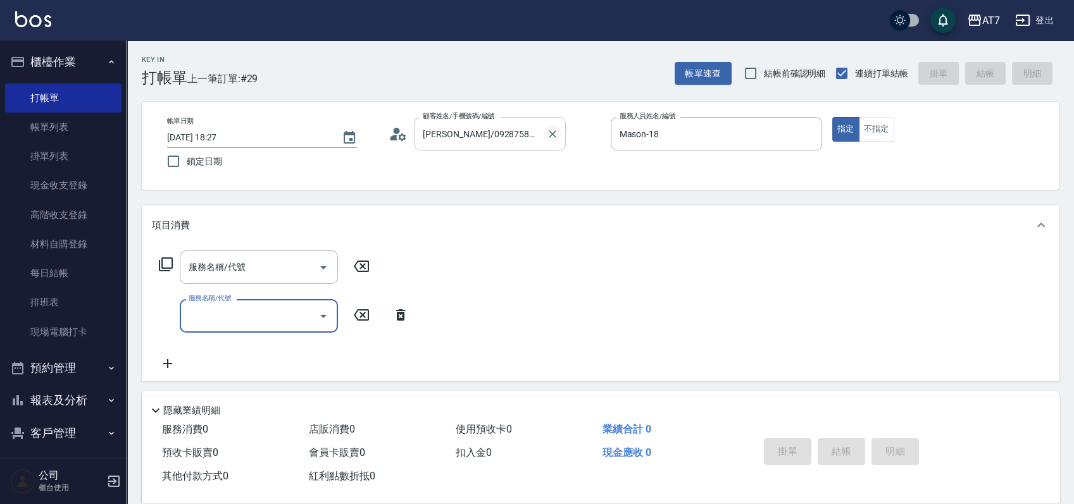
click at [557, 135] on icon "Clear" at bounding box center [552, 134] width 13 height 13
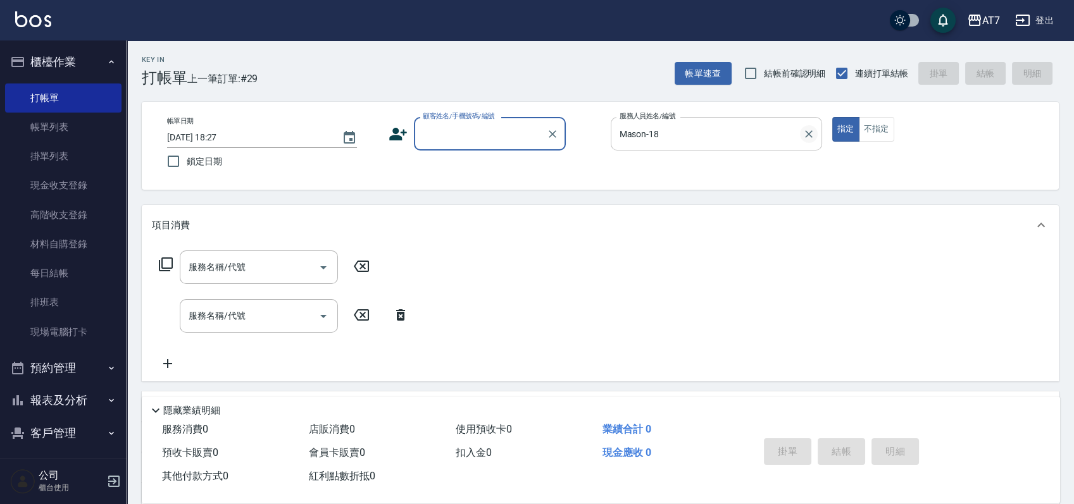
click at [810, 137] on icon "Clear" at bounding box center [808, 134] width 13 height 13
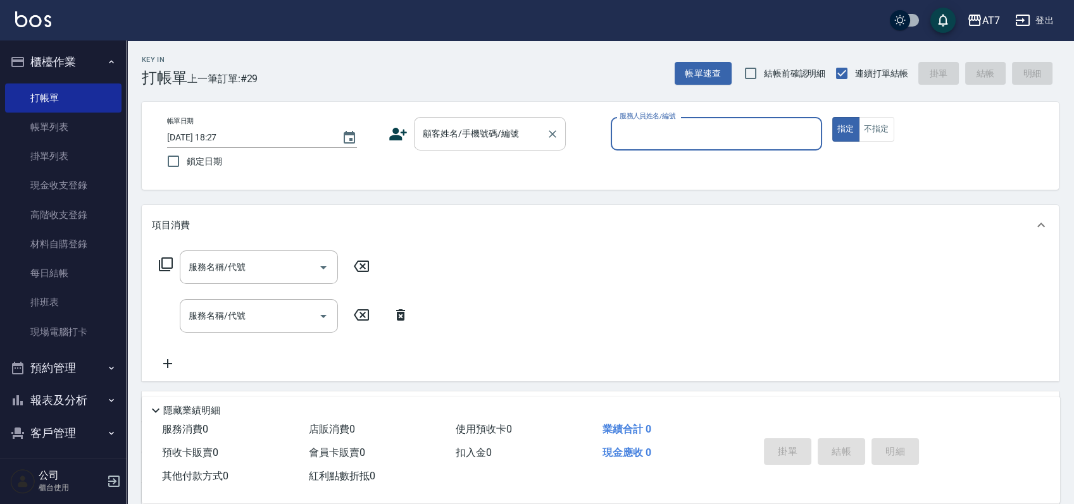
click at [494, 137] on input "顧客姓名/手機號碼/編號" at bounding box center [480, 134] width 121 height 22
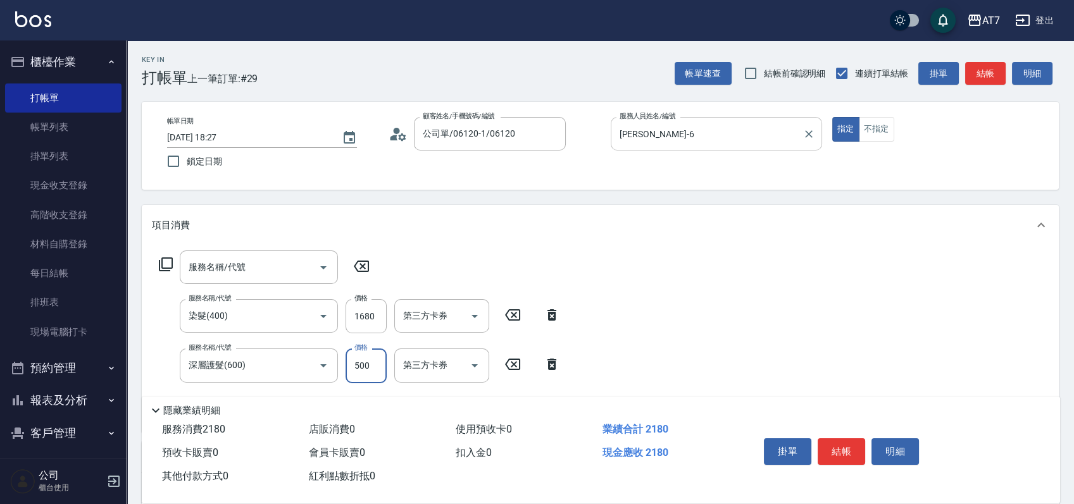
click at [839, 447] on button "結帳" at bounding box center [841, 452] width 47 height 27
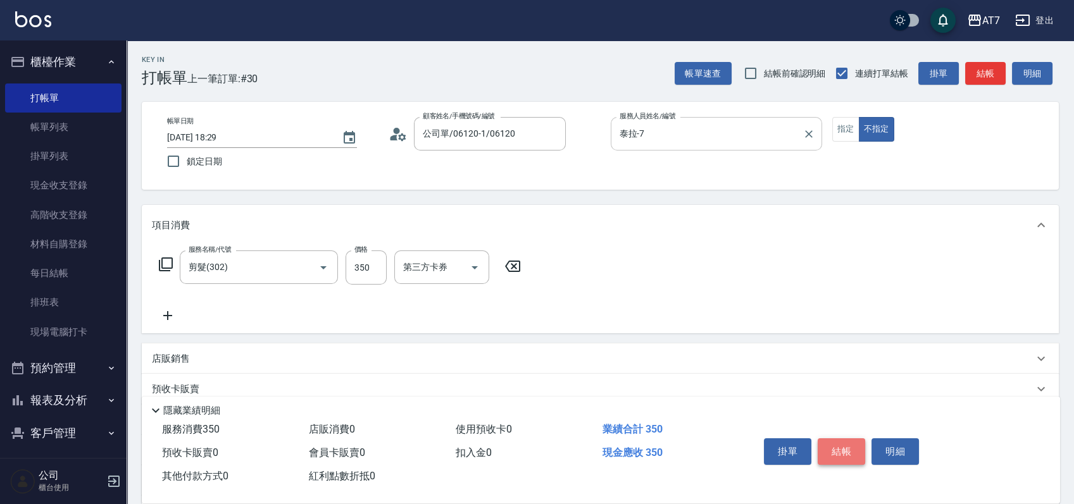
click at [843, 451] on button "結帳" at bounding box center [841, 452] width 47 height 27
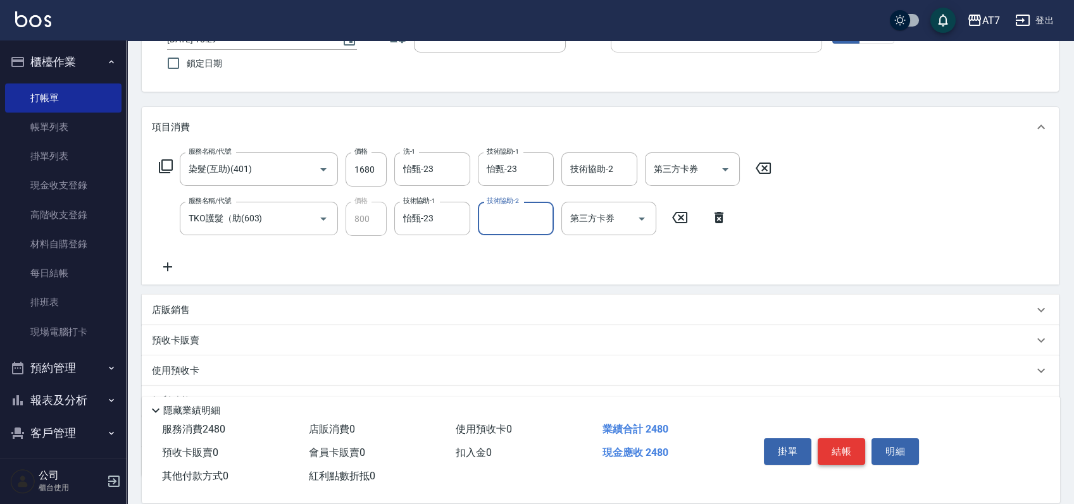
scroll to position [190, 0]
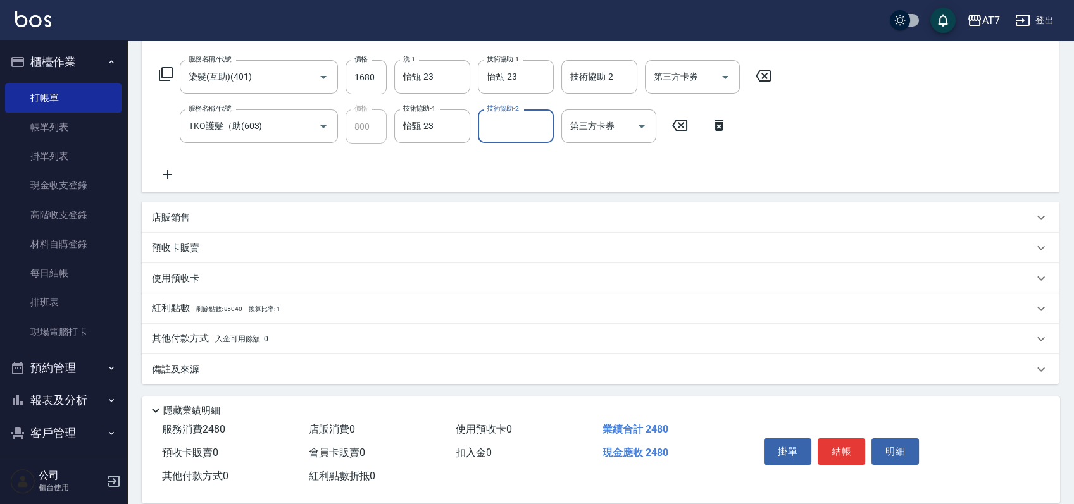
click at [355, 344] on div "其他付款方式 入金可用餘額: 0" at bounding box center [592, 339] width 881 height 14
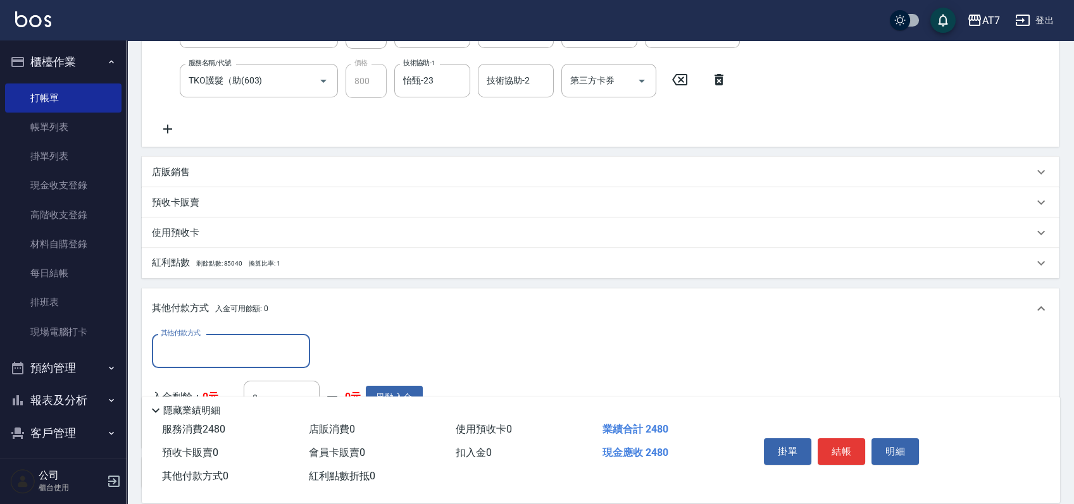
scroll to position [275, 0]
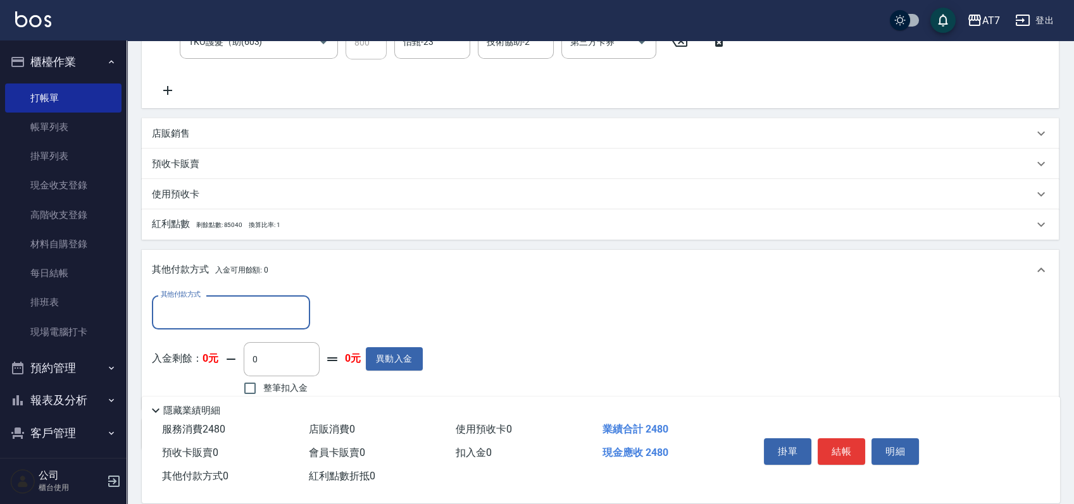
click at [217, 311] on input "其他付款方式" at bounding box center [231, 312] width 147 height 22
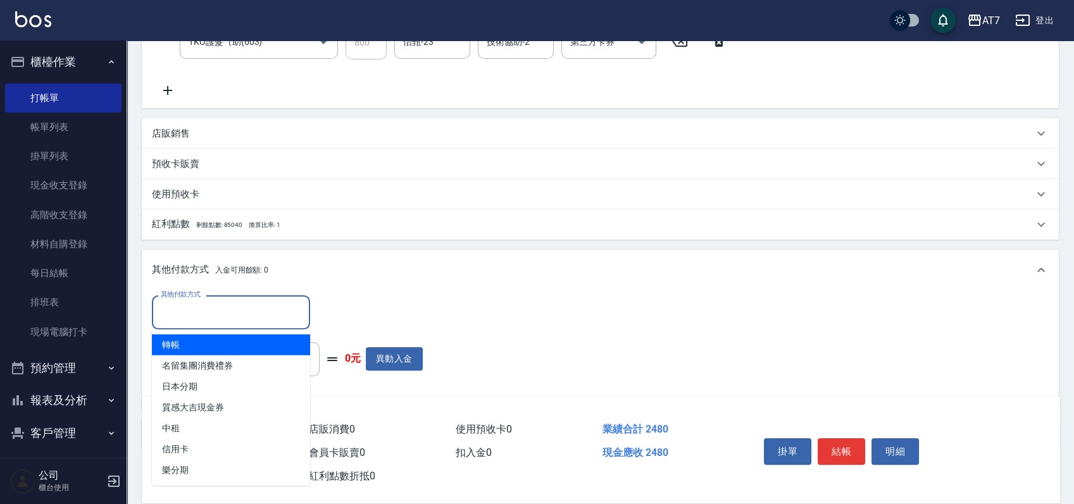
click at [208, 344] on span "轉帳" at bounding box center [231, 345] width 158 height 21
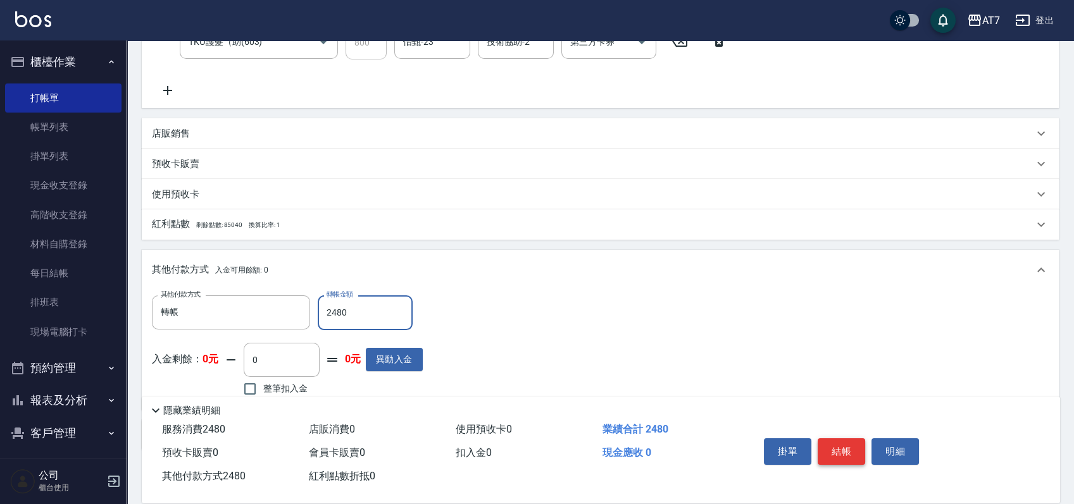
click at [834, 447] on button "結帳" at bounding box center [841, 452] width 47 height 27
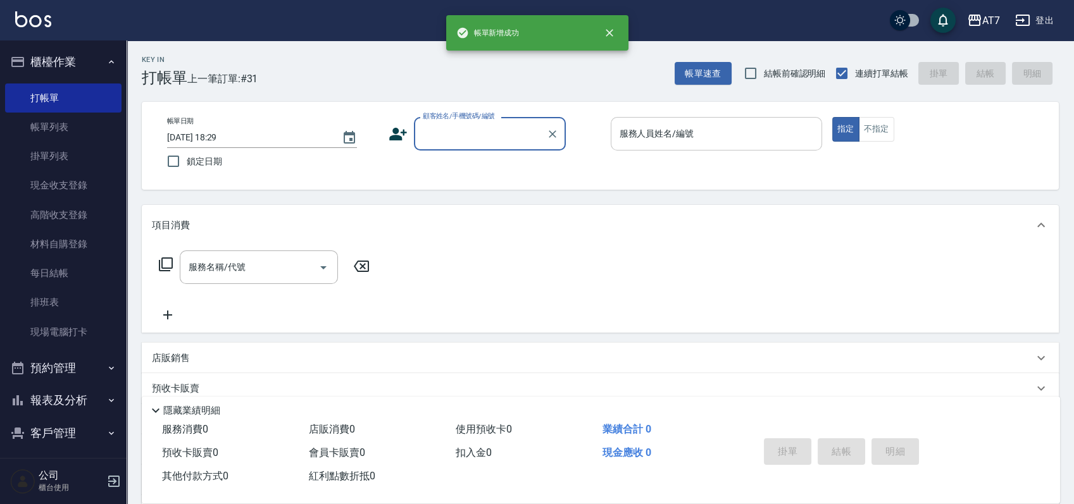
scroll to position [0, 0]
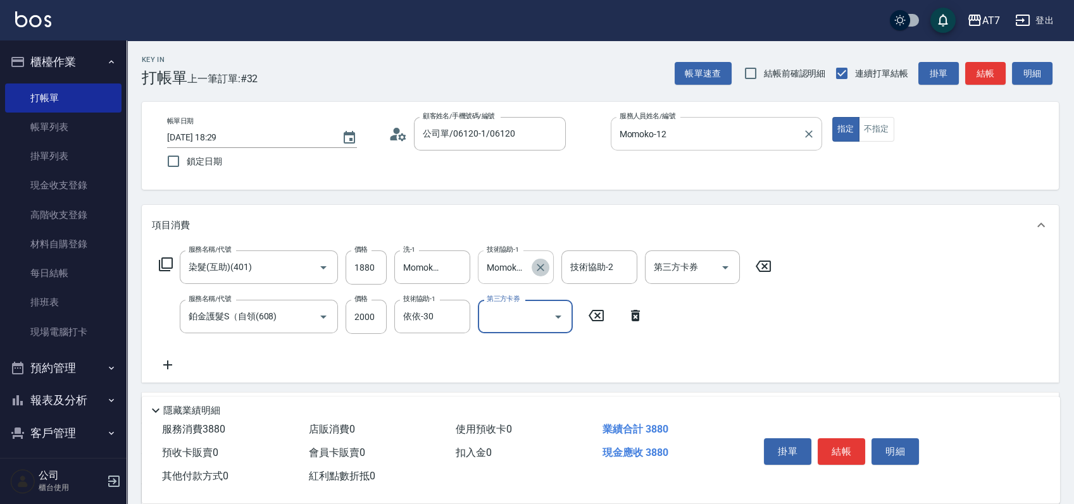
click at [544, 271] on icon "Clear" at bounding box center [540, 267] width 13 height 13
click at [463, 270] on icon "Clear" at bounding box center [457, 267] width 13 height 13
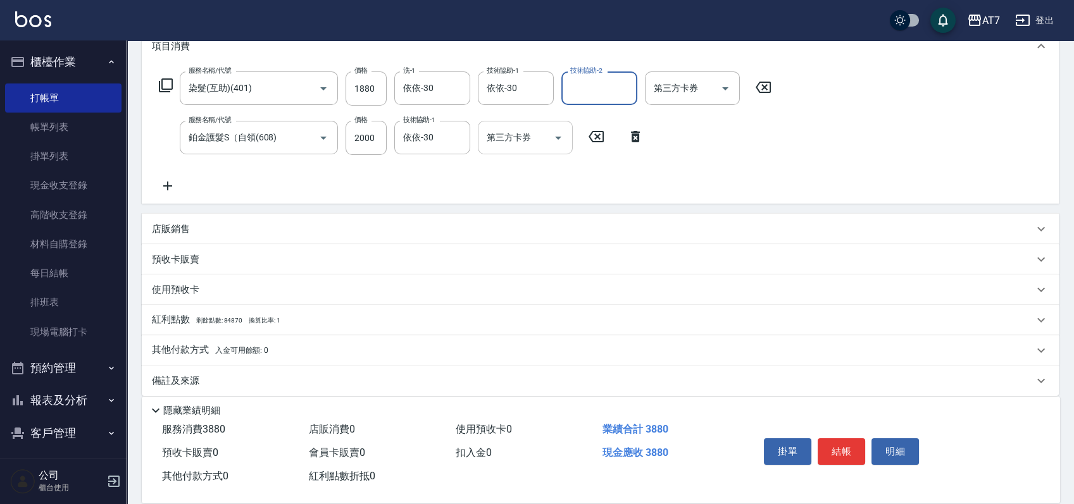
scroll to position [190, 0]
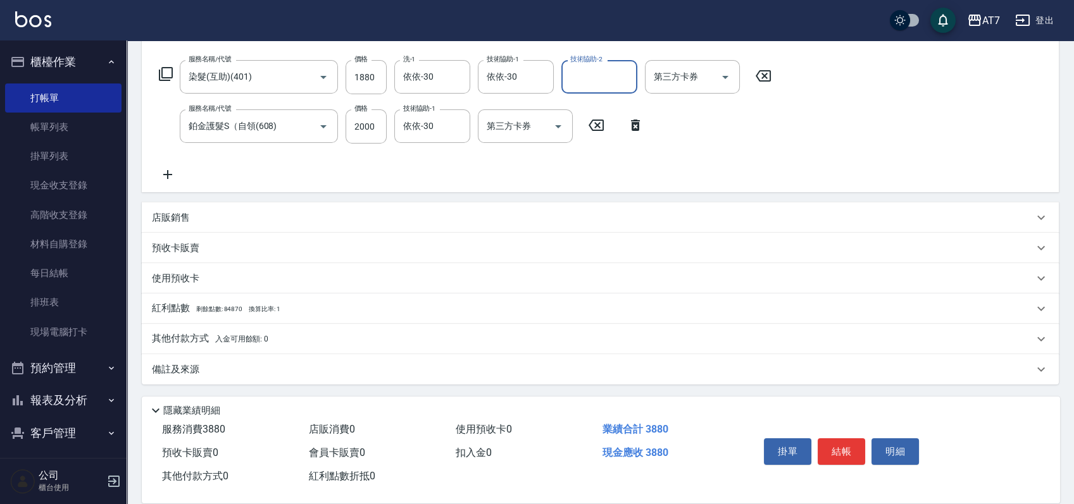
click at [339, 328] on div "其他付款方式 入金可用餘額: 0" at bounding box center [600, 339] width 917 height 30
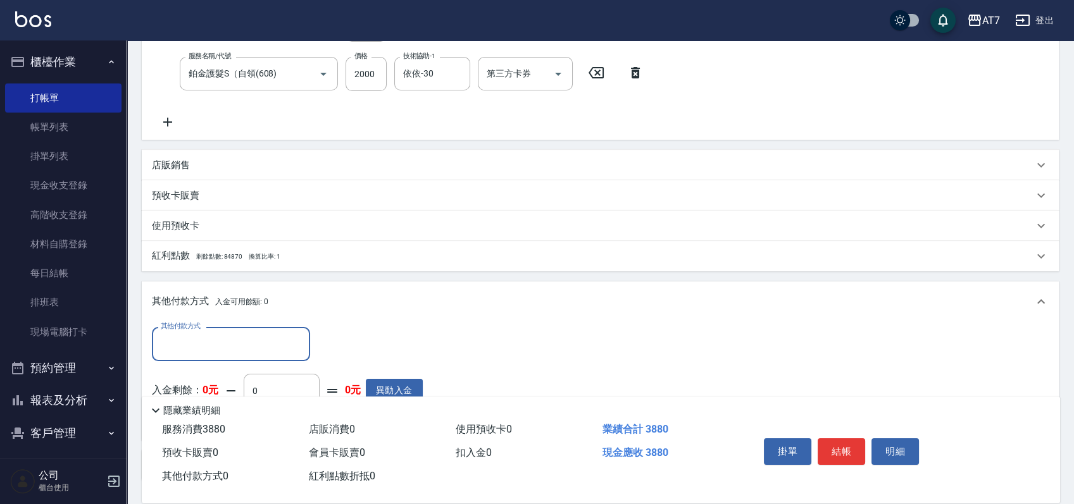
scroll to position [339, 0]
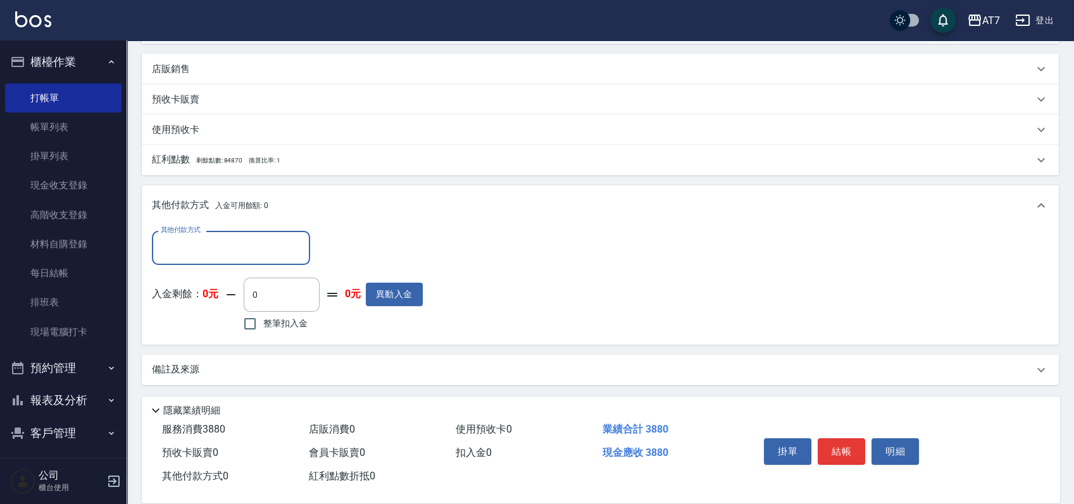
click at [218, 254] on input "其他付款方式" at bounding box center [231, 248] width 147 height 22
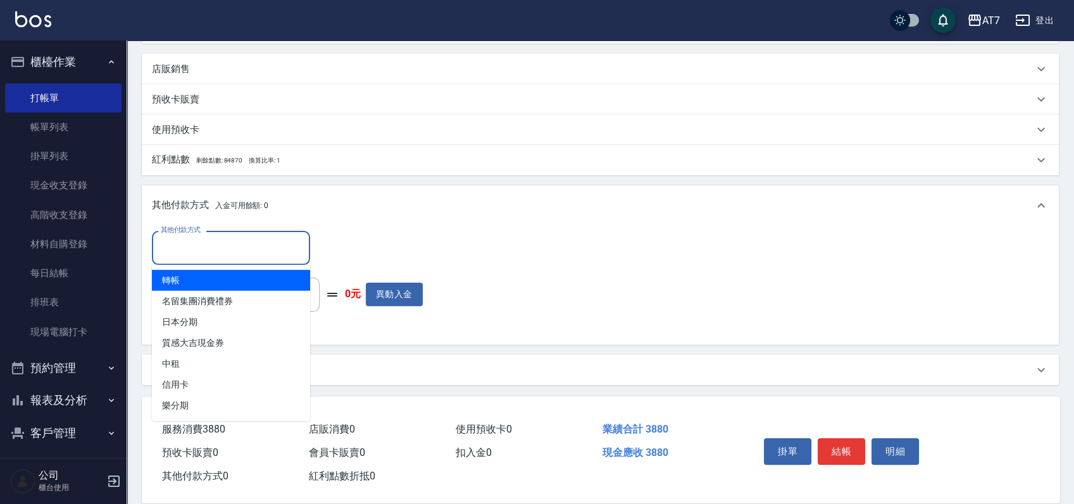
click at [206, 282] on span "轉帳" at bounding box center [231, 280] width 158 height 21
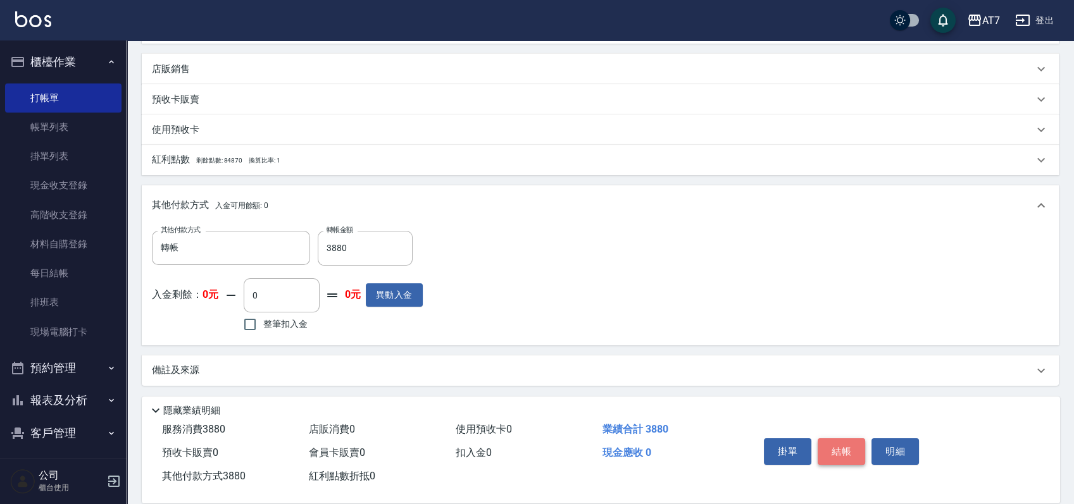
click at [842, 444] on button "結帳" at bounding box center [841, 452] width 47 height 27
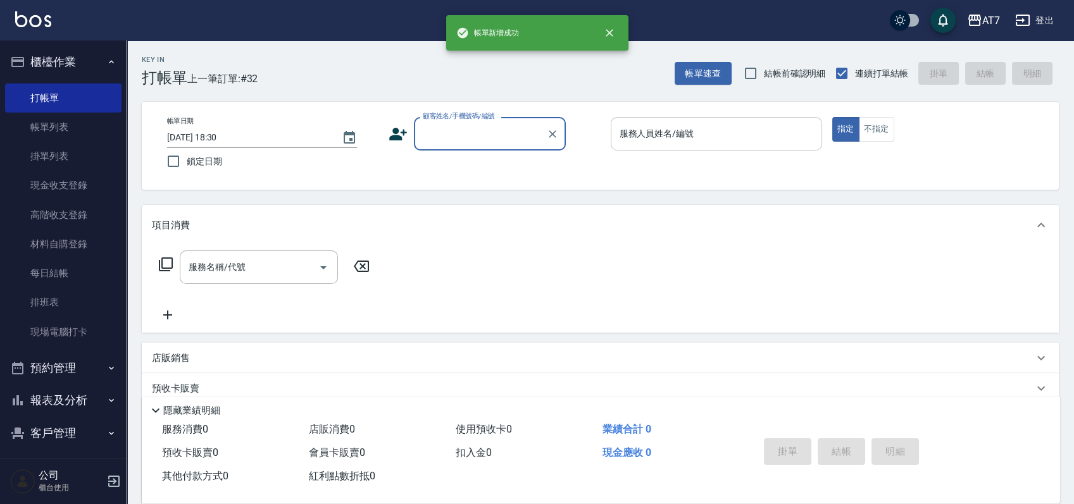
scroll to position [0, 0]
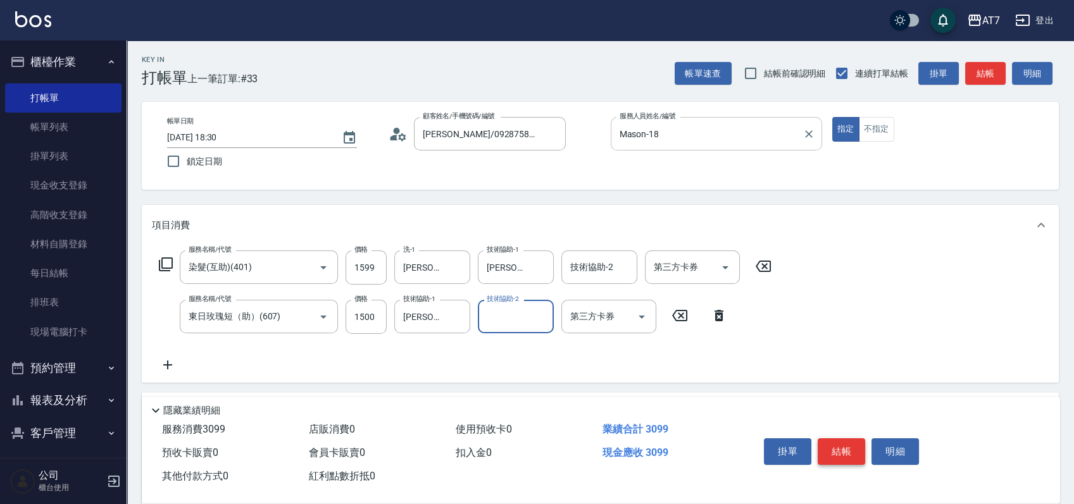
click at [842, 444] on button "結帳" at bounding box center [841, 452] width 47 height 27
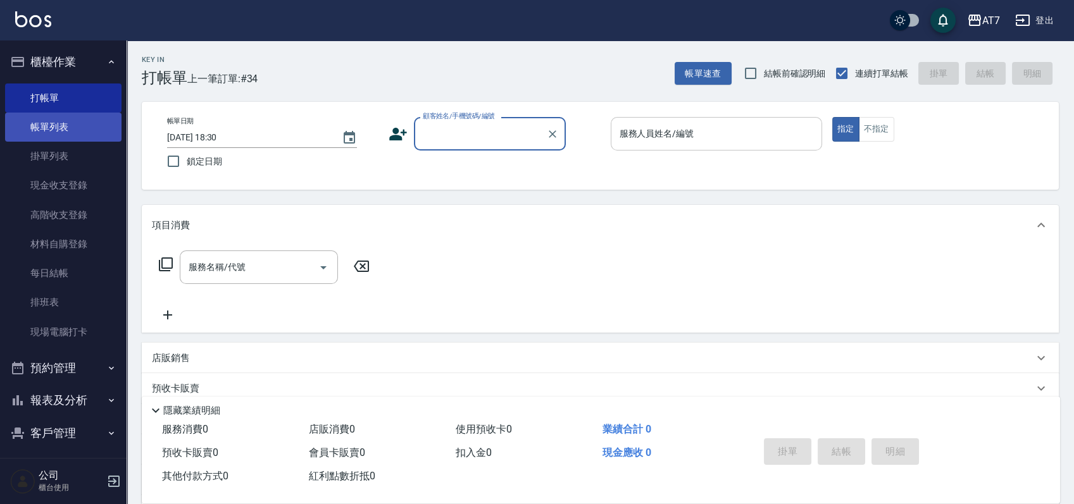
click at [63, 134] on link "帳單列表" at bounding box center [63, 127] width 116 height 29
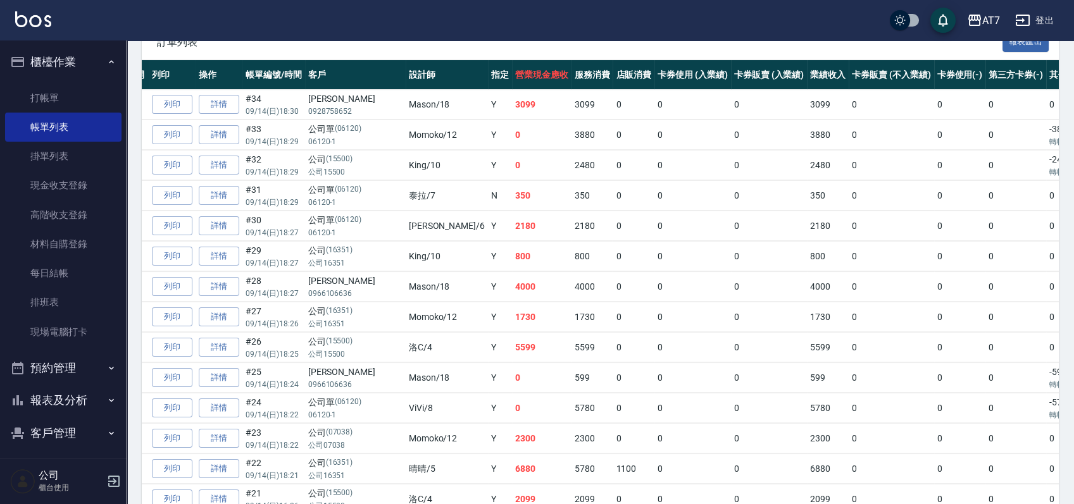
scroll to position [460, 0]
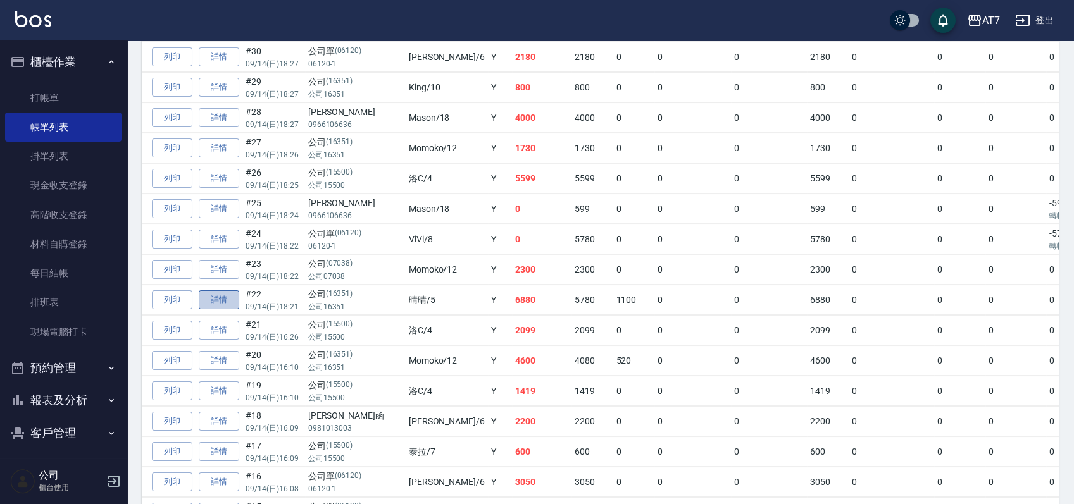
click at [215, 297] on link "詳情" at bounding box center [219, 300] width 40 height 20
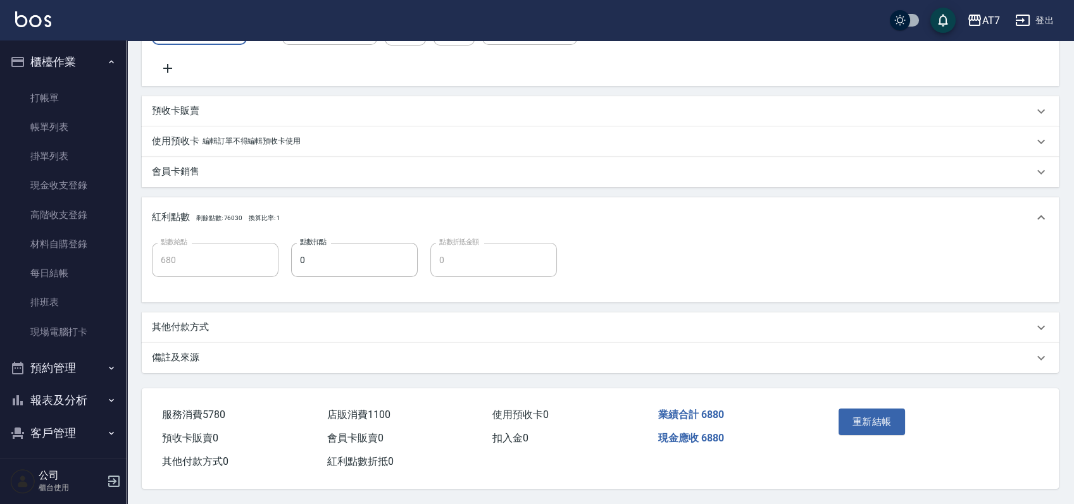
click at [322, 330] on div "其他付款方式" at bounding box center [592, 327] width 881 height 13
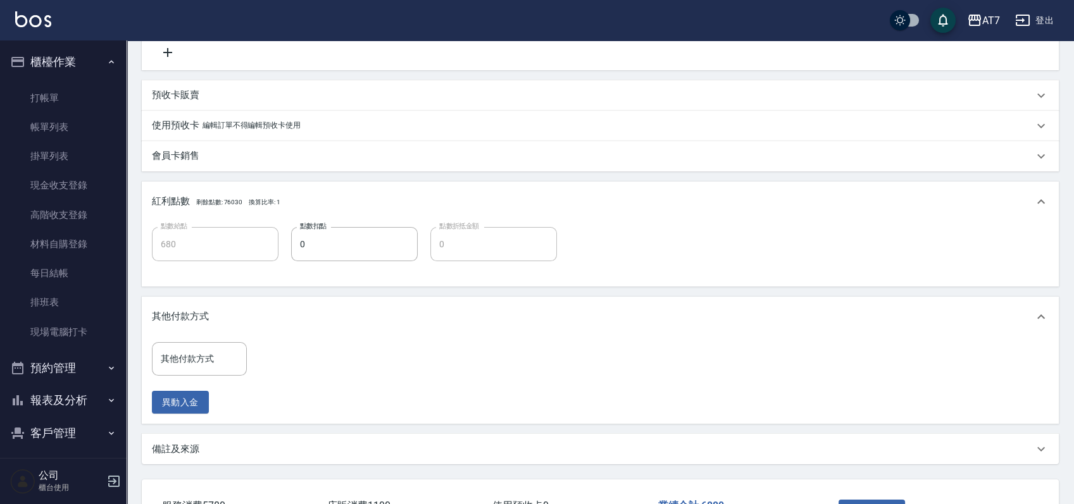
scroll to position [531, 0]
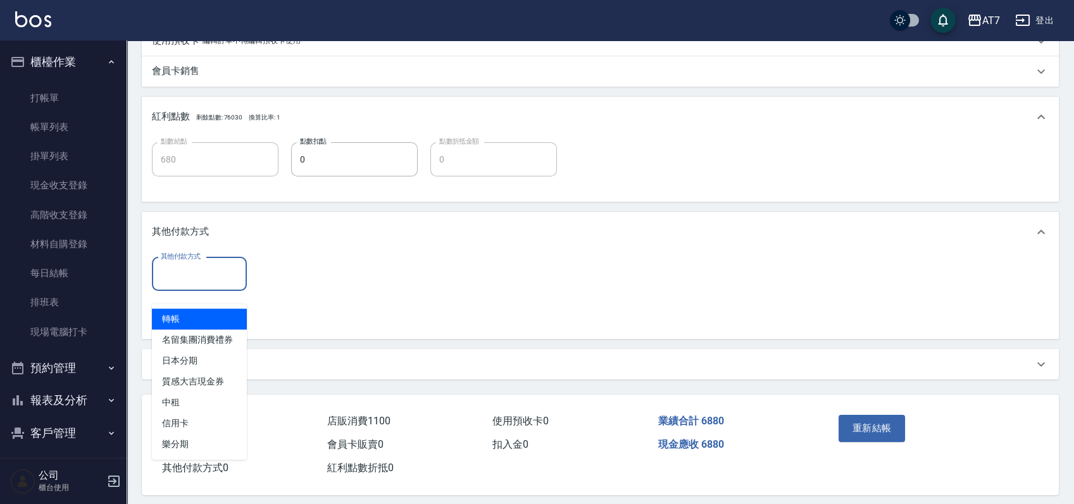
click at [184, 285] on input "其他付款方式" at bounding box center [200, 274] width 84 height 22
click at [180, 315] on span "轉帳" at bounding box center [199, 319] width 95 height 21
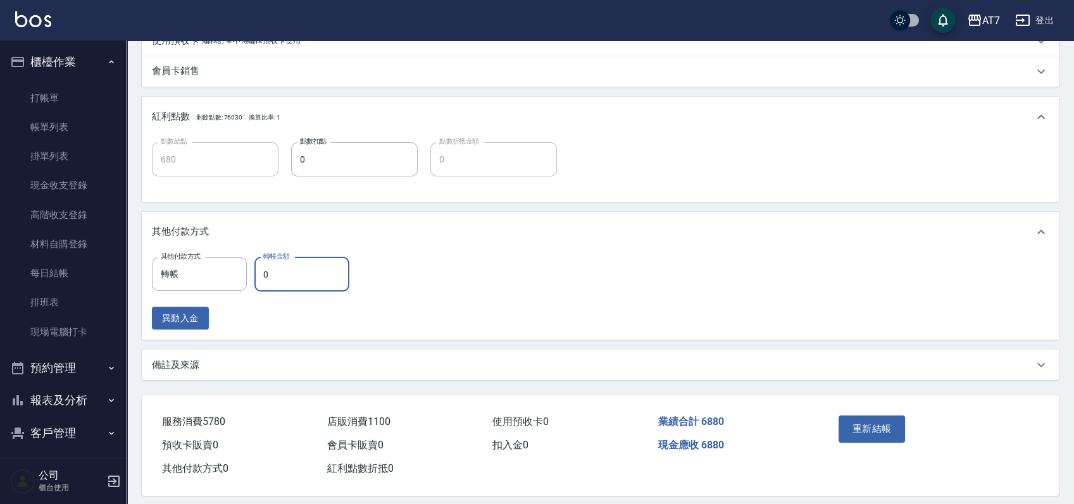
click at [258, 292] on input "0" at bounding box center [301, 275] width 95 height 34
click at [871, 442] on button "重新結帳" at bounding box center [871, 429] width 67 height 27
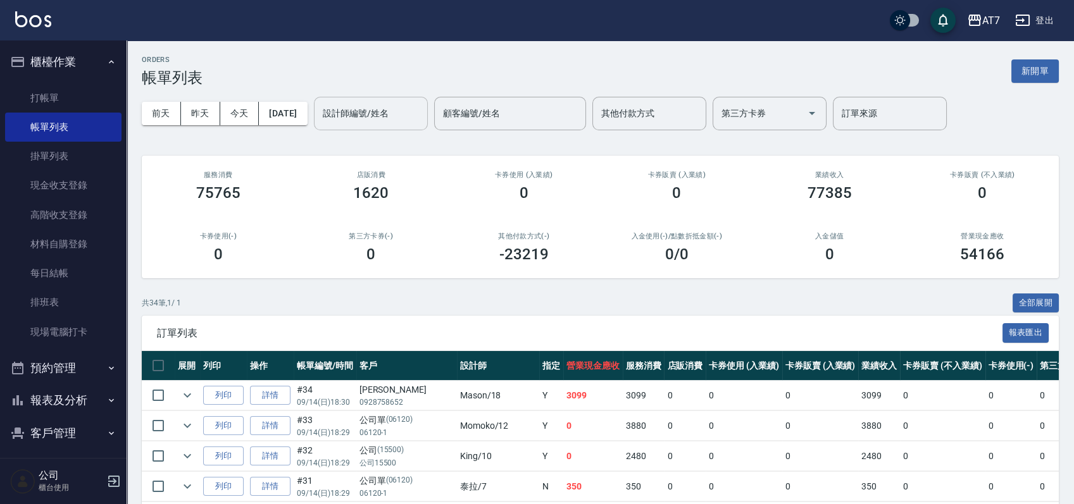
click at [389, 108] on input "設計師編號/姓名" at bounding box center [371, 114] width 103 height 22
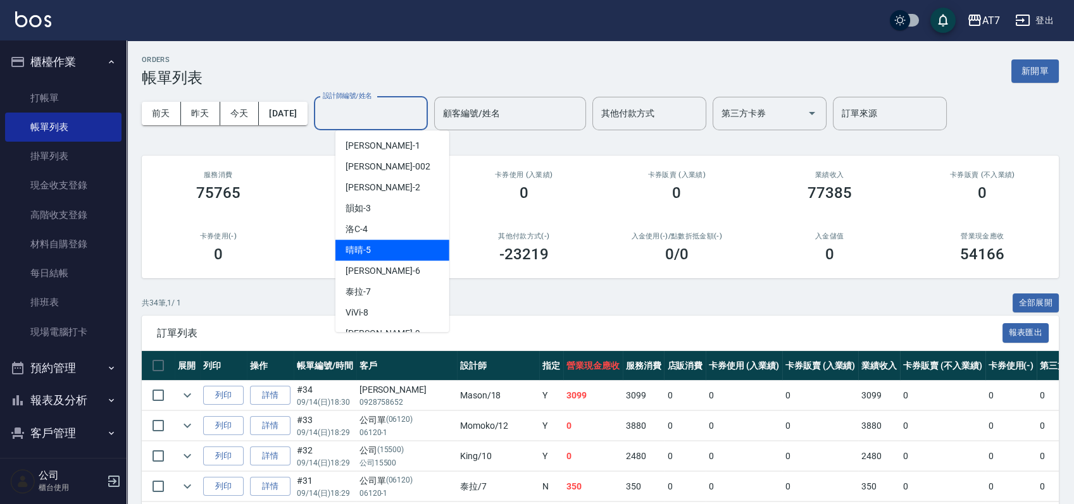
click at [394, 248] on div "晴晴 -5" at bounding box center [392, 250] width 114 height 21
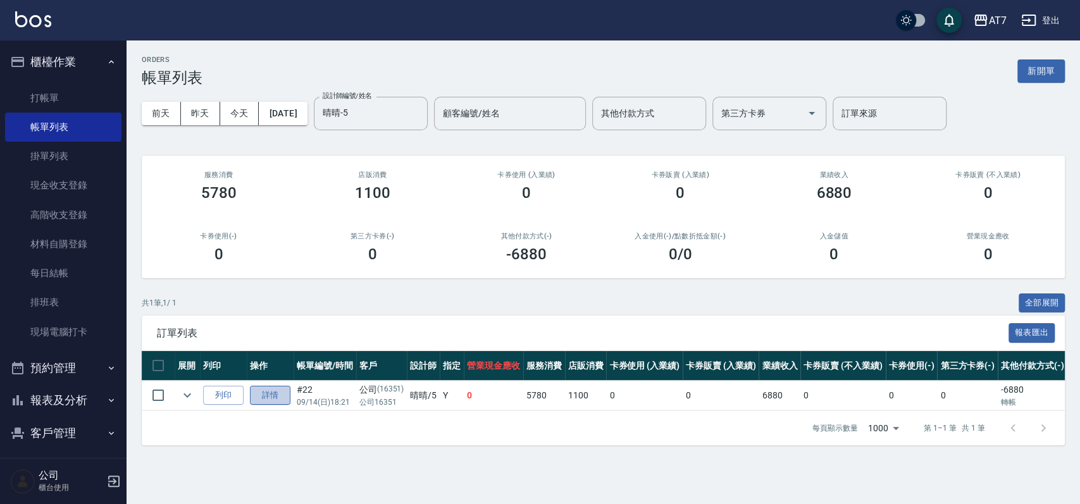
click at [257, 395] on link "詳情" at bounding box center [270, 396] width 40 height 20
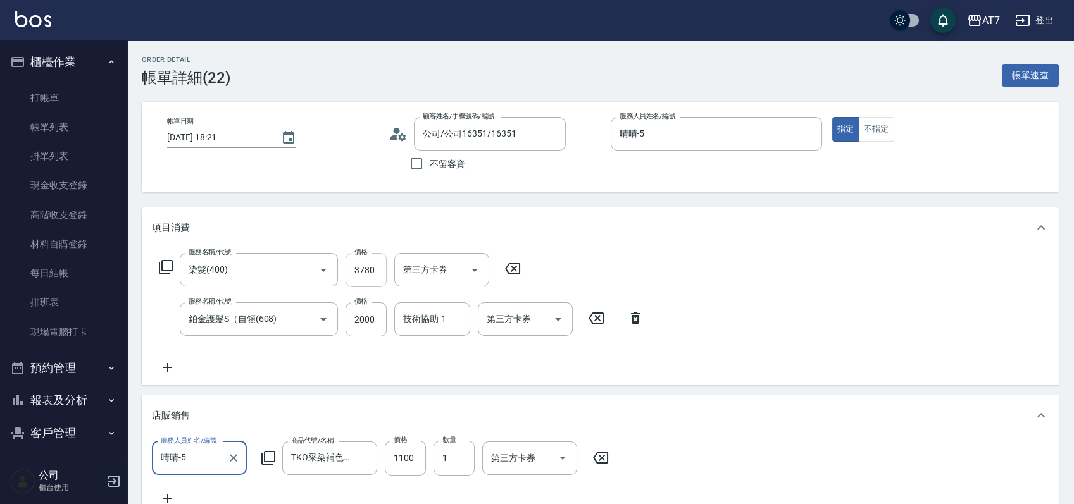
click at [364, 270] on input "3780" at bounding box center [365, 270] width 41 height 34
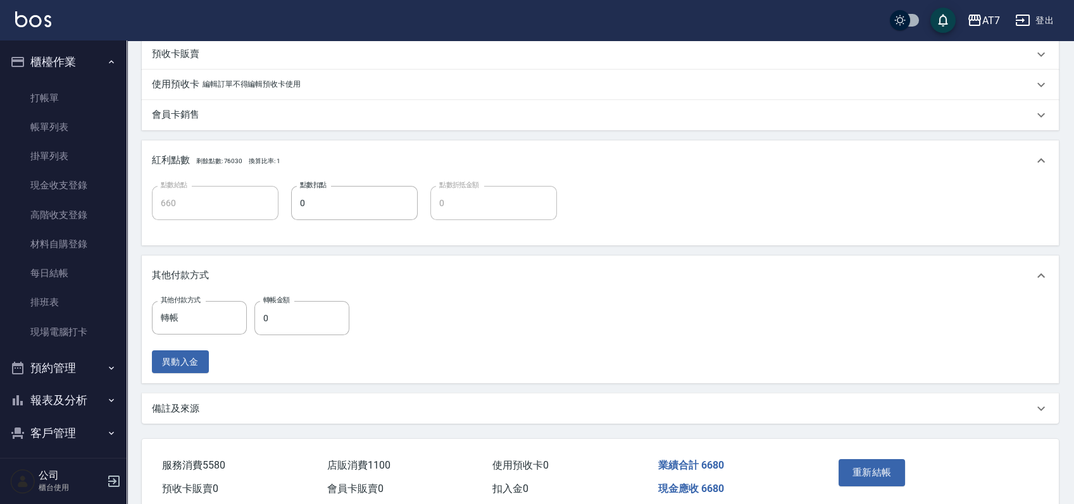
scroll to position [554, 0]
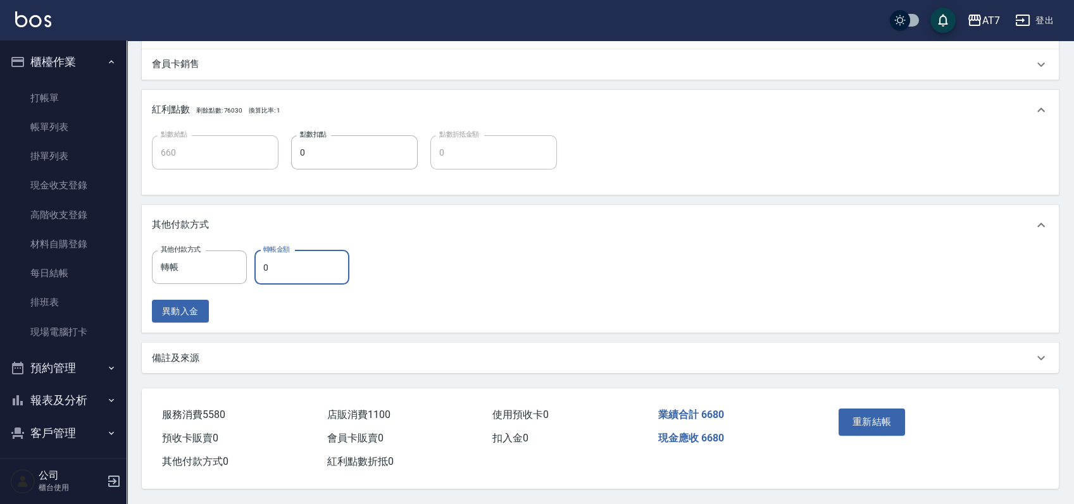
click at [262, 261] on input "0" at bounding box center [301, 268] width 95 height 34
click at [861, 417] on button "重新結帳" at bounding box center [871, 422] width 67 height 27
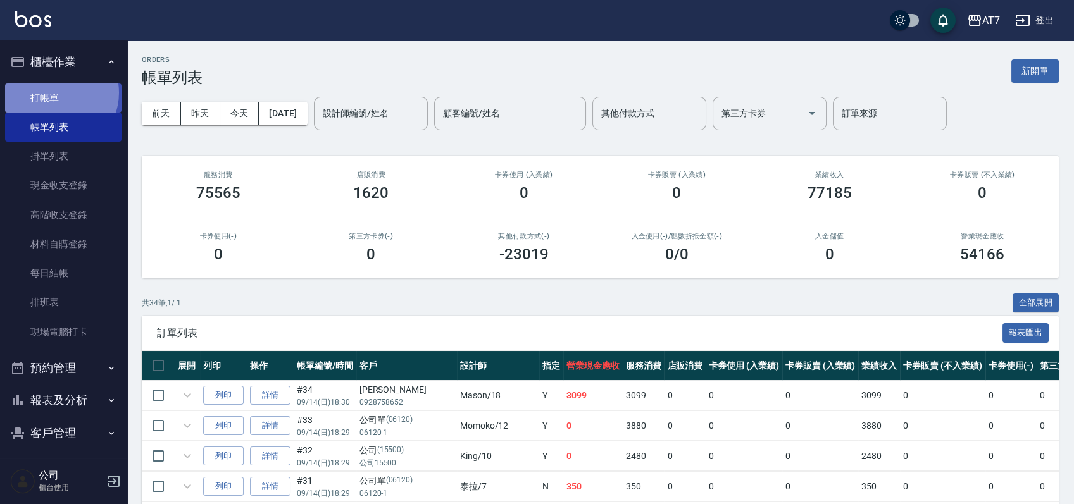
click at [56, 92] on link "打帳單" at bounding box center [63, 98] width 116 height 29
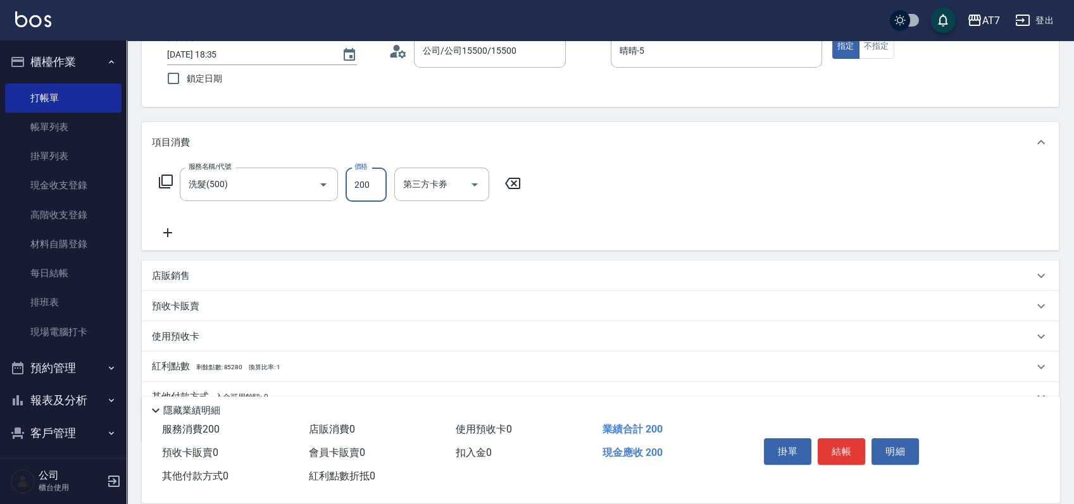
scroll to position [141, 0]
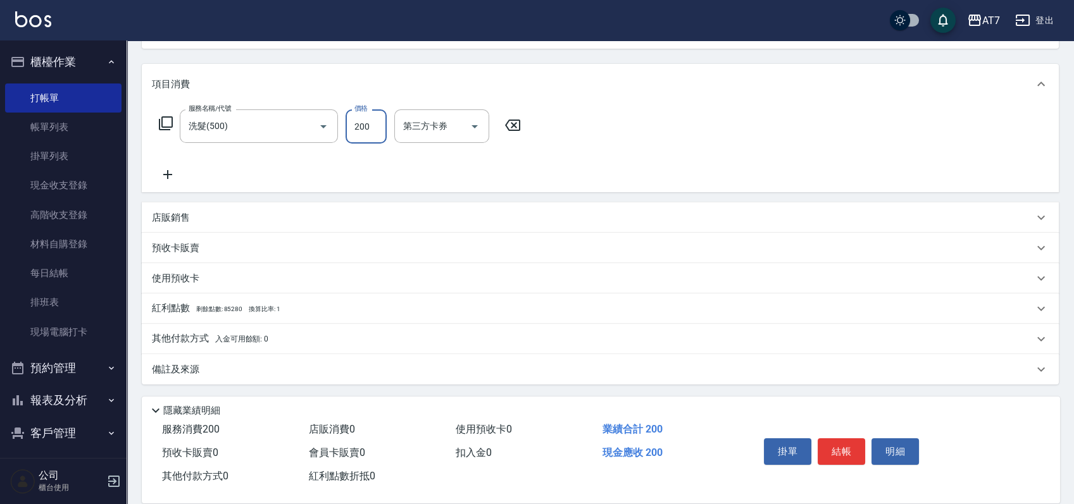
click at [363, 335] on div "其他付款方式 入金可用餘額: 0" at bounding box center [592, 339] width 881 height 14
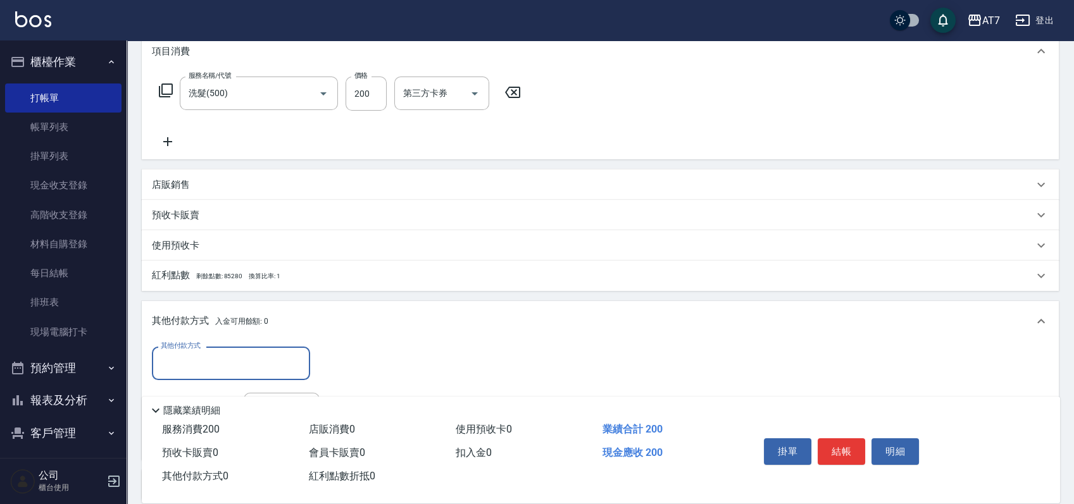
scroll to position [225, 0]
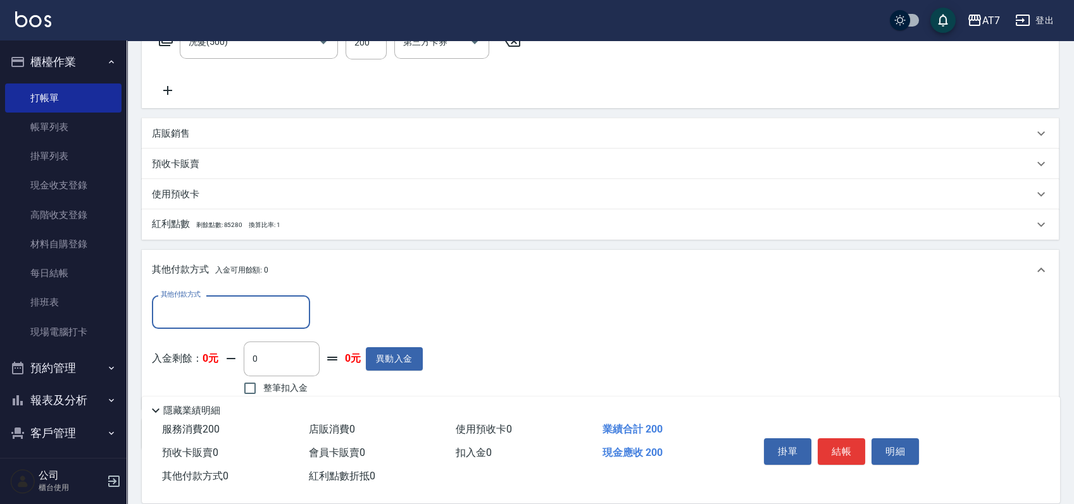
click at [207, 305] on input "其他付款方式" at bounding box center [231, 312] width 147 height 22
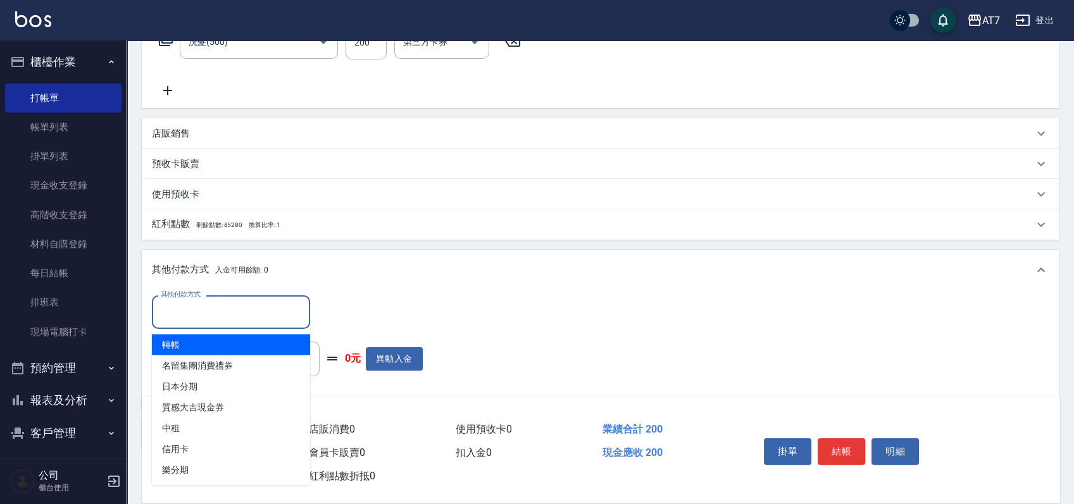
click at [185, 340] on span "轉帳" at bounding box center [231, 344] width 158 height 21
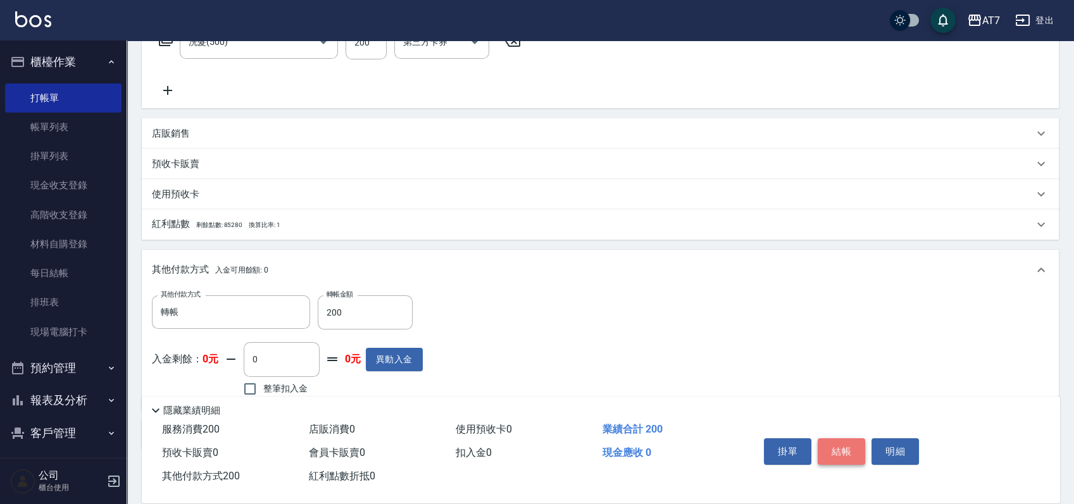
click at [849, 454] on button "結帳" at bounding box center [841, 452] width 47 height 27
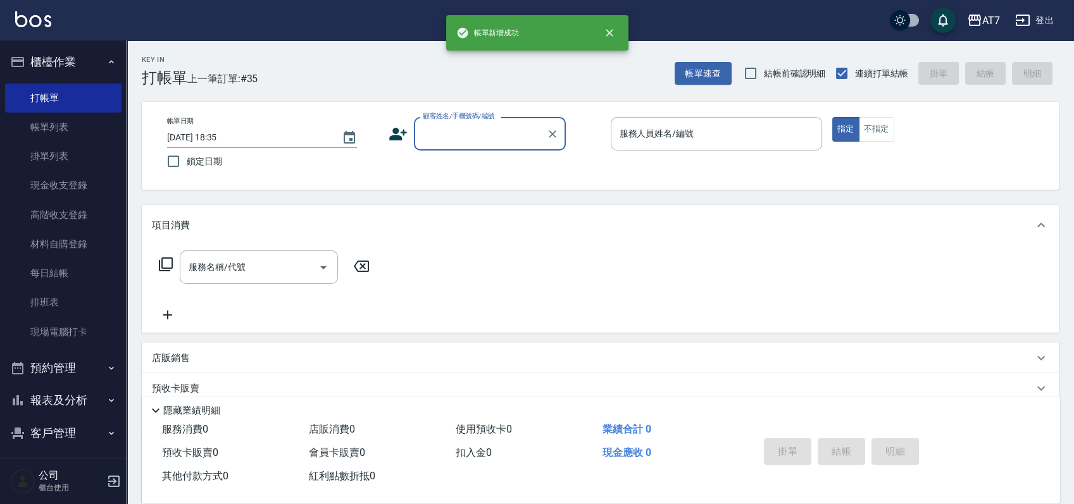
scroll to position [0, 0]
click at [51, 121] on link "帳單列表" at bounding box center [63, 127] width 116 height 29
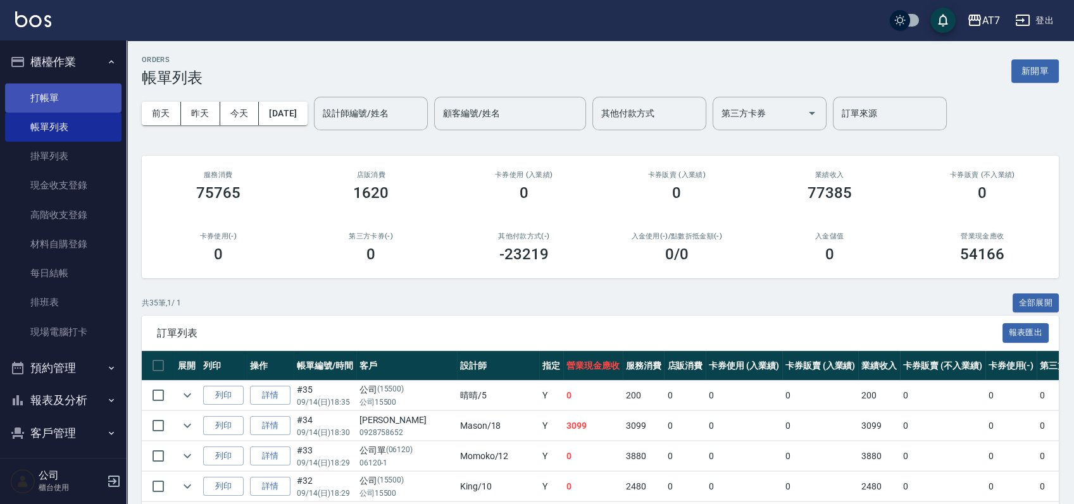
click at [46, 87] on link "打帳單" at bounding box center [63, 98] width 116 height 29
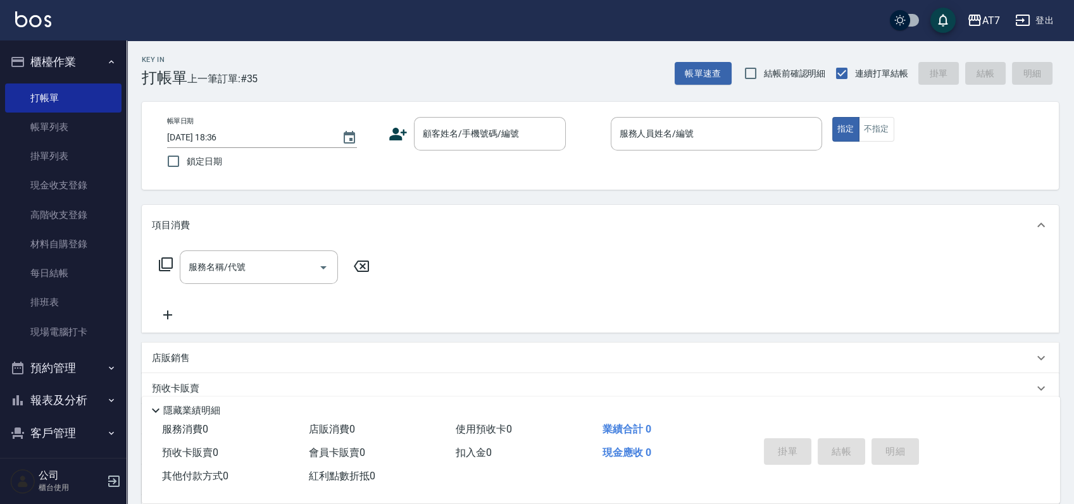
click at [604, 202] on div "Key In 打帳單 上一筆訂單:#35 帳單速查 結帳前確認明細 連續打單結帳 掛單 結帳 明細 帳單日期 [DATE] 18:36 鎖定日期 顧客姓名/手…" at bounding box center [600, 342] width 947 height 604
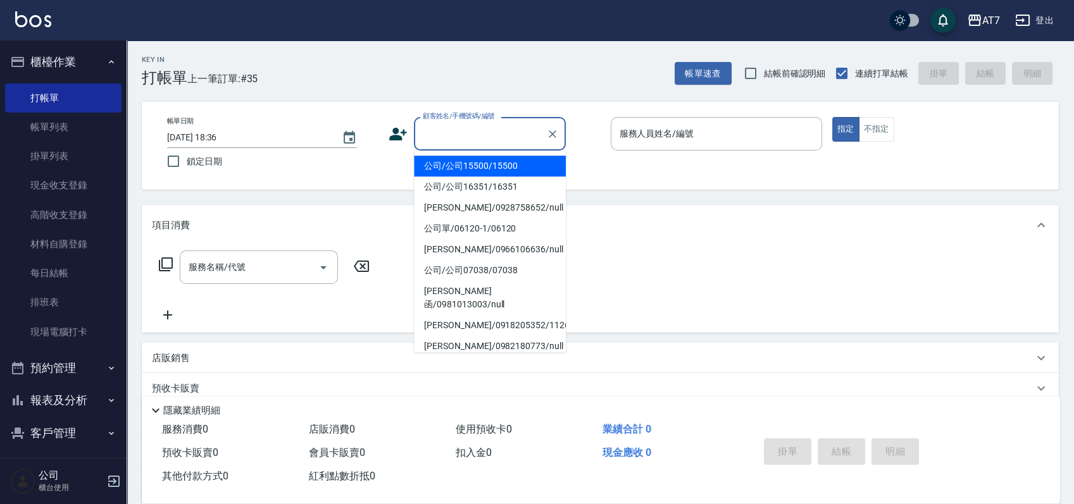
click at [466, 125] on div "顧客姓名/手機號碼/編號 顧客姓名/手機號碼/編號" at bounding box center [490, 134] width 152 height 34
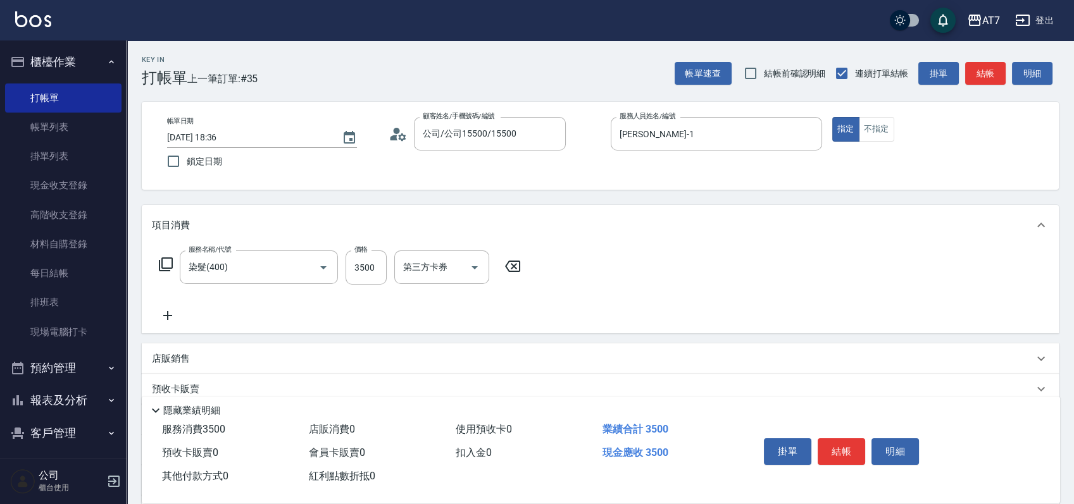
click at [537, 360] on div "店販銷售" at bounding box center [592, 358] width 881 height 13
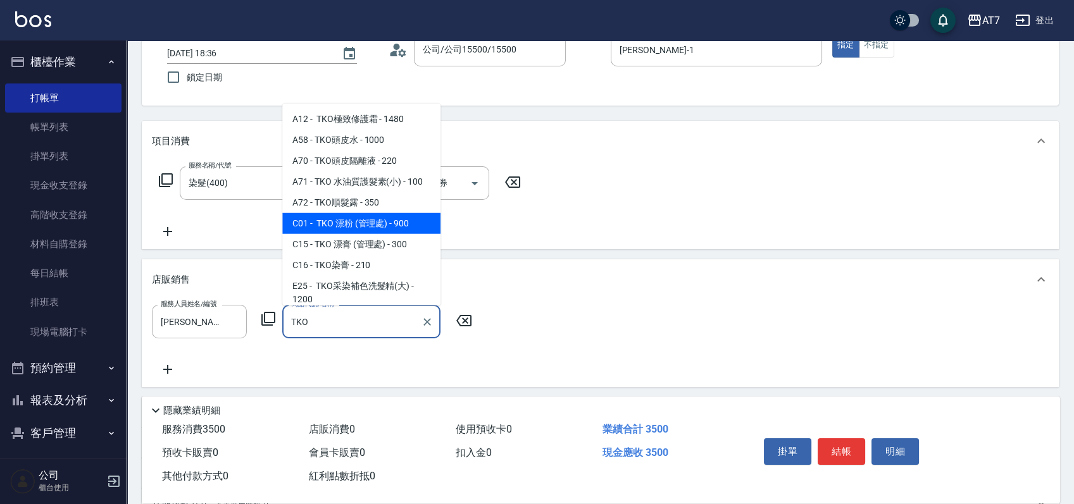
scroll to position [84, 0]
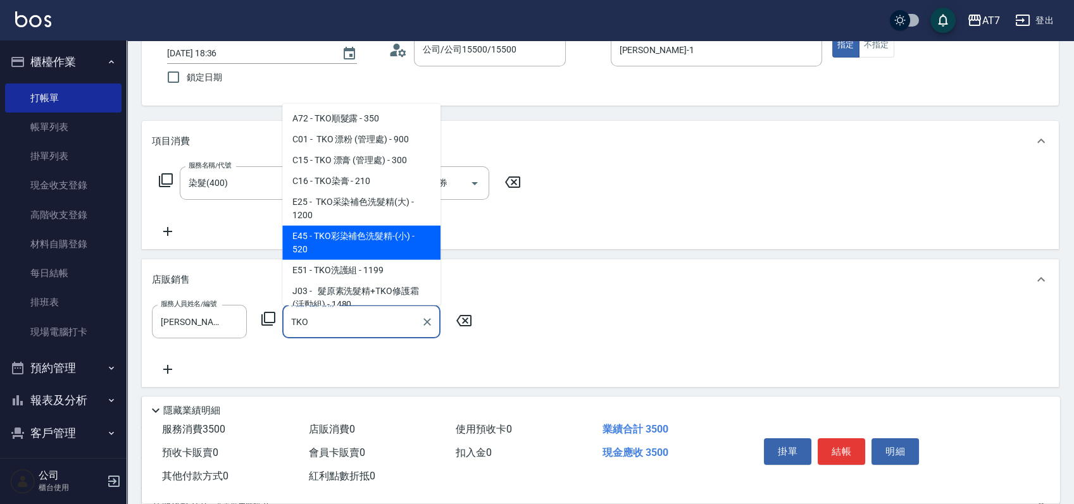
click at [390, 236] on span "E45 - TKO彩染補色洗髮精-(小) - 520" at bounding box center [361, 243] width 158 height 34
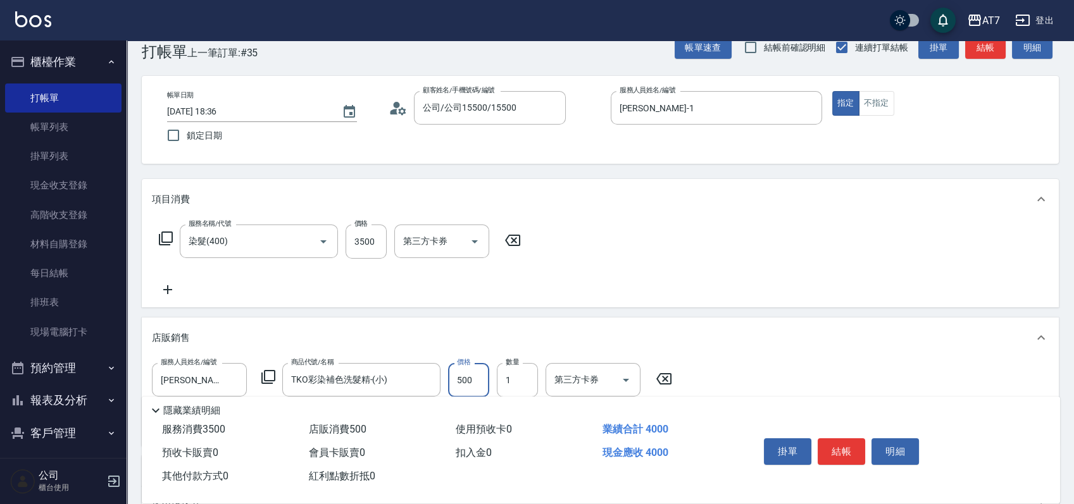
scroll to position [0, 0]
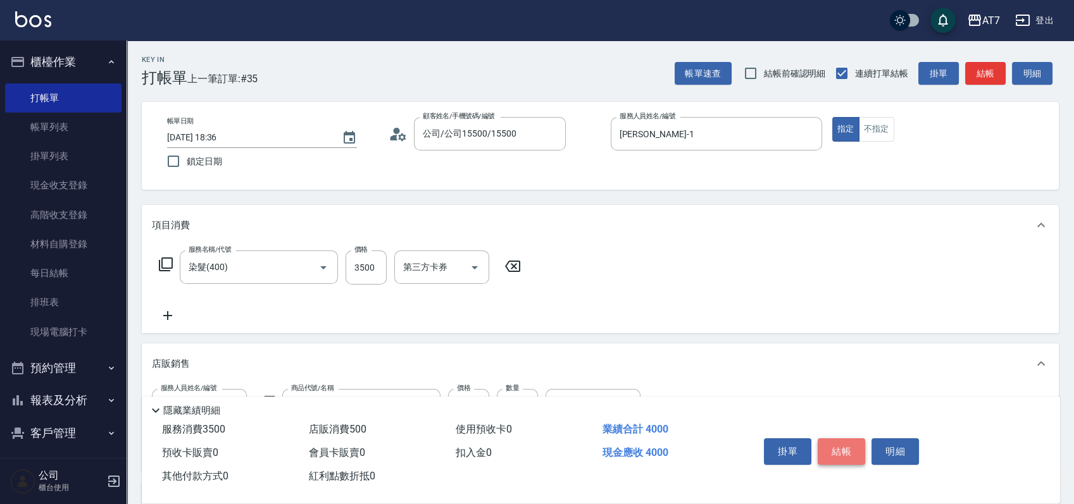
click at [841, 448] on button "結帳" at bounding box center [841, 452] width 47 height 27
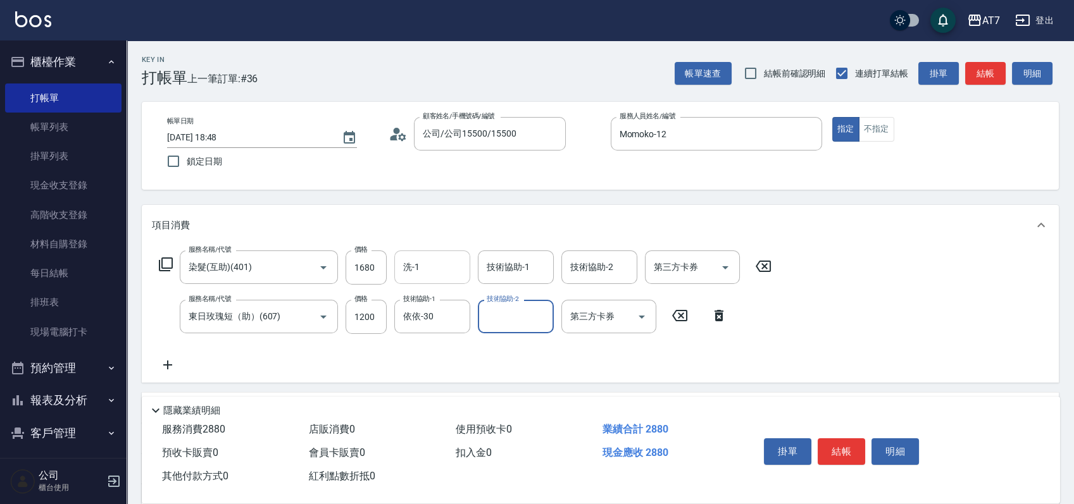
click at [414, 270] on input "洗-1" at bounding box center [432, 267] width 65 height 22
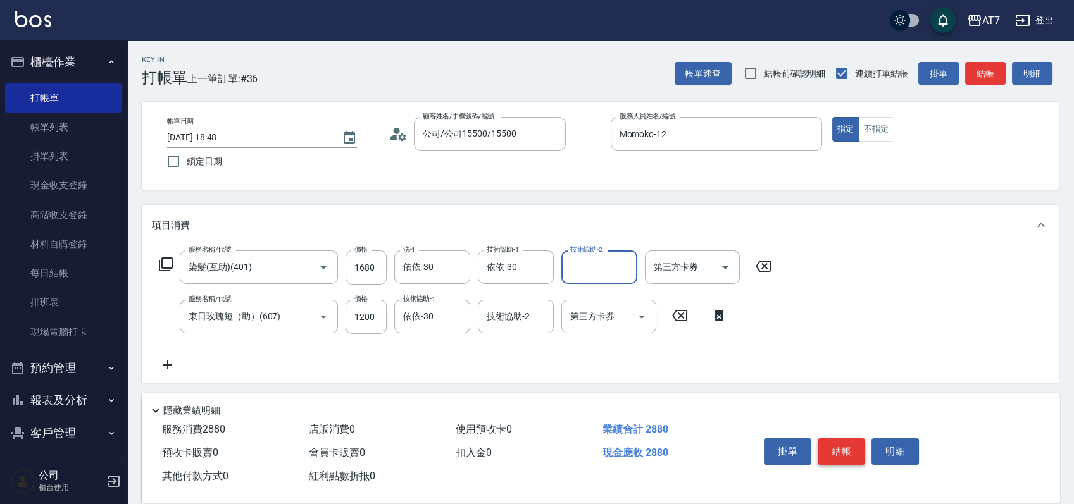
click at [830, 451] on button "結帳" at bounding box center [841, 452] width 47 height 27
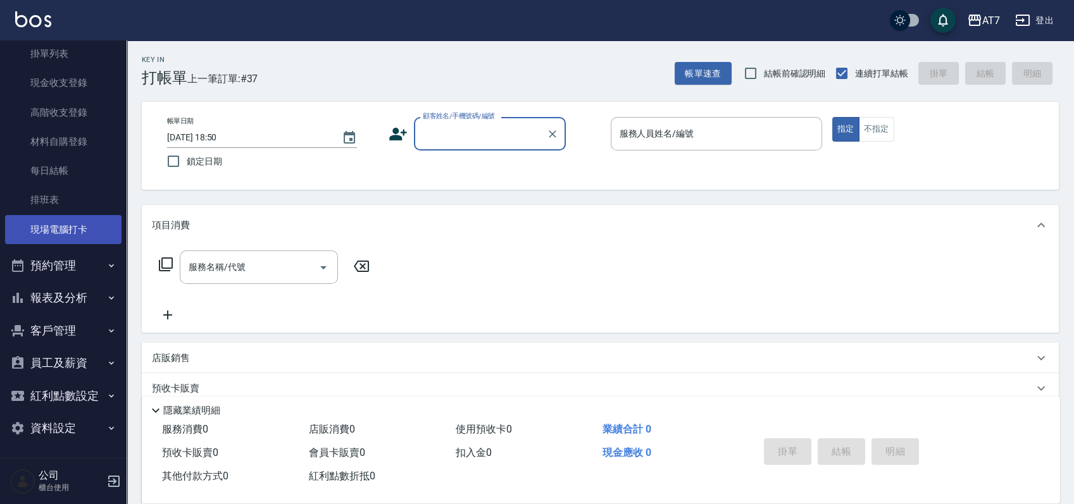
scroll to position [104, 0]
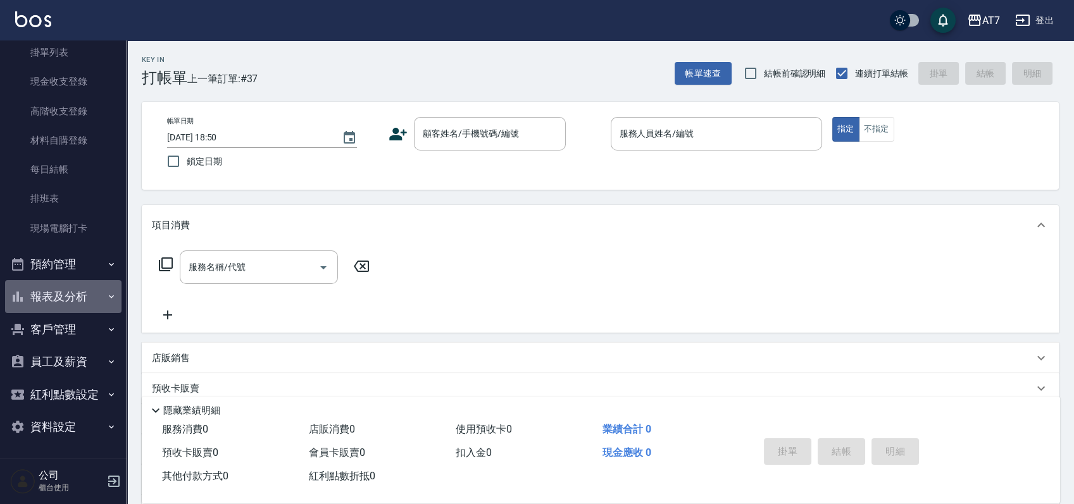
click at [86, 296] on button "報表及分析" at bounding box center [63, 296] width 116 height 33
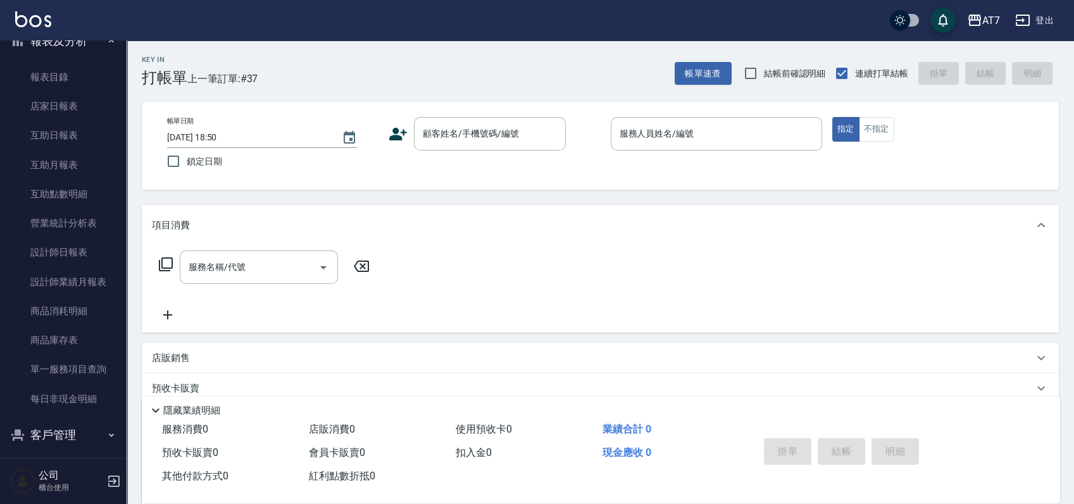
scroll to position [441, 0]
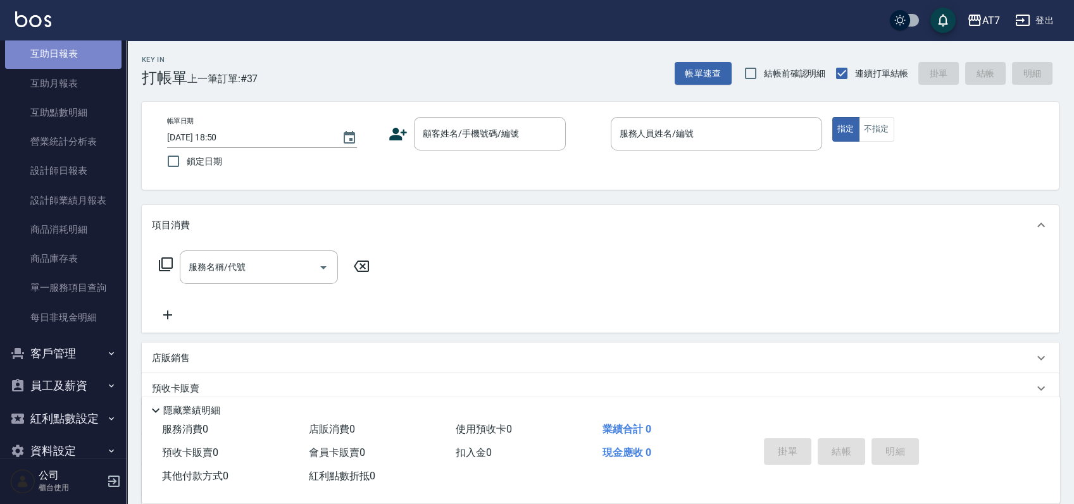
click at [83, 54] on link "互助日報表" at bounding box center [63, 53] width 116 height 29
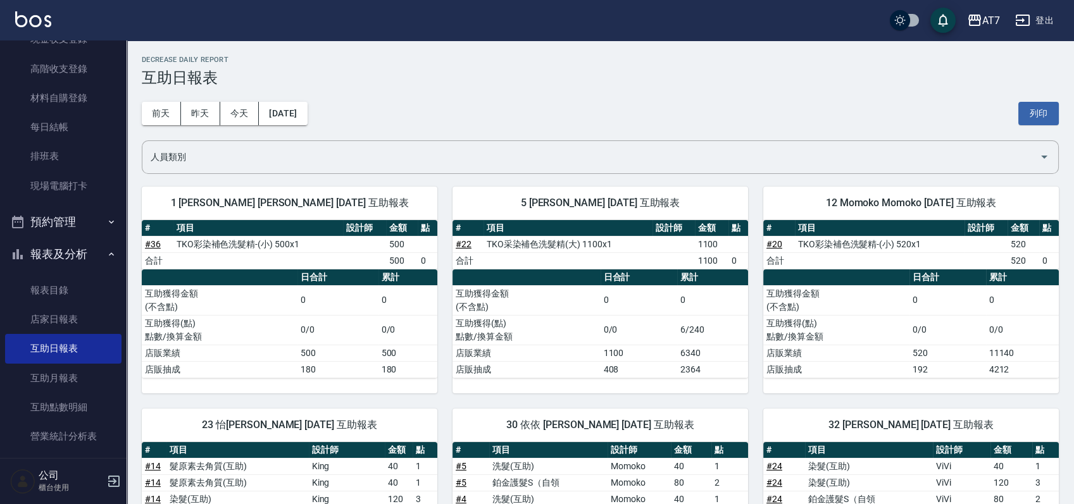
scroll to position [20, 0]
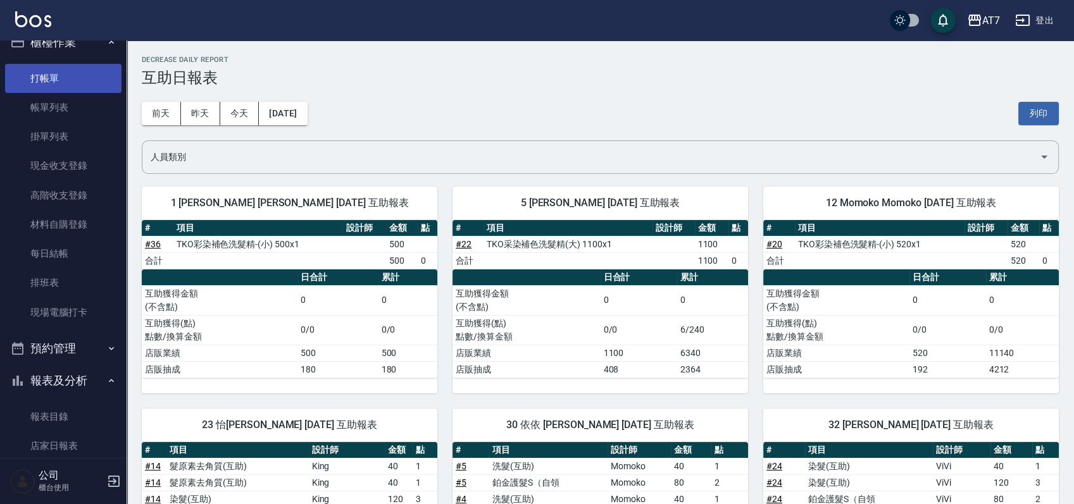
click at [61, 73] on link "打帳單" at bounding box center [63, 78] width 116 height 29
